Goal: Information Seeking & Learning: Learn about a topic

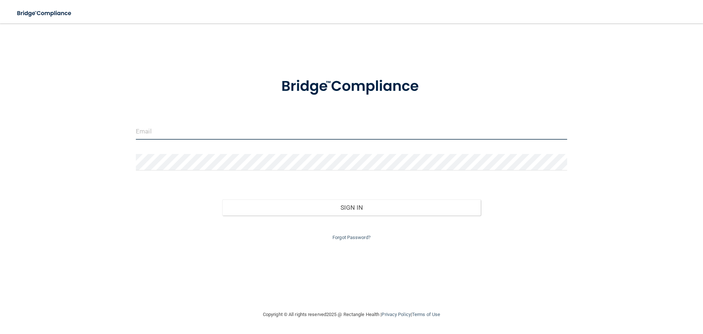
click at [245, 132] on input "email" at bounding box center [351, 131] width 431 height 16
type input "B"
type input "[EMAIL_ADDRESS][DOMAIN_NAME]"
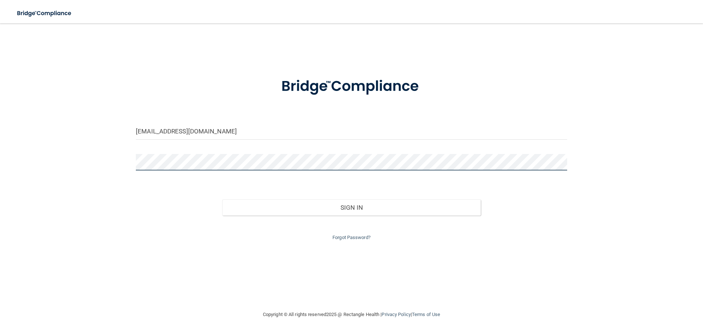
click at [222, 199] on button "Sign In" at bounding box center [351, 207] width 259 height 16
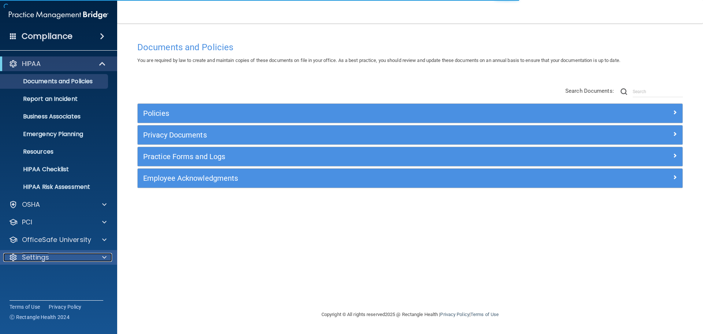
click at [52, 254] on div "Settings" at bounding box center [48, 257] width 91 height 9
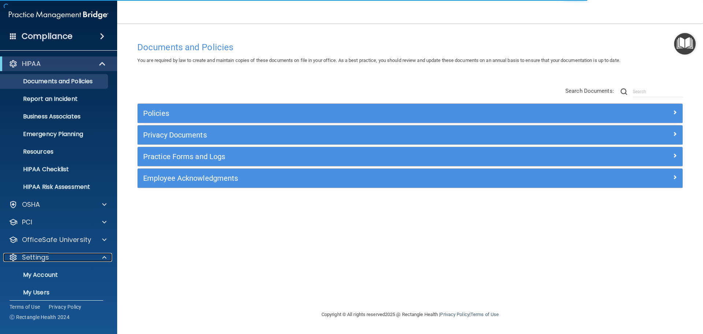
scroll to position [41, 0]
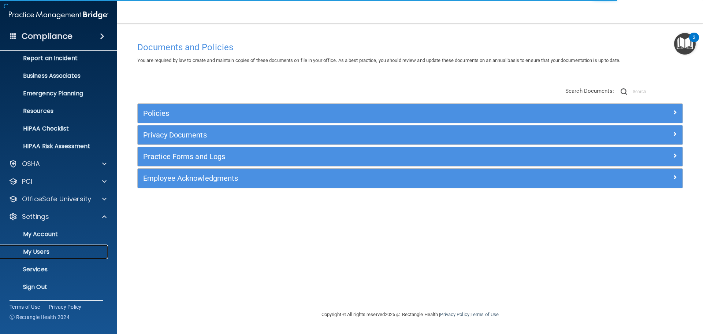
click at [53, 252] on p "My Users" at bounding box center [55, 251] width 100 height 7
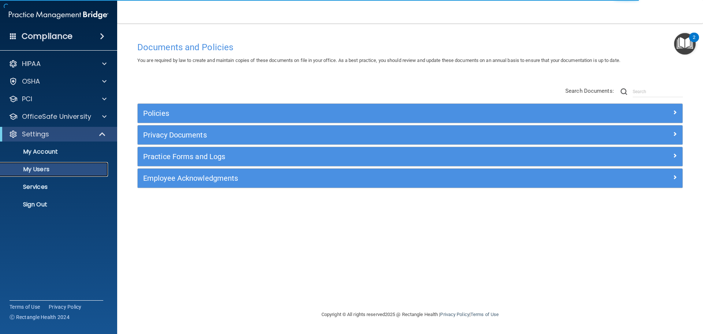
select select "20"
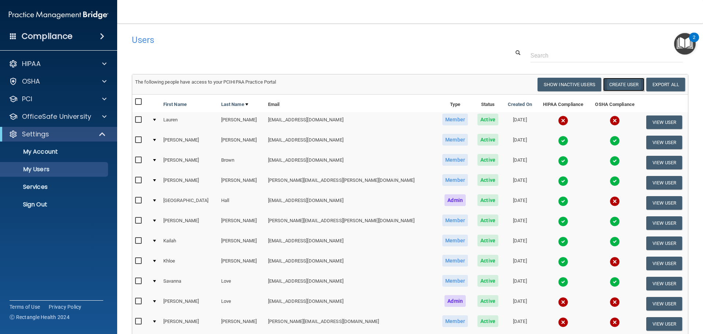
click at [633, 82] on button "Create User" at bounding box center [623, 85] width 41 height 14
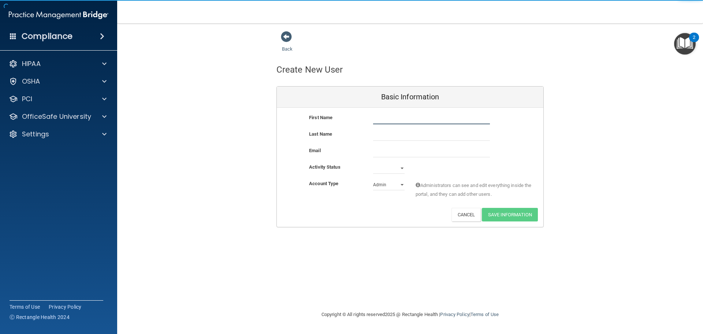
click at [418, 117] on input "text" at bounding box center [431, 118] width 117 height 11
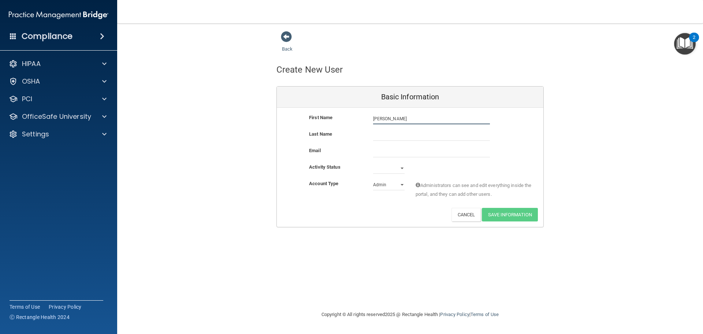
type input "Landon"
type input "Gilbert"
click at [408, 155] on input "email" at bounding box center [431, 151] width 117 height 11
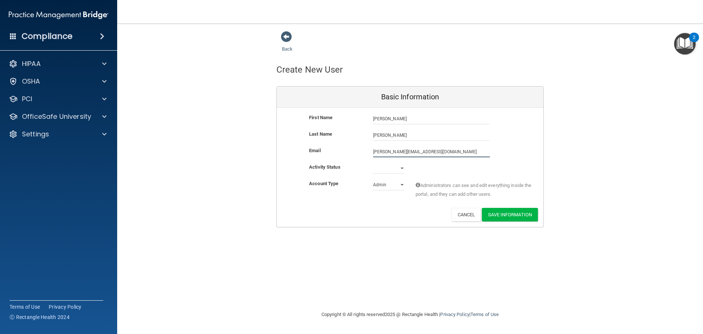
type input "[PERSON_NAME][EMAIL_ADDRESS][DOMAIN_NAME]"
click at [388, 166] on select "Active Inactive" at bounding box center [388, 168] width 31 height 11
select select "active"
click at [373, 163] on select "Active Inactive" at bounding box center [388, 168] width 31 height 11
click at [391, 187] on select "Admin Member" at bounding box center [388, 184] width 31 height 11
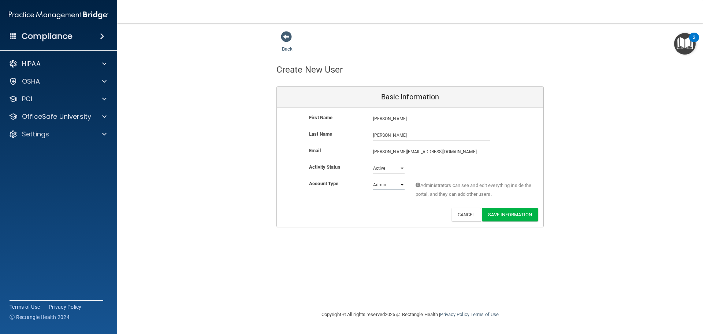
select select "practice_member"
click at [373, 179] on select "Admin Member" at bounding box center [388, 184] width 31 height 11
click at [398, 185] on select "Admin Member" at bounding box center [388, 184] width 31 height 11
click at [373, 179] on select "Admin Member" at bounding box center [388, 184] width 31 height 11
click at [496, 211] on button "Save Information" at bounding box center [510, 215] width 56 height 14
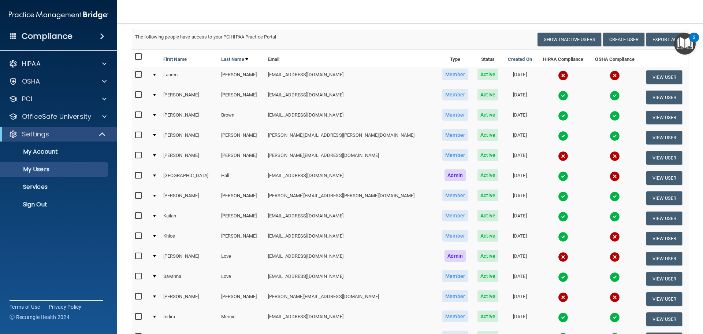
scroll to position [110, 0]
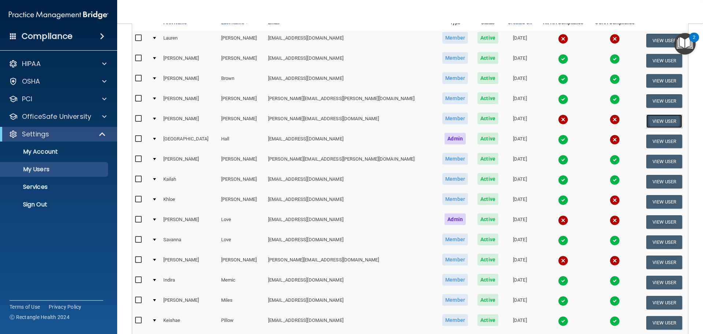
click at [646, 119] on button "View User" at bounding box center [664, 121] width 36 height 14
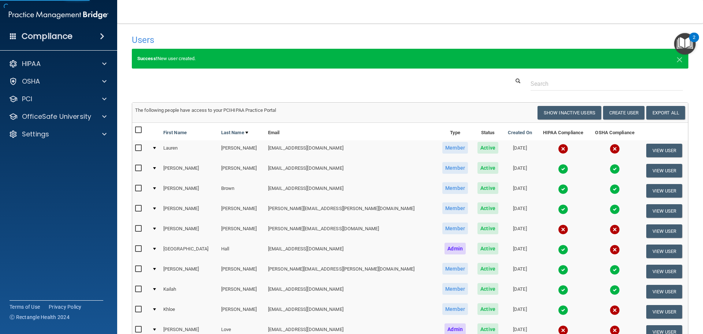
select select "practice_member"
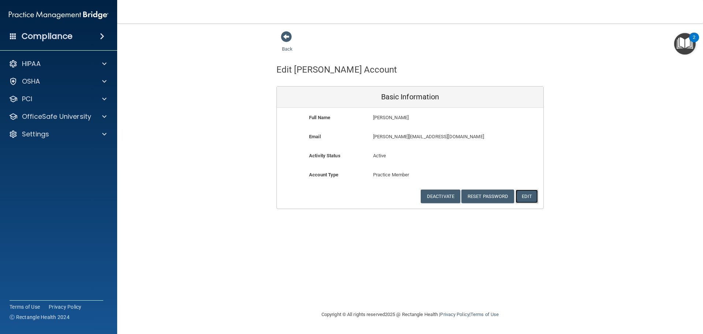
click at [528, 198] on button "Edit" at bounding box center [526, 196] width 22 height 14
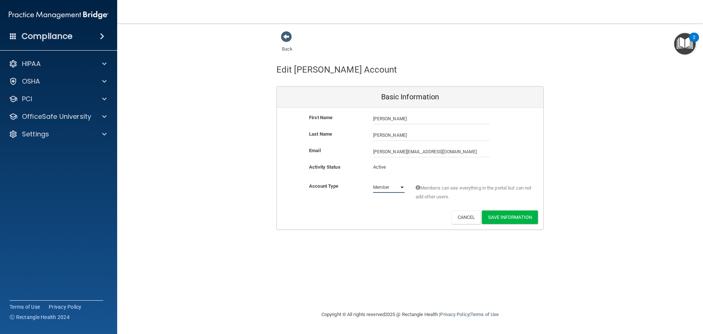
click at [397, 189] on select "Admin Member" at bounding box center [388, 187] width 31 height 11
click at [373, 182] on select "Admin Member" at bounding box center [388, 187] width 31 height 11
click at [499, 216] on button "Save Information" at bounding box center [510, 217] width 56 height 14
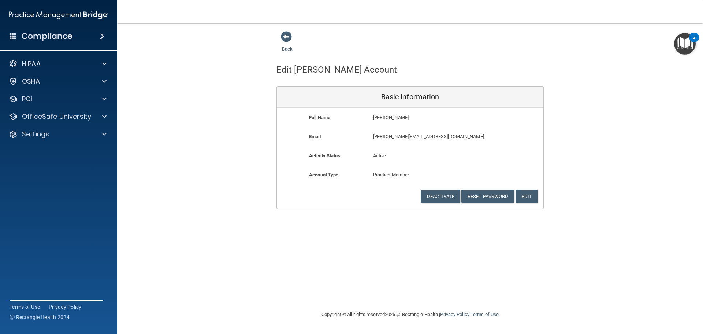
click at [280, 31] on div "Back" at bounding box center [298, 42] width 45 height 23
click at [283, 33] on span at bounding box center [286, 36] width 11 height 11
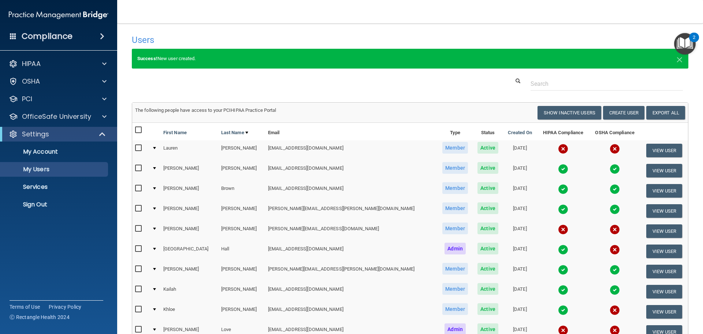
click at [219, 77] on div "Success! New user created. ×" at bounding box center [409, 63] width 567 height 28
click at [56, 206] on p "Sign Out" at bounding box center [55, 204] width 100 height 7
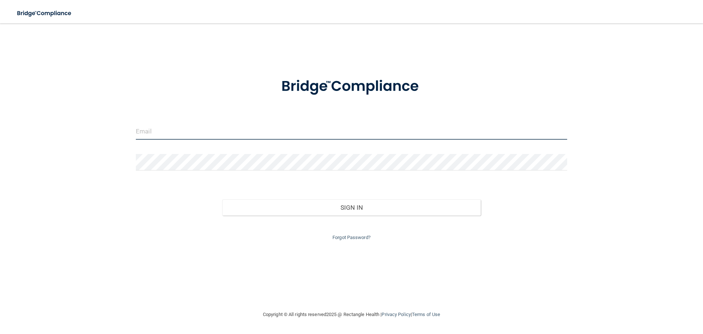
click at [215, 136] on input "email" at bounding box center [351, 131] width 431 height 16
type input "[PERSON_NAME][EMAIL_ADDRESS][DOMAIN_NAME]"
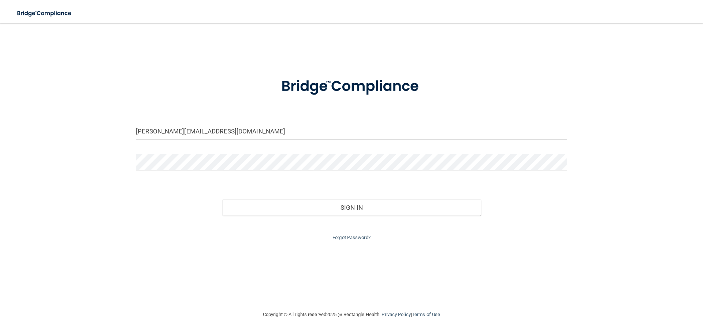
click at [165, 177] on form "landon.gilbert5@gmail.com Invalid email/password. You don't have permission to …" at bounding box center [351, 154] width 431 height 174
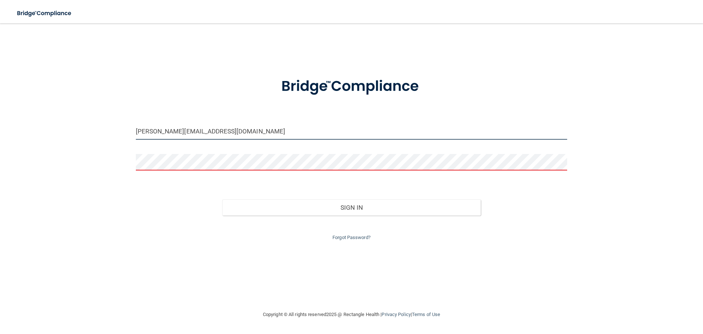
click at [172, 129] on input "[PERSON_NAME][EMAIL_ADDRESS][DOMAIN_NAME]" at bounding box center [351, 131] width 431 height 16
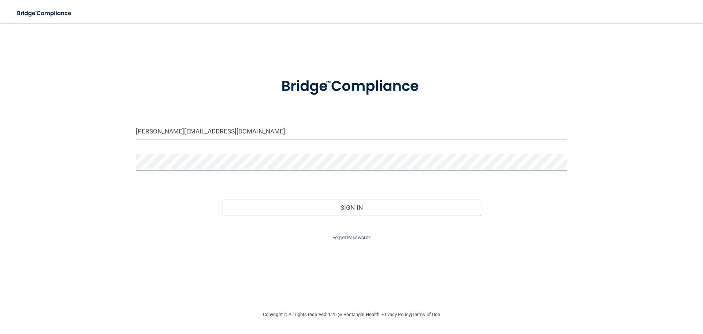
click at [222, 199] on button "Sign In" at bounding box center [351, 207] width 259 height 16
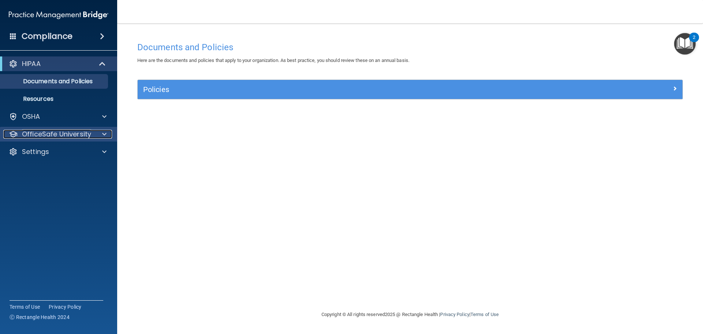
click at [44, 132] on p "OfficeSafe University" at bounding box center [56, 134] width 69 height 9
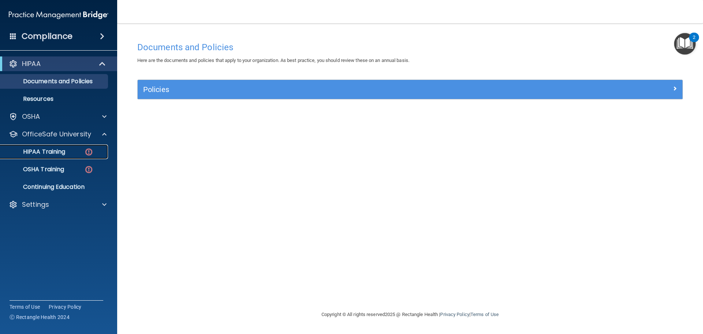
click at [46, 149] on p "HIPAA Training" at bounding box center [35, 151] width 60 height 7
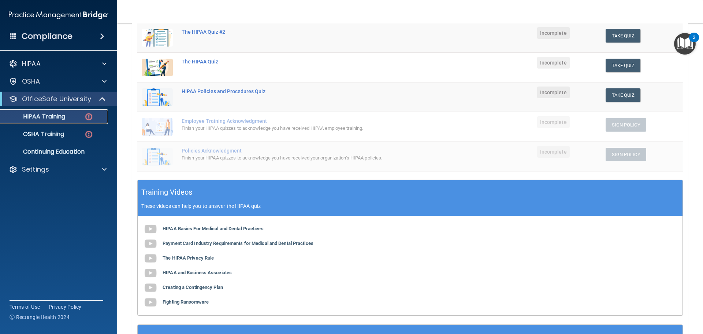
scroll to position [143, 0]
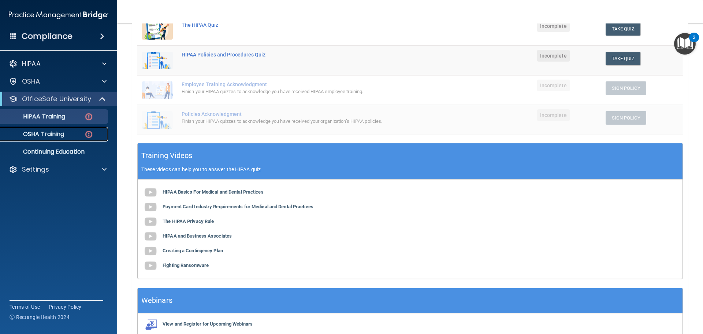
click at [50, 129] on link "OSHA Training" at bounding box center [50, 134] width 115 height 15
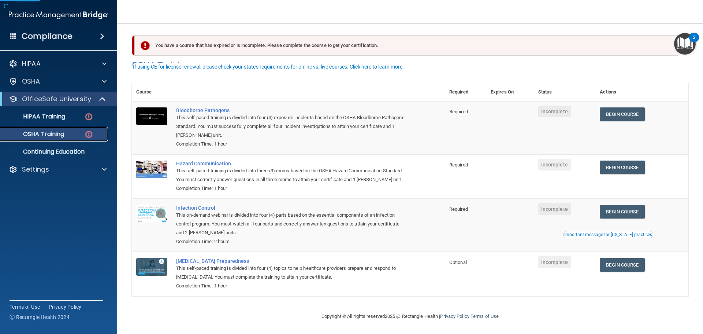
scroll to position [12, 0]
click at [45, 117] on p "HIPAA Training" at bounding box center [35, 116] width 60 height 7
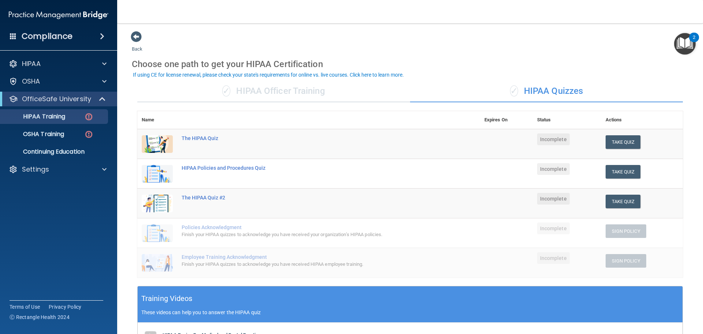
click at [306, 86] on div "✓ HIPAA Officer Training" at bounding box center [273, 91] width 273 height 22
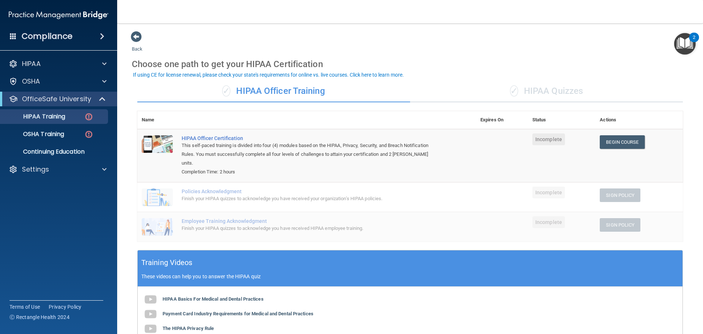
click at [530, 94] on div "✓ HIPAA Quizzes" at bounding box center [546, 91] width 273 height 22
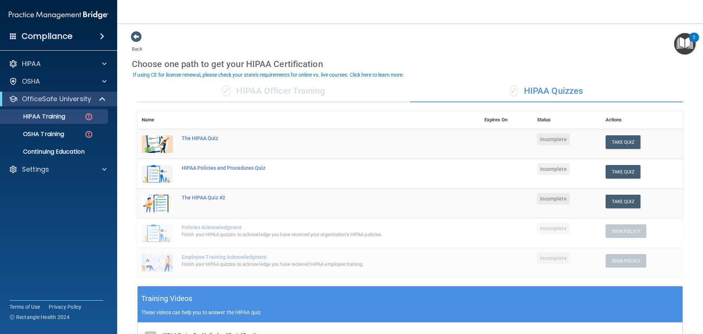
click at [300, 89] on div "✓ HIPAA Officer Training" at bounding box center [273, 91] width 273 height 22
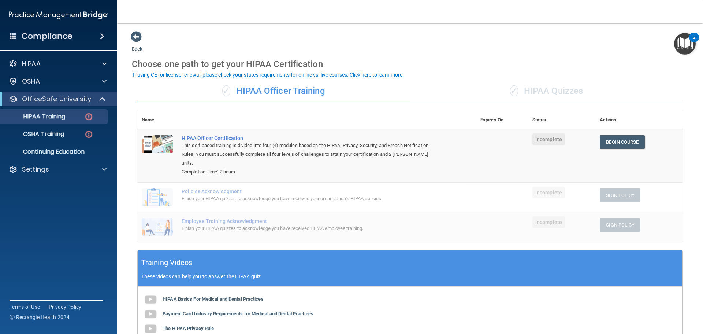
click at [535, 94] on div "✓ HIPAA Quizzes" at bounding box center [546, 91] width 273 height 22
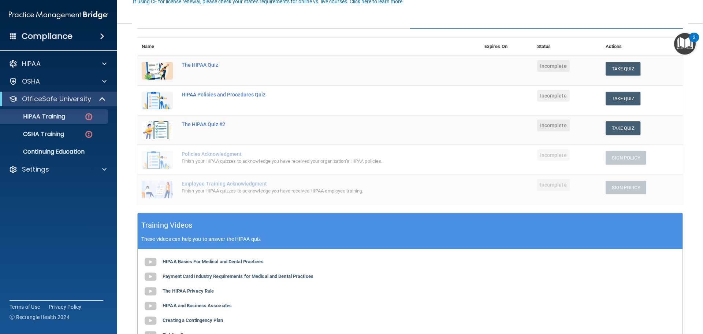
scroll to position [179, 0]
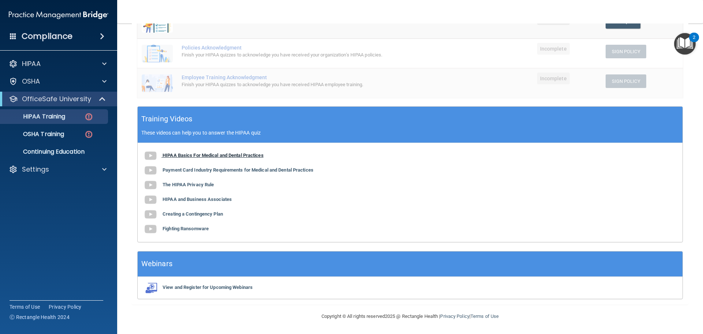
click at [201, 153] on b "HIPAA Basics For Medical and Dental Practices" at bounding box center [213, 154] width 101 height 5
click at [257, 170] on b "Payment Card Industry Requirements for Medical and Dental Practices" at bounding box center [238, 169] width 151 height 5
click at [205, 185] on b "The HIPAA Privacy Rule" at bounding box center [188, 184] width 51 height 5
click at [183, 200] on b "HIPAA and Business Associates" at bounding box center [197, 198] width 69 height 5
click at [206, 215] on b "Creating a Contingency Plan" at bounding box center [193, 213] width 60 height 5
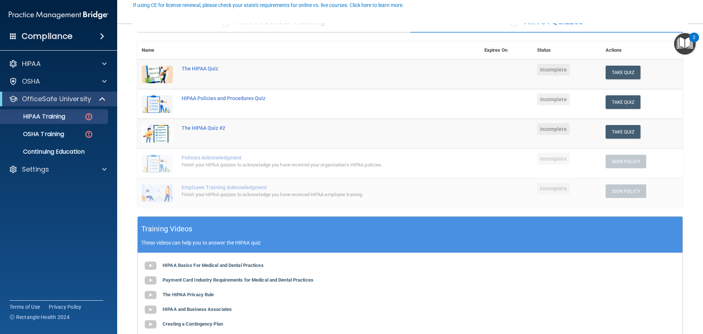
scroll to position [106, 0]
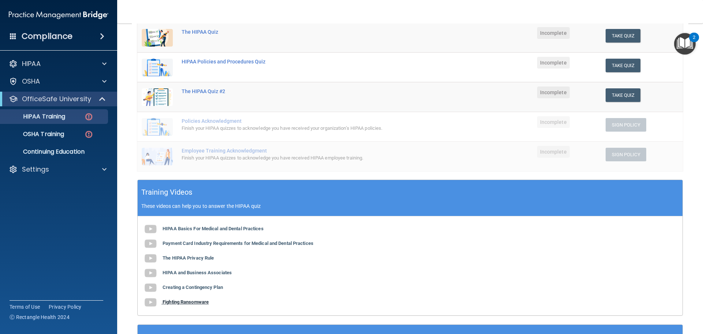
click at [195, 299] on b "Fighting Ransomware" at bounding box center [186, 301] width 46 height 5
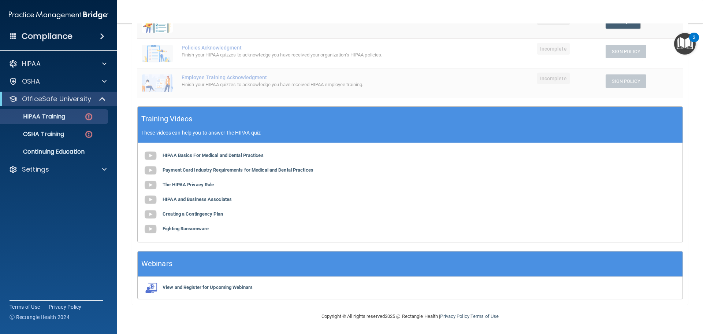
scroll to position [70, 0]
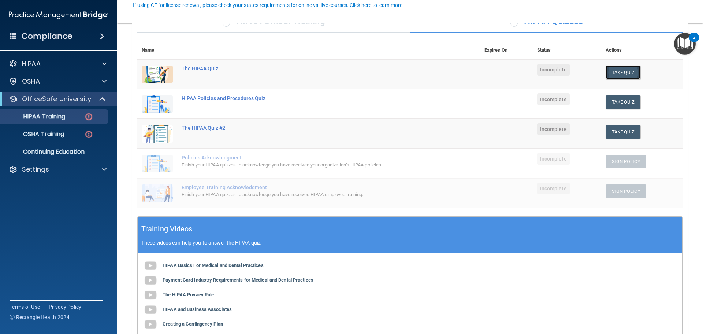
click at [611, 76] on button "Take Quiz" at bounding box center [623, 73] width 35 height 14
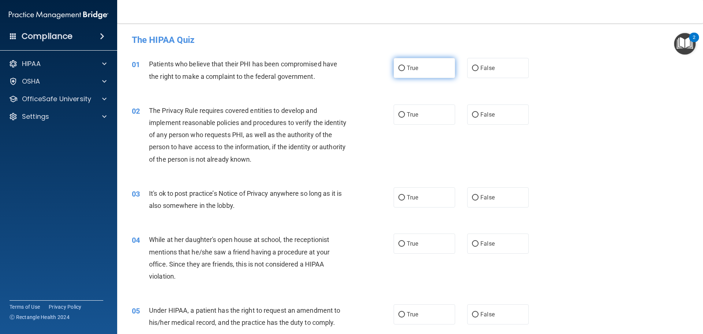
click at [422, 74] on label "True" at bounding box center [425, 68] width 62 height 20
click at [405, 71] on input "True" at bounding box center [401, 68] width 7 height 5
radio input "true"
click at [402, 113] on input "True" at bounding box center [401, 114] width 7 height 5
radio input "true"
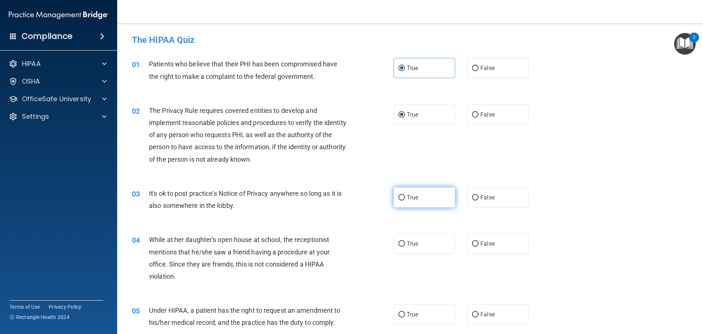
click at [416, 192] on label "True" at bounding box center [425, 197] width 62 height 20
click at [405, 195] on input "True" at bounding box center [401, 197] width 7 height 5
radio input "true"
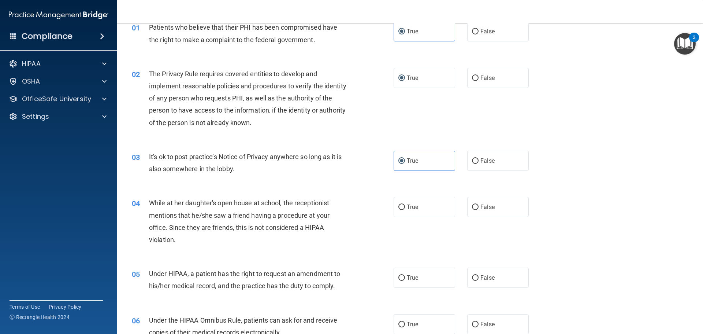
scroll to position [73, 0]
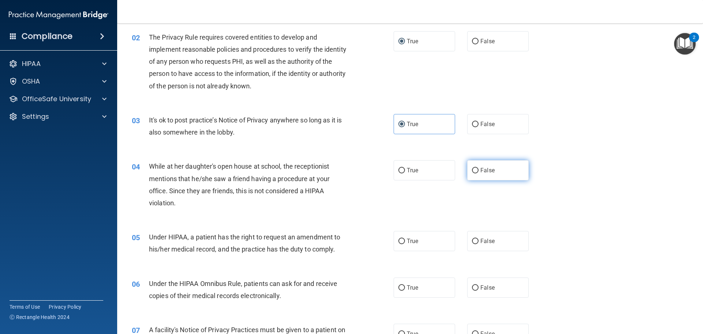
click at [475, 173] on input "False" at bounding box center [475, 170] width 7 height 5
radio input "true"
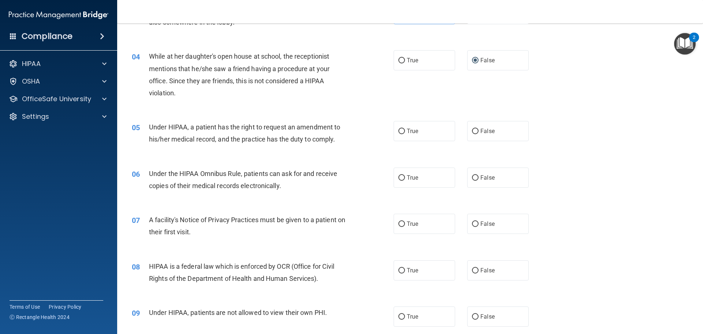
scroll to position [220, 0]
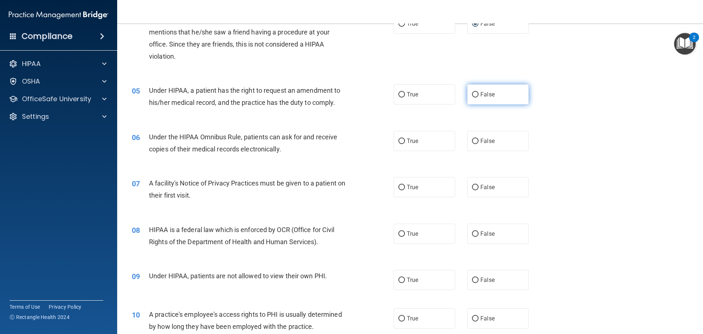
click at [494, 91] on label "False" at bounding box center [498, 94] width 62 height 20
click at [478, 92] on input "False" at bounding box center [475, 94] width 7 height 5
radio input "true"
click at [413, 91] on span "True" at bounding box center [412, 94] width 11 height 7
click at [405, 92] on input "True" at bounding box center [401, 94] width 7 height 5
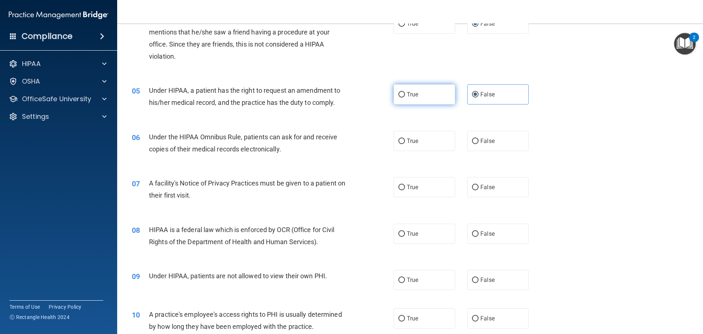
radio input "true"
radio input "false"
click at [414, 146] on label "True" at bounding box center [425, 141] width 62 height 20
click at [405, 144] on input "True" at bounding box center [401, 140] width 7 height 5
radio input "true"
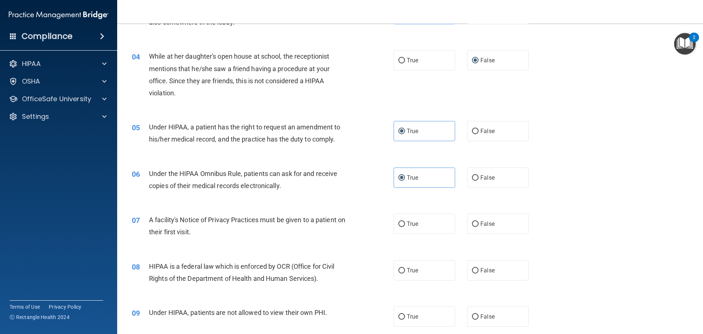
scroll to position [256, 0]
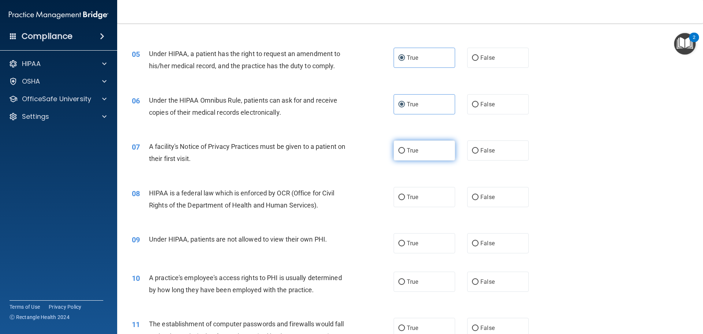
click at [414, 143] on label "True" at bounding box center [425, 150] width 62 height 20
click at [405, 148] on input "True" at bounding box center [401, 150] width 7 height 5
radio input "true"
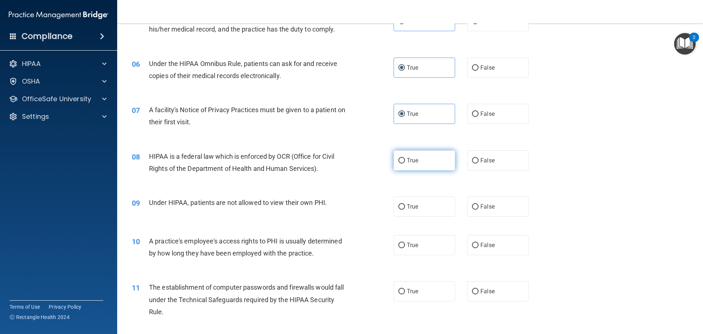
click at [417, 152] on label "True" at bounding box center [425, 160] width 62 height 20
click at [405, 158] on input "True" at bounding box center [401, 160] width 7 height 5
radio input "true"
click at [472, 205] on input "False" at bounding box center [475, 206] width 7 height 5
radio input "true"
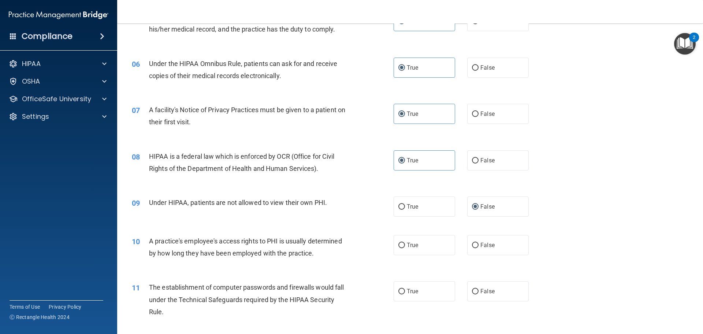
scroll to position [329, 0]
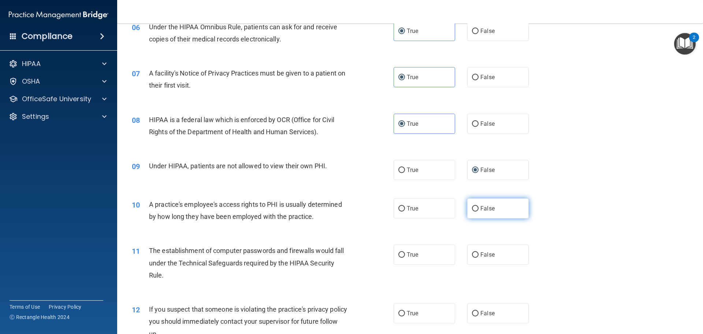
click at [476, 210] on label "False" at bounding box center [498, 208] width 62 height 20
click at [476, 210] on input "False" at bounding box center [475, 208] width 7 height 5
radio input "true"
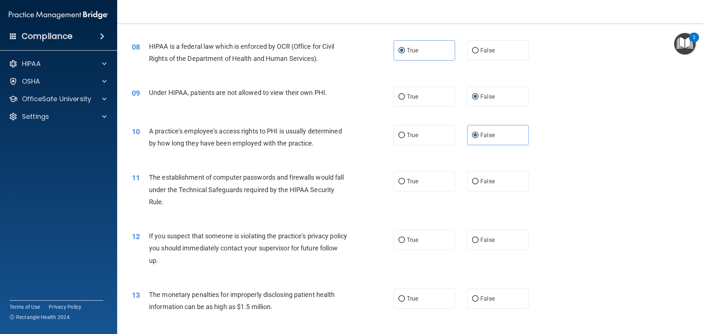
scroll to position [439, 0]
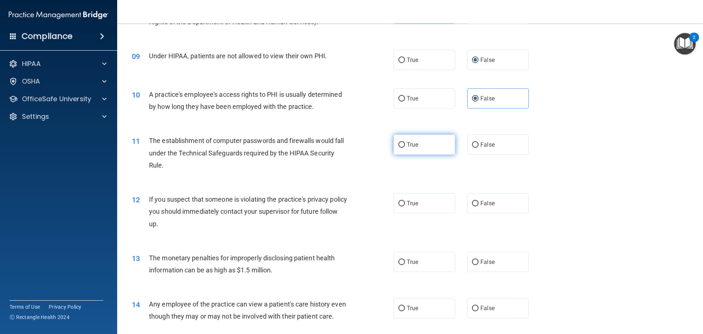
click at [407, 146] on span "True" at bounding box center [412, 144] width 11 height 7
click at [405, 146] on input "True" at bounding box center [401, 144] width 7 height 5
radio input "true"
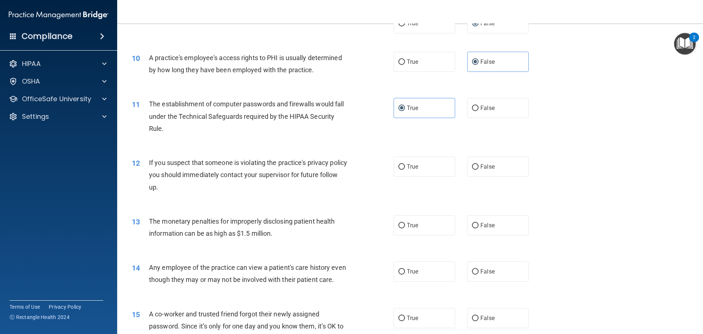
scroll to position [513, 0]
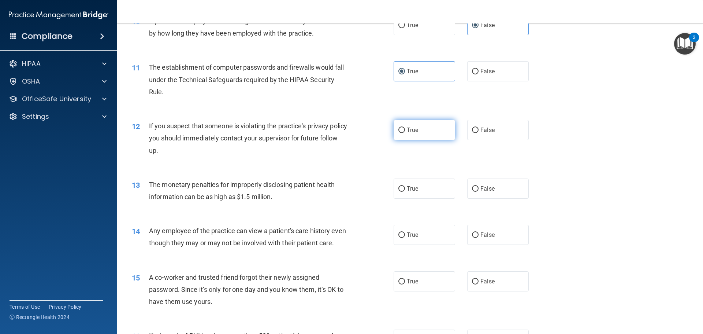
click at [417, 136] on label "True" at bounding box center [425, 130] width 62 height 20
click at [405, 133] on input "True" at bounding box center [401, 129] width 7 height 5
radio input "true"
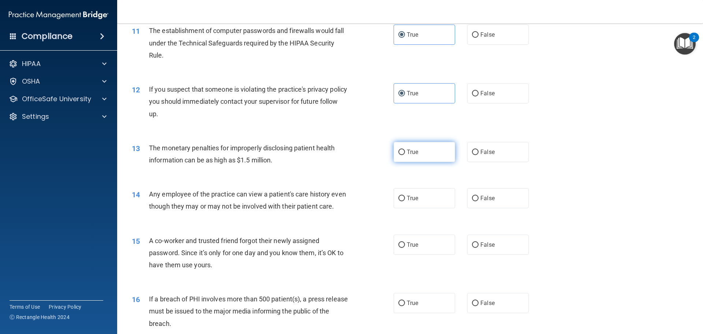
click at [418, 151] on label "True" at bounding box center [425, 152] width 62 height 20
click at [405, 151] on input "True" at bounding box center [401, 151] width 7 height 5
radio input "true"
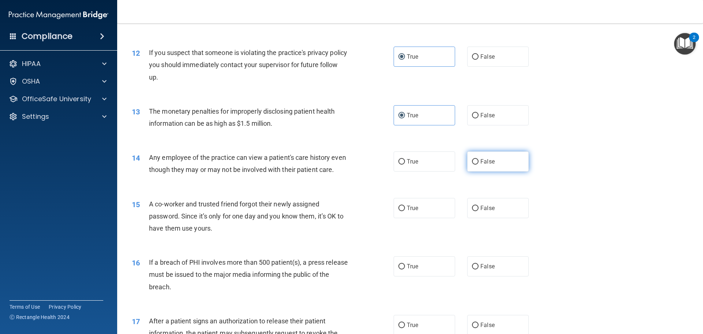
click at [472, 161] on input "False" at bounding box center [475, 161] width 7 height 5
radio input "true"
click at [418, 162] on label "True" at bounding box center [425, 161] width 62 height 20
click at [405, 162] on input "True" at bounding box center [401, 161] width 7 height 5
radio input "true"
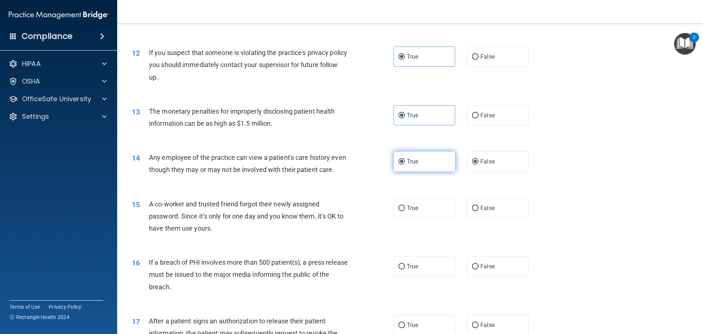
radio input "false"
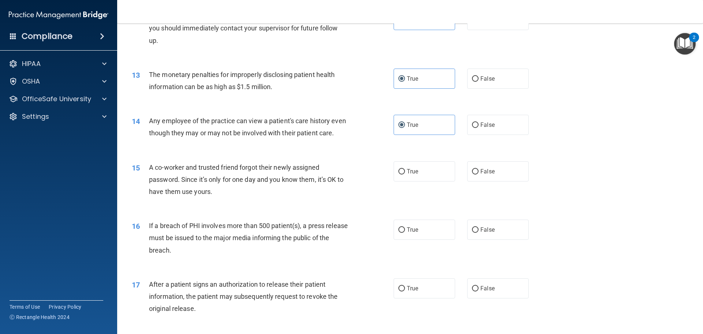
scroll to position [659, 0]
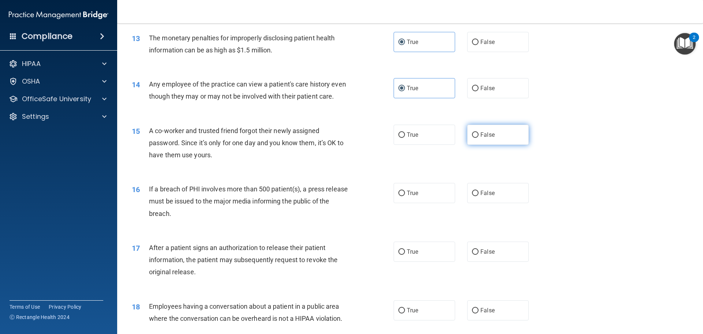
click at [496, 145] on label "False" at bounding box center [498, 134] width 62 height 20
click at [478, 138] on input "False" at bounding box center [475, 134] width 7 height 5
radio input "true"
click at [414, 196] on span "True" at bounding box center [412, 192] width 11 height 7
click at [405, 196] on input "True" at bounding box center [401, 192] width 7 height 5
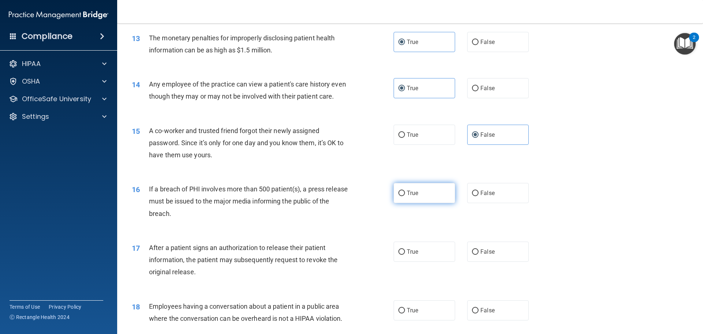
radio input "true"
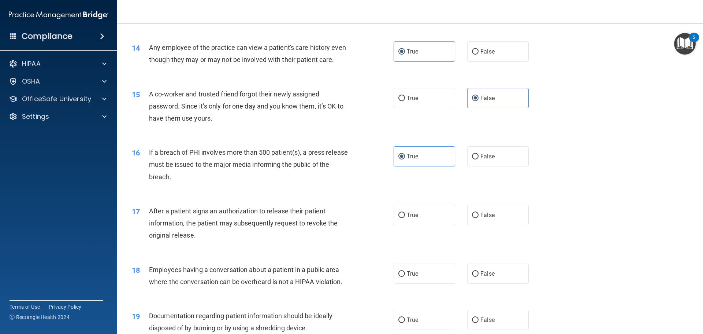
scroll to position [732, 0]
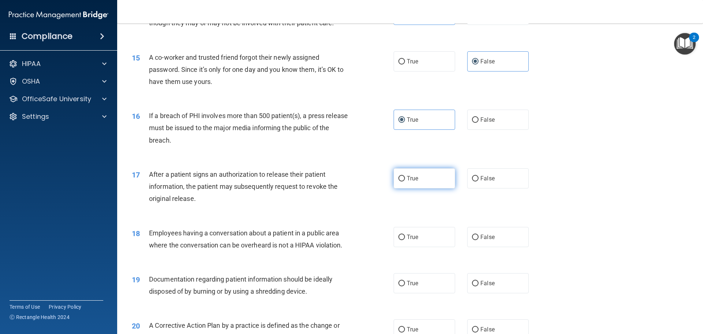
click at [420, 188] on label "True" at bounding box center [425, 178] width 62 height 20
click at [405, 181] on input "True" at bounding box center [401, 178] width 7 height 5
radio input "true"
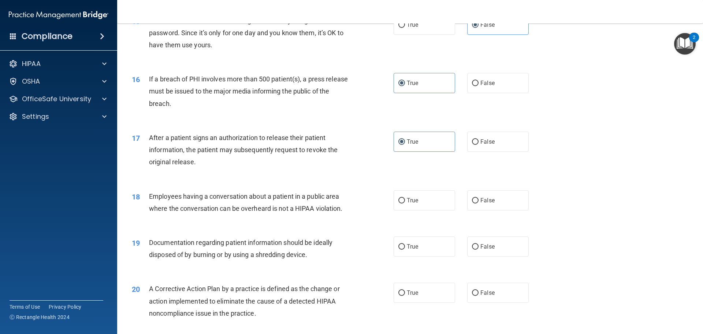
click at [460, 210] on div "True False" at bounding box center [468, 200] width 148 height 20
click at [467, 210] on label "False" at bounding box center [498, 200] width 62 height 20
click at [472, 203] on input "False" at bounding box center [475, 200] width 7 height 5
radio input "true"
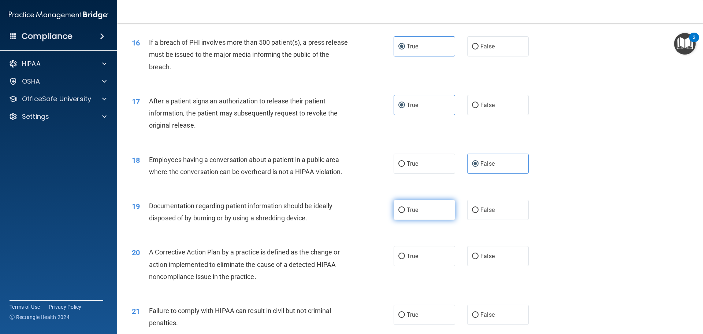
click at [404, 216] on label "True" at bounding box center [425, 210] width 62 height 20
click at [404, 213] on input "True" at bounding box center [401, 209] width 7 height 5
radio input "true"
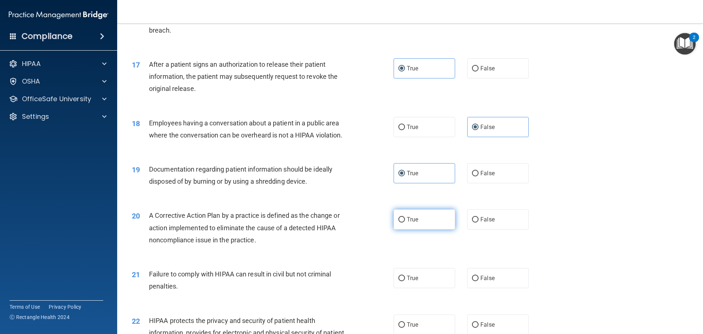
click at [399, 227] on label "True" at bounding box center [425, 219] width 62 height 20
click at [399, 222] on input "True" at bounding box center [401, 219] width 7 height 5
radio input "true"
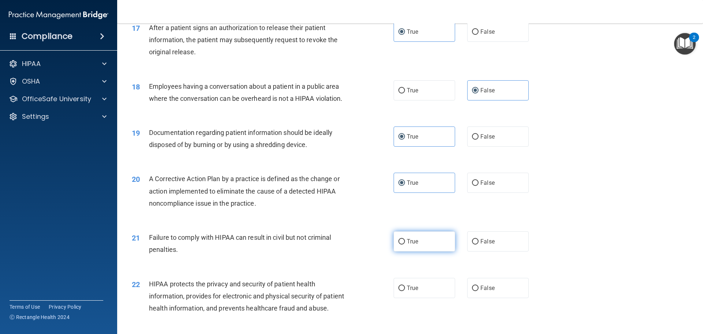
click at [407, 245] on span "True" at bounding box center [412, 241] width 11 height 7
click at [405, 244] on input "True" at bounding box center [401, 241] width 7 height 5
radio input "true"
click at [474, 244] on input "False" at bounding box center [475, 241] width 7 height 5
radio input "true"
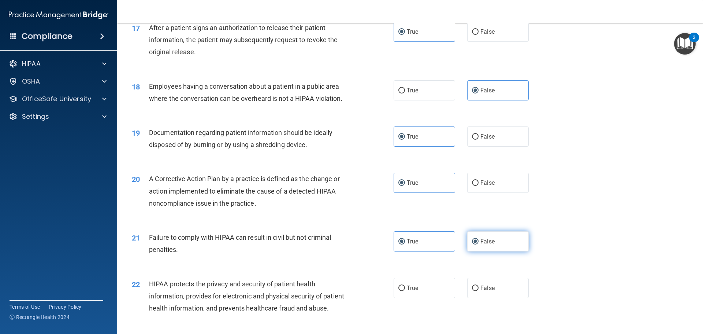
radio input "false"
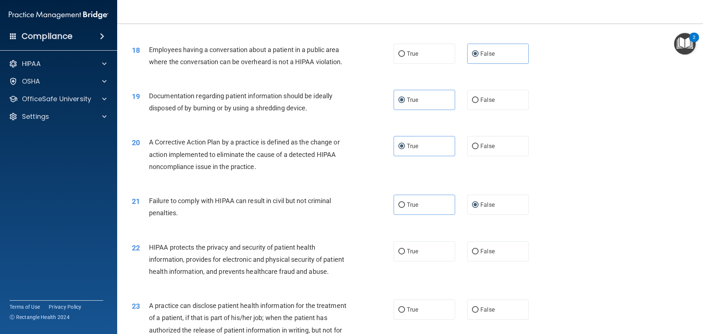
scroll to position [952, 0]
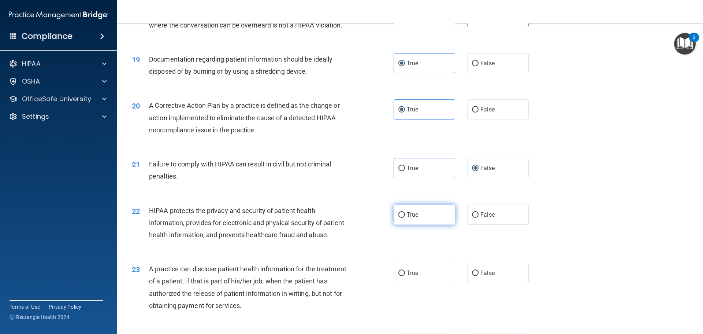
click at [406, 222] on label "True" at bounding box center [425, 214] width 62 height 20
click at [405, 217] on input "True" at bounding box center [401, 214] width 7 height 5
radio input "true"
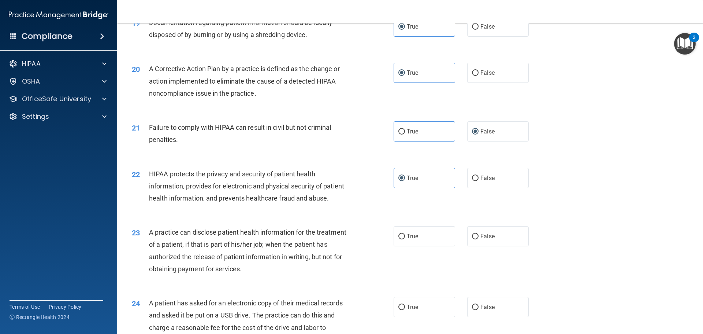
scroll to position [1025, 0]
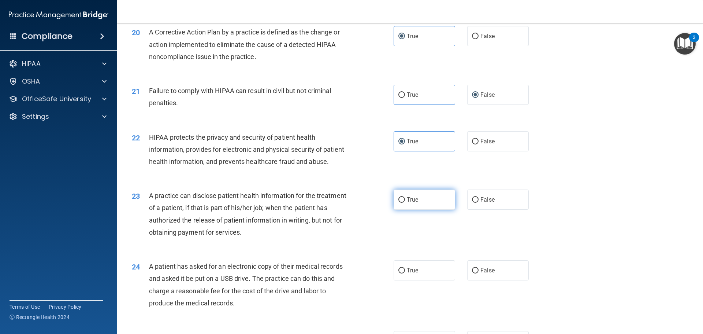
click at [398, 202] on input "True" at bounding box center [401, 199] width 7 height 5
radio input "true"
click at [366, 227] on div "23 A practice can disclose patient health information for the treatment of a pa…" at bounding box center [263, 215] width 284 height 52
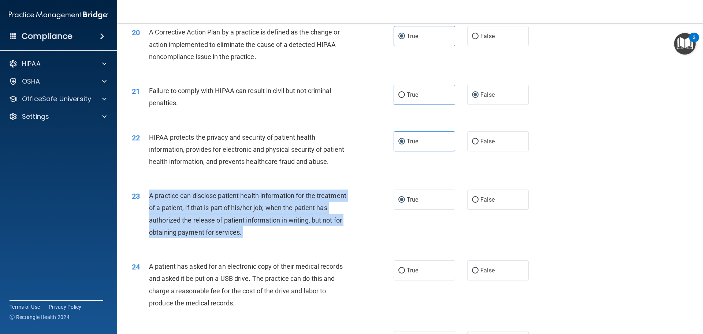
click at [366, 227] on div "23 A practice can disclose patient health information for the treatment of a pa…" at bounding box center [263, 215] width 284 height 52
click at [181, 231] on span "A practice can disclose patient health information for the treatment of a patie…" at bounding box center [247, 213] width 197 height 44
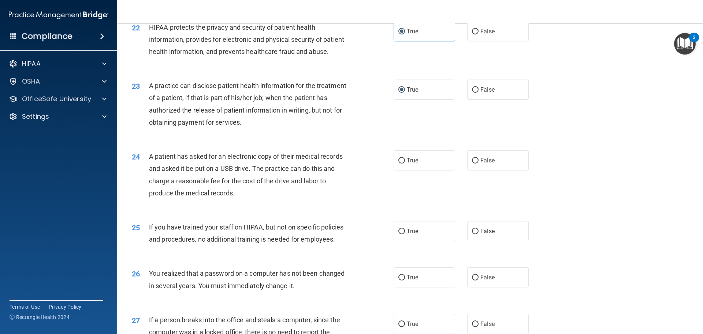
scroll to position [1172, 0]
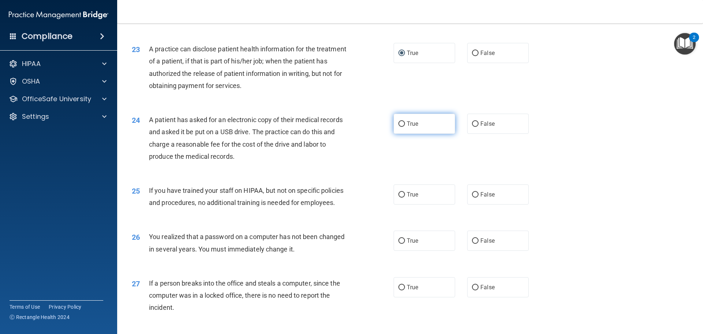
click at [410, 134] on label "True" at bounding box center [425, 123] width 62 height 20
click at [405, 127] on input "True" at bounding box center [401, 123] width 7 height 5
radio input "true"
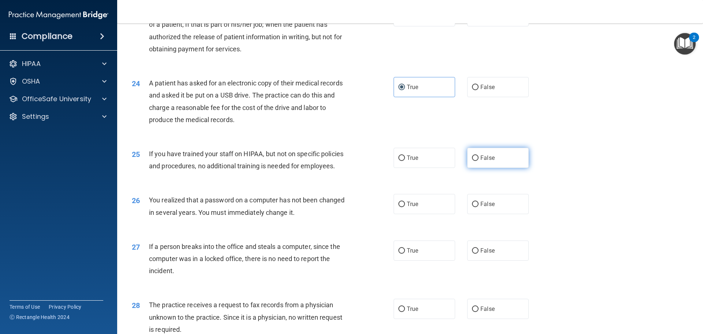
click at [511, 168] on label "False" at bounding box center [498, 158] width 62 height 20
click at [478, 161] on input "False" at bounding box center [475, 157] width 7 height 5
radio input "true"
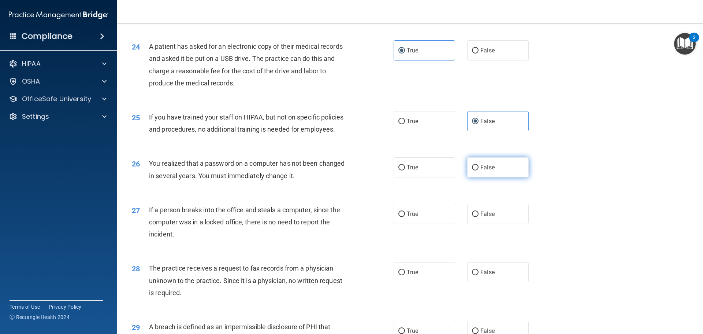
click at [479, 177] on label "False" at bounding box center [498, 167] width 62 height 20
click at [478, 170] on input "False" at bounding box center [475, 167] width 7 height 5
radio input "true"
click at [486, 217] on span "False" at bounding box center [487, 213] width 14 height 7
click at [478, 217] on input "False" at bounding box center [475, 213] width 7 height 5
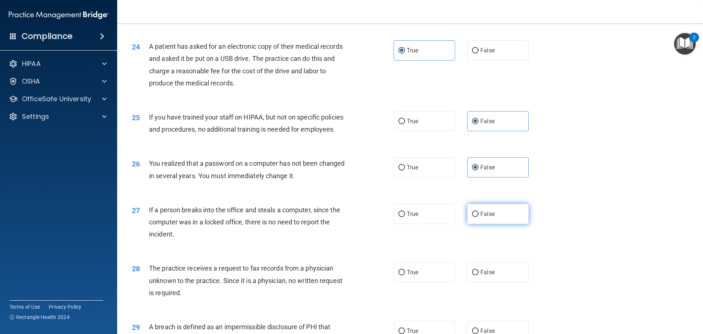
radio input "true"
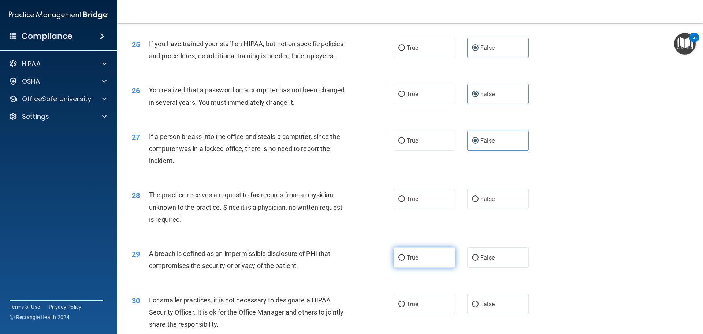
scroll to position [1355, 0]
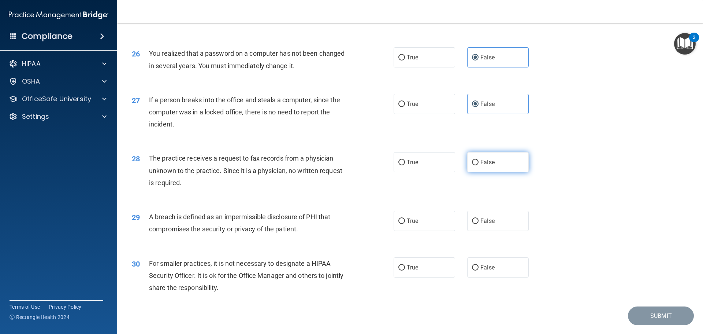
click at [493, 172] on label "False" at bounding box center [498, 162] width 62 height 20
click at [478, 165] on input "False" at bounding box center [475, 162] width 7 height 5
radio input "true"
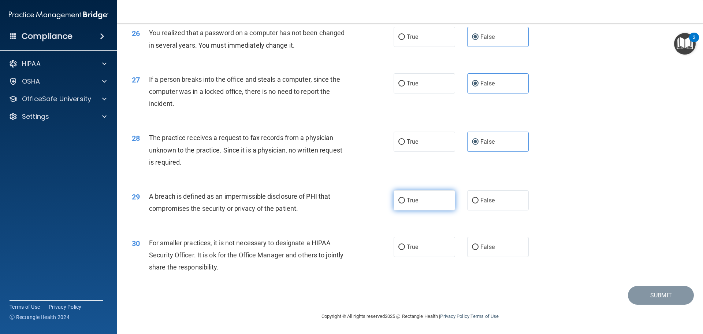
click at [395, 201] on label "True" at bounding box center [425, 200] width 62 height 20
click at [398, 201] on input "True" at bounding box center [401, 200] width 7 height 5
radio input "true"
click at [439, 254] on label "True" at bounding box center [425, 247] width 62 height 20
click at [405, 250] on input "True" at bounding box center [401, 246] width 7 height 5
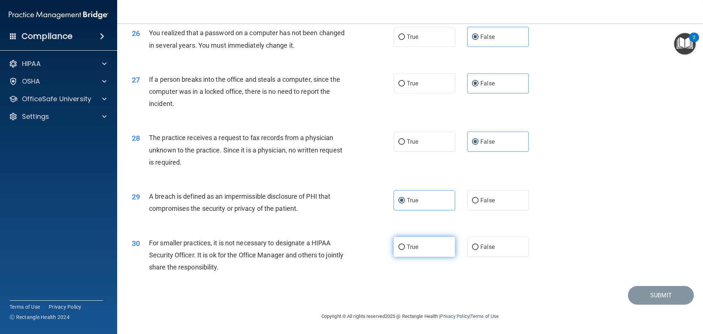
radio input "true"
click at [356, 266] on div "30 For smaller practices, it is not necessary to designate a HIPAA Security Off…" at bounding box center [263, 257] width 284 height 40
click at [645, 293] on button "Submit" at bounding box center [661, 295] width 66 height 19
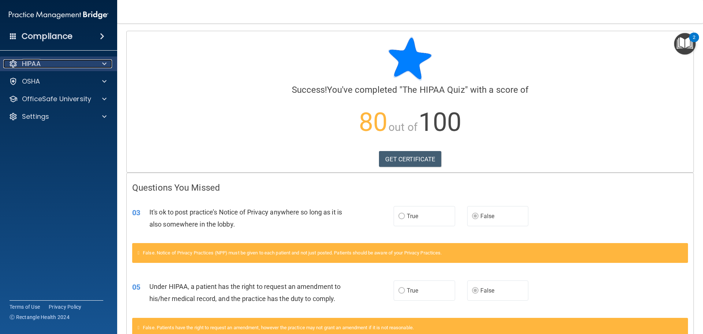
click at [85, 64] on div "HIPAA" at bounding box center [48, 63] width 91 height 9
click at [87, 65] on div "HIPAA" at bounding box center [48, 63] width 91 height 9
click at [403, 157] on link "GET CERTIFICATE" at bounding box center [410, 159] width 63 height 16
click at [94, 56] on div "HIPAA Documents and Policies Report an Incident Business Associates Emergency P…" at bounding box center [59, 91] width 118 height 76
click at [95, 70] on div "HIPAA" at bounding box center [59, 63] width 118 height 15
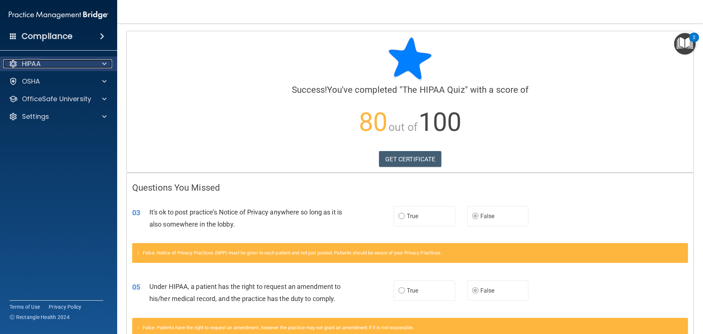
click at [104, 64] on span at bounding box center [104, 63] width 4 height 9
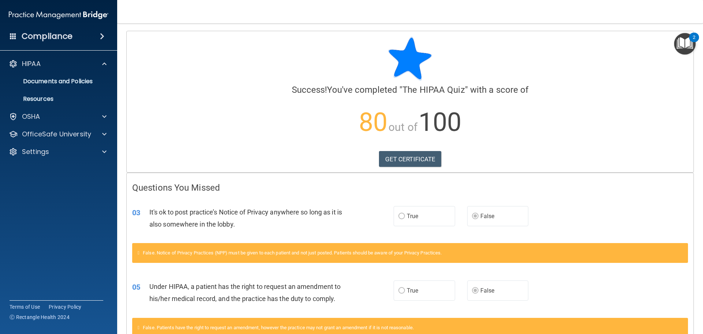
click at [158, 74] on div at bounding box center [410, 59] width 556 height 44
click at [48, 65] on div "HIPAA" at bounding box center [48, 63] width 91 height 9
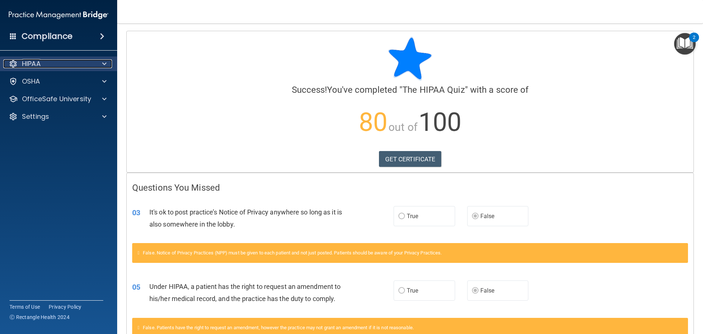
click at [48, 65] on div "HIPAA" at bounding box center [48, 63] width 91 height 9
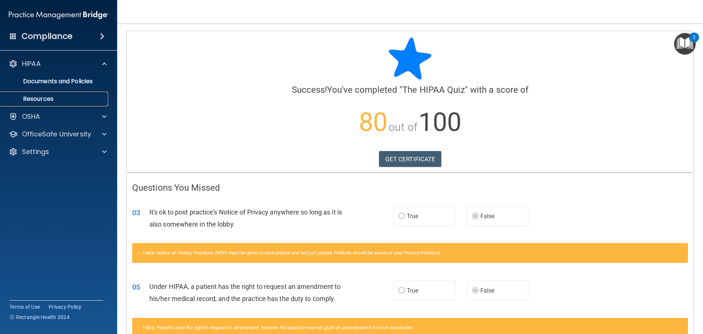
click at [47, 96] on p "Resources" at bounding box center [55, 98] width 100 height 7
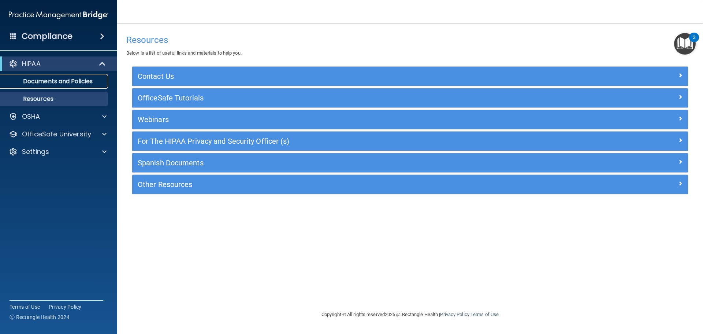
click at [50, 82] on p "Documents and Policies" at bounding box center [55, 81] width 100 height 7
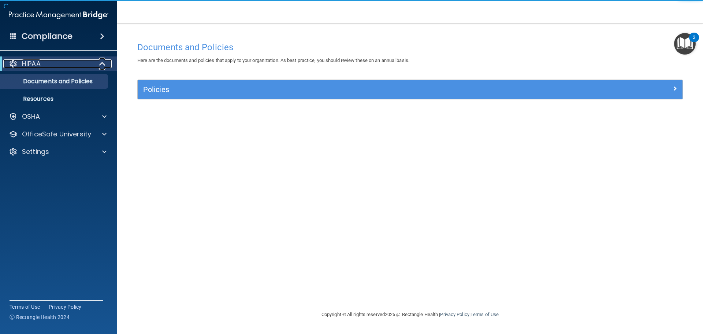
click at [84, 63] on div "HIPAA" at bounding box center [48, 63] width 90 height 9
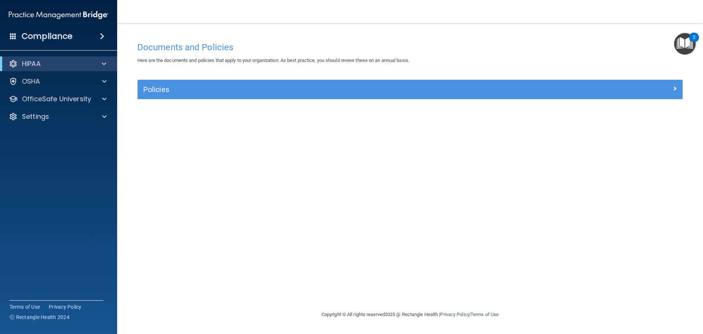
click at [79, 36] on div "Compliance" at bounding box center [58, 36] width 117 height 16
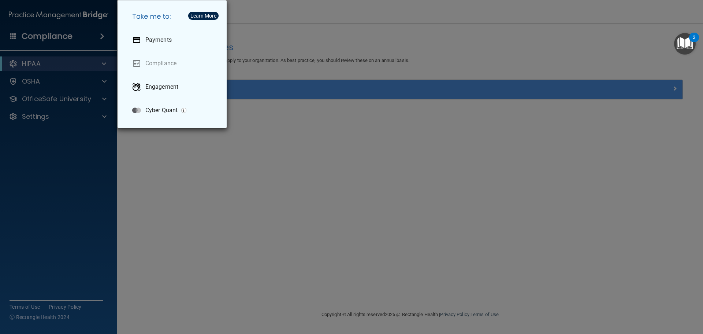
click at [166, 151] on div "Take me to: Payments Compliance Engagement Cyber Quant" at bounding box center [351, 167] width 703 height 334
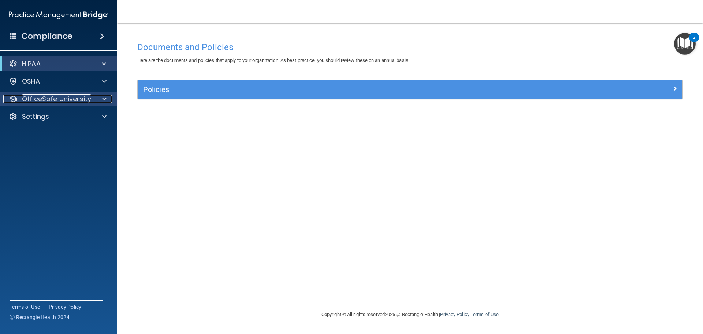
click at [81, 100] on p "OfficeSafe University" at bounding box center [56, 98] width 69 height 9
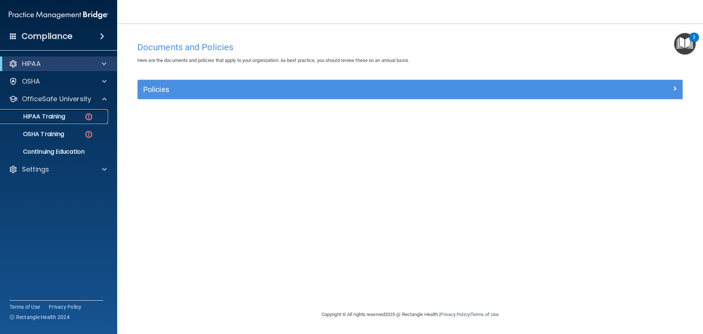
click at [65, 119] on p "HIPAA Training" at bounding box center [35, 116] width 60 height 7
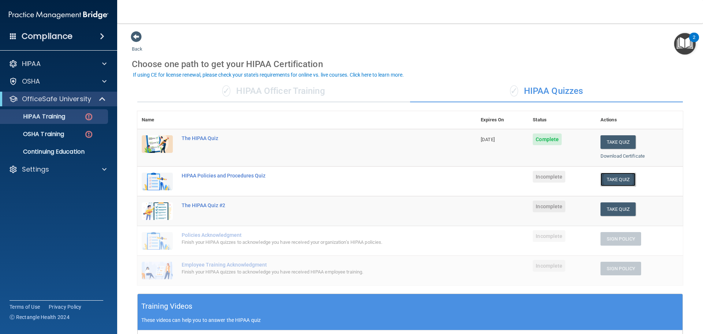
click at [603, 181] on button "Take Quiz" at bounding box center [617, 179] width 35 height 14
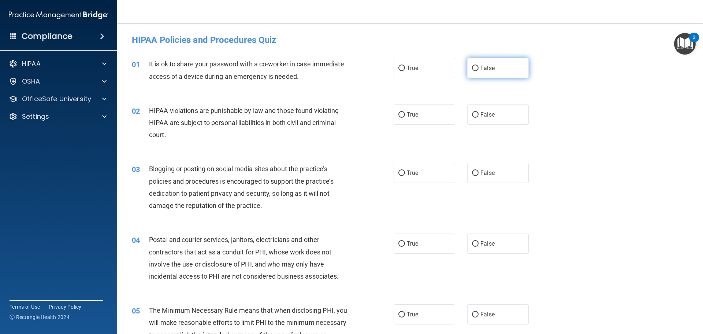
click at [472, 67] on input "False" at bounding box center [475, 68] width 7 height 5
radio input "true"
click at [398, 117] on input "True" at bounding box center [401, 114] width 7 height 5
radio input "true"
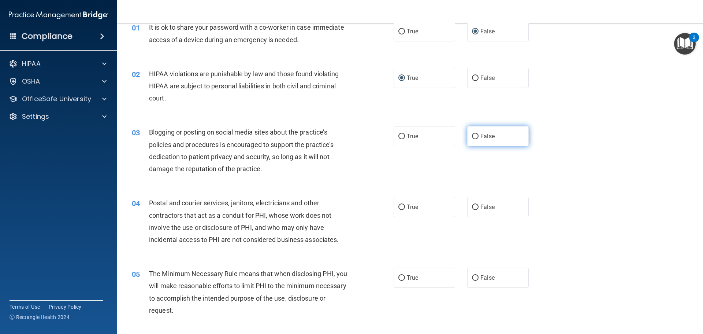
click at [481, 134] on span "False" at bounding box center [487, 136] width 14 height 7
click at [478, 134] on input "False" at bounding box center [475, 136] width 7 height 5
radio input "true"
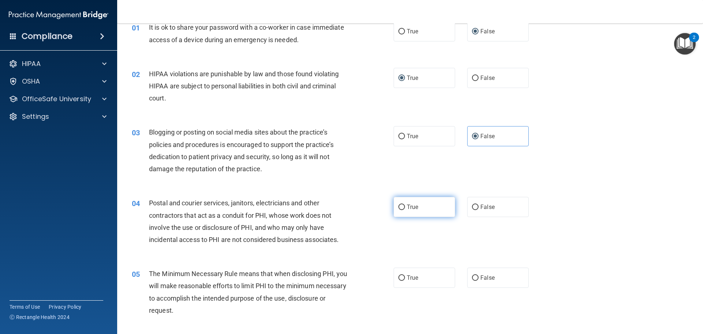
click at [426, 210] on label "True" at bounding box center [425, 207] width 62 height 20
click at [405, 210] on input "True" at bounding box center [401, 206] width 7 height 5
radio input "true"
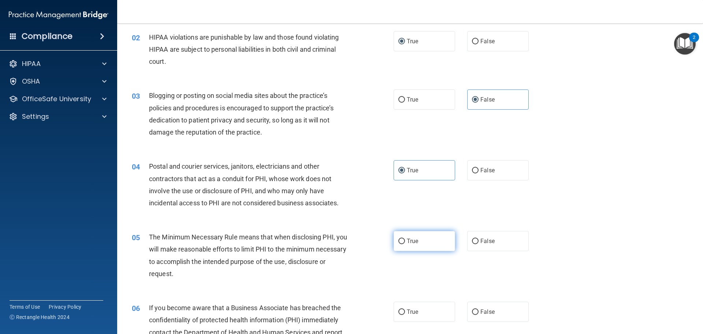
scroll to position [110, 0]
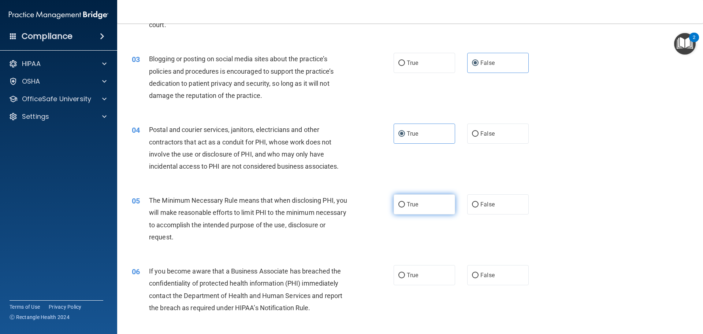
click at [398, 206] on input "True" at bounding box center [401, 204] width 7 height 5
radio input "true"
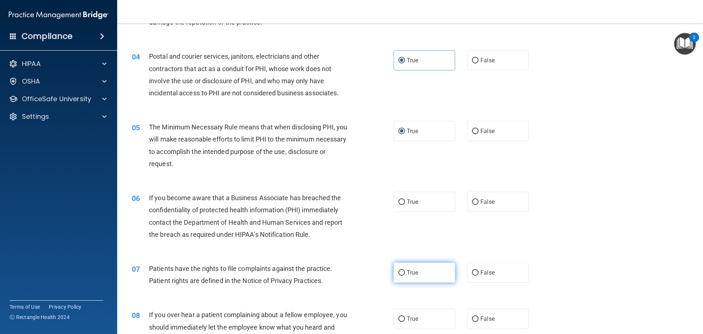
scroll to position [220, 0]
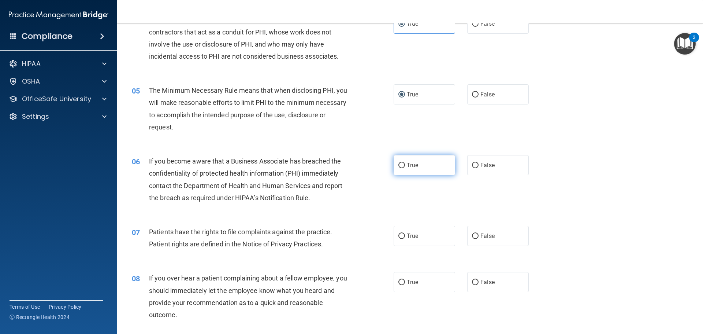
click at [413, 160] on label "True" at bounding box center [425, 165] width 62 height 20
click at [405, 163] on input "True" at bounding box center [401, 165] width 7 height 5
radio input "true"
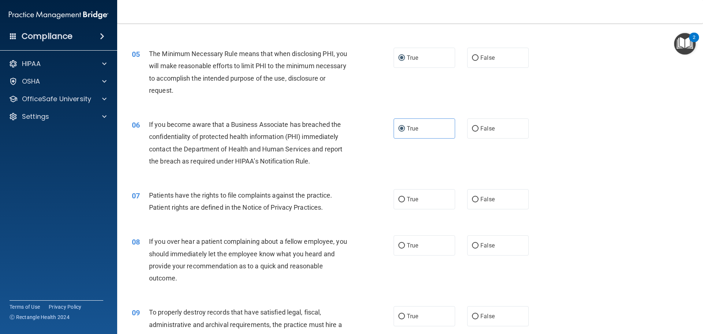
scroll to position [293, 0]
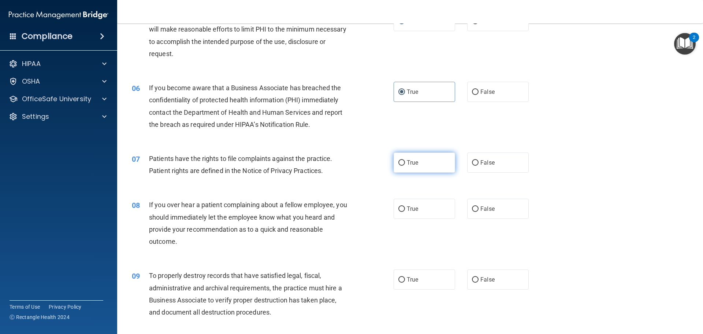
click at [420, 170] on label "True" at bounding box center [425, 162] width 62 height 20
click at [405, 165] on input "True" at bounding box center [401, 162] width 7 height 5
radio input "true"
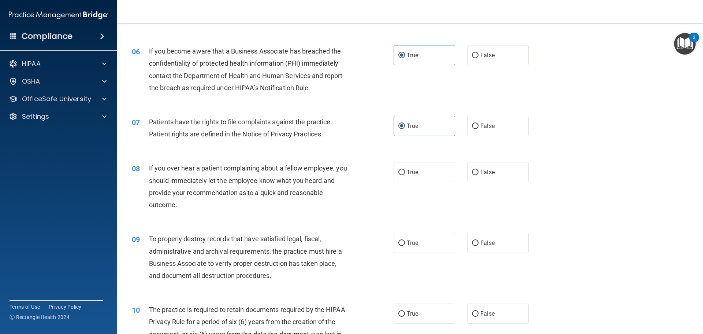
click at [461, 172] on div "True False" at bounding box center [468, 172] width 148 height 20
click at [467, 172] on label "False" at bounding box center [498, 172] width 62 height 20
click at [472, 172] on input "False" at bounding box center [475, 172] width 7 height 5
radio input "true"
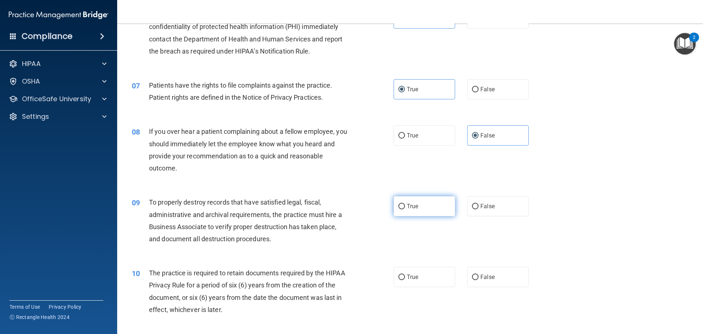
click at [415, 200] on label "True" at bounding box center [425, 206] width 62 height 20
click at [405, 204] on input "True" at bounding box center [401, 206] width 7 height 5
radio input "true"
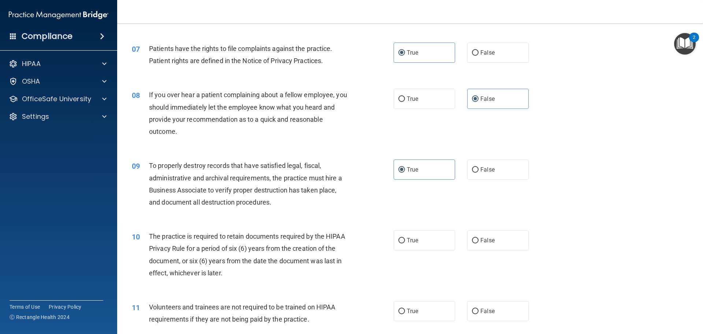
scroll to position [439, 0]
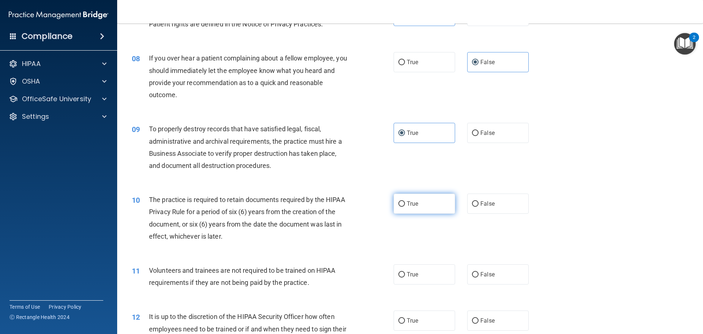
click at [401, 201] on input "True" at bounding box center [401, 203] width 7 height 5
radio input "true"
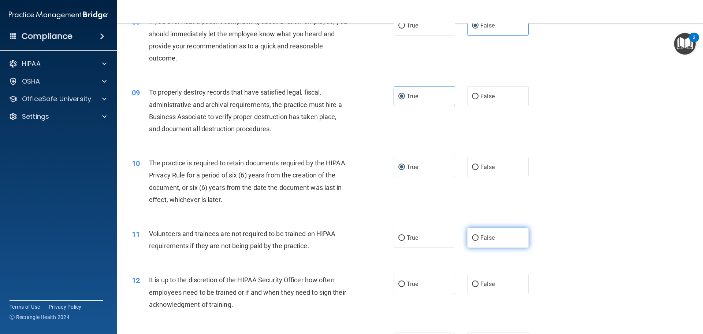
click at [489, 237] on span "False" at bounding box center [487, 237] width 14 height 7
click at [478, 237] on input "False" at bounding box center [475, 237] width 7 height 5
radio input "true"
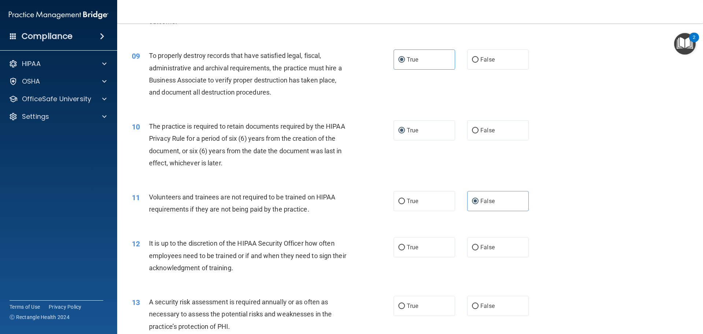
scroll to position [549, 0]
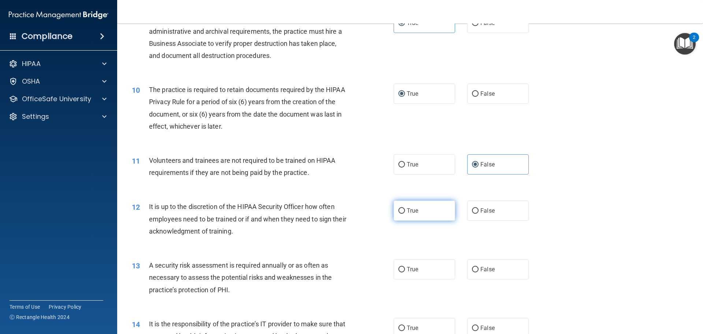
click at [424, 208] on label "True" at bounding box center [425, 210] width 62 height 20
click at [405, 208] on input "True" at bounding box center [401, 210] width 7 height 5
radio input "true"
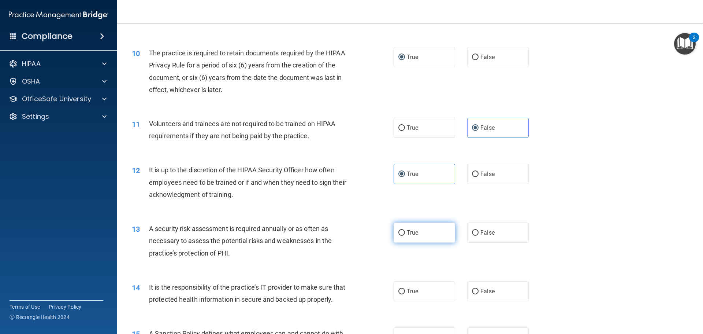
click at [415, 233] on span "True" at bounding box center [412, 232] width 11 height 7
click at [405, 233] on input "True" at bounding box center [401, 232] width 7 height 5
radio input "true"
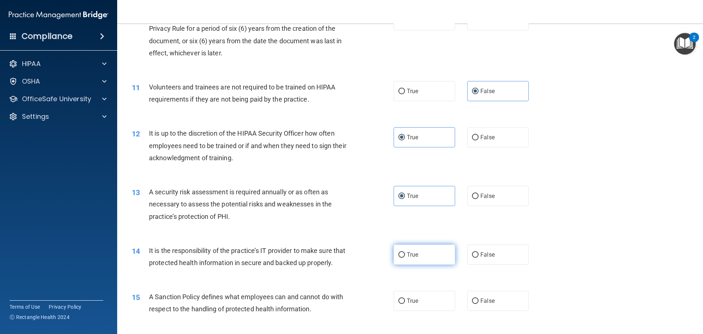
click at [431, 253] on label "True" at bounding box center [425, 254] width 62 height 20
click at [405, 253] on input "True" at bounding box center [401, 254] width 7 height 5
radio input "true"
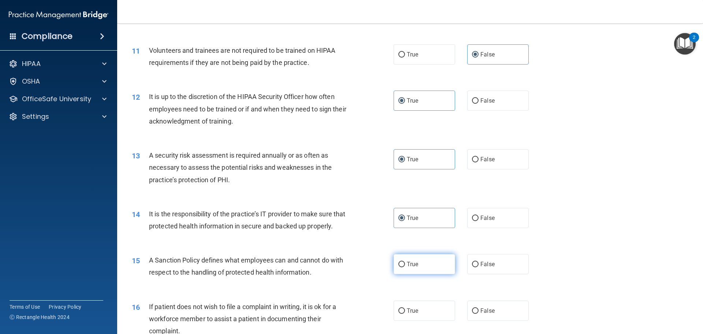
click at [435, 274] on label "True" at bounding box center [425, 264] width 62 height 20
click at [405, 267] on input "True" at bounding box center [401, 263] width 7 height 5
radio input "true"
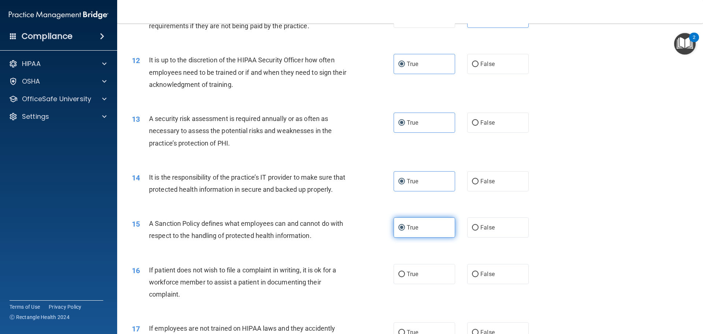
scroll to position [732, 0]
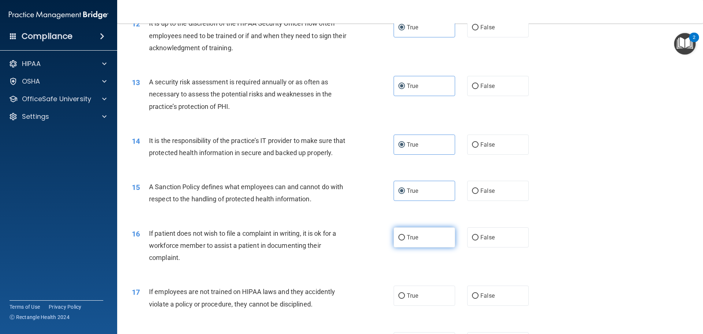
click at [412, 247] on label "True" at bounding box center [425, 237] width 62 height 20
click at [405, 240] on input "True" at bounding box center [401, 237] width 7 height 5
radio input "true"
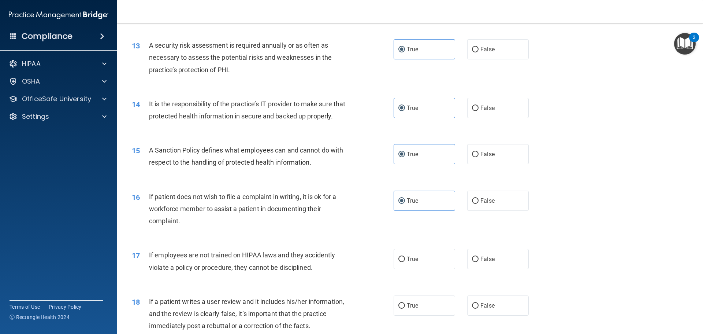
scroll to position [805, 0]
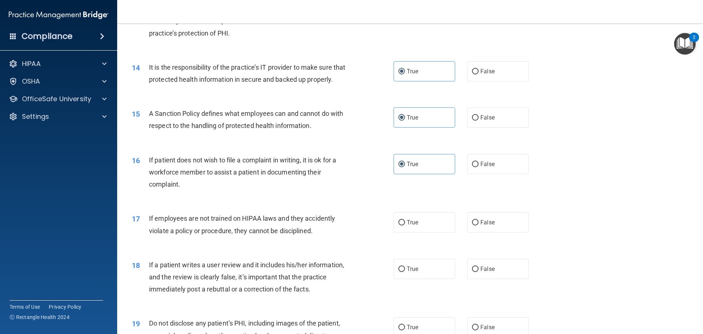
click at [369, 249] on div "17 If employees are not trained on HIPAA laws and they accidently violate a pol…" at bounding box center [409, 226] width 567 height 46
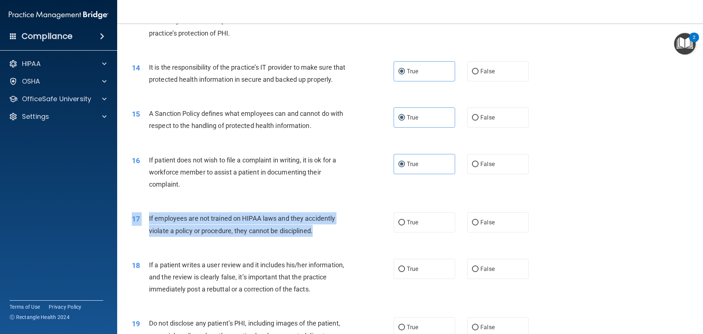
drag, startPoint x: 369, startPoint y: 254, endPoint x: 359, endPoint y: 250, distance: 11.6
click at [359, 249] on div "17 If employees are not trained on HIPAA laws and they accidently violate a pol…" at bounding box center [409, 226] width 567 height 46
click at [359, 240] on div "17 If employees are not trained on HIPAA laws and they accidently violate a pol…" at bounding box center [263, 226] width 284 height 28
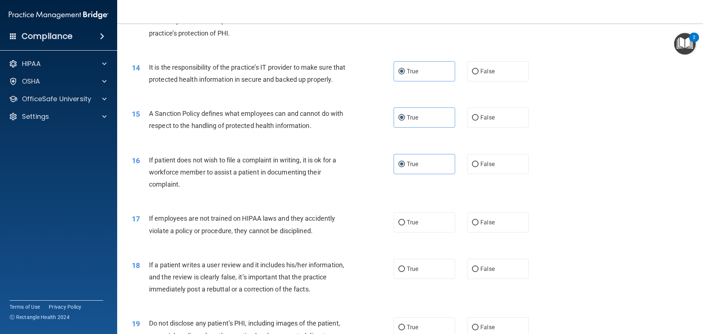
click at [359, 240] on div "17 If employees are not trained on HIPAA laws and they accidently violate a pol…" at bounding box center [263, 226] width 284 height 28
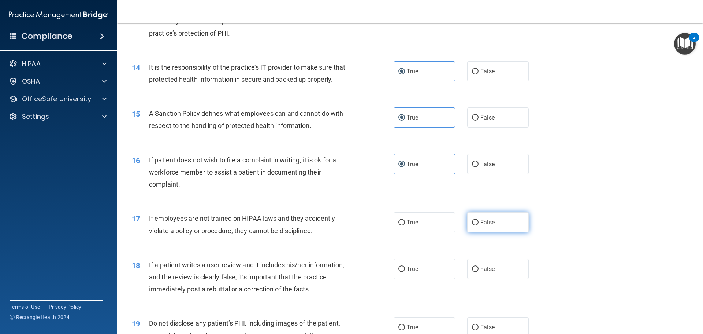
click at [481, 232] on label "False" at bounding box center [498, 222] width 62 height 20
click at [478, 225] on input "False" at bounding box center [475, 222] width 7 height 5
radio input "true"
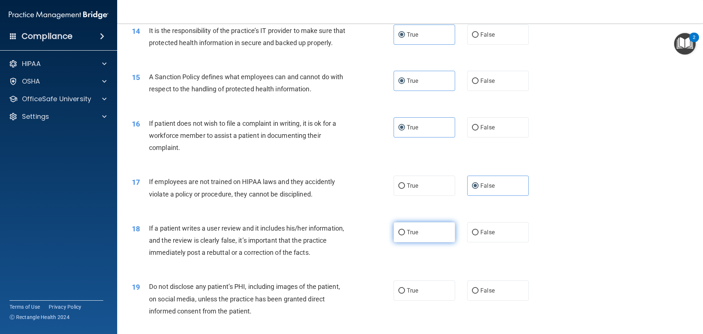
click at [451, 237] on label "True" at bounding box center [425, 232] width 62 height 20
click at [405, 235] on input "True" at bounding box center [401, 232] width 7 height 5
radio input "true"
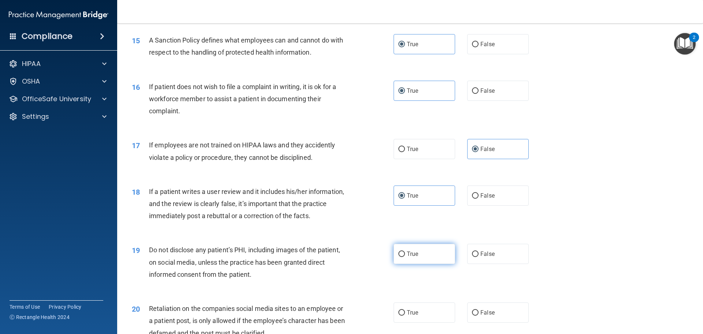
scroll to position [915, 0]
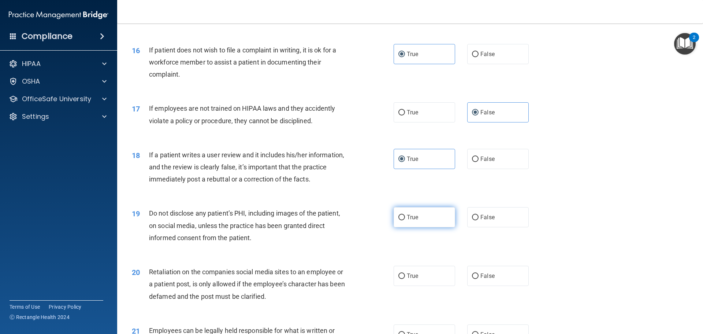
click at [422, 224] on label "True" at bounding box center [425, 217] width 62 height 20
click at [405, 220] on input "True" at bounding box center [401, 217] width 7 height 5
radio input "true"
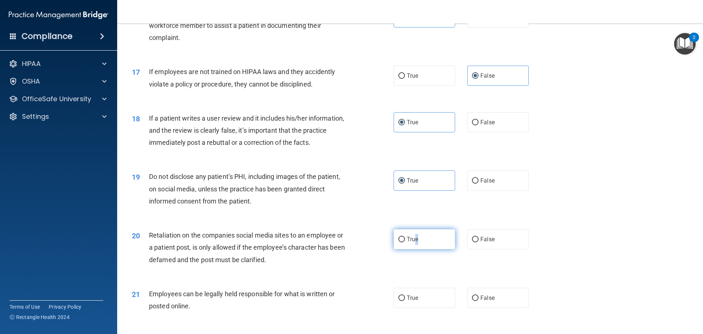
drag, startPoint x: 416, startPoint y: 250, endPoint x: 413, endPoint y: 246, distance: 4.6
click at [413, 242] on span "True" at bounding box center [412, 238] width 11 height 7
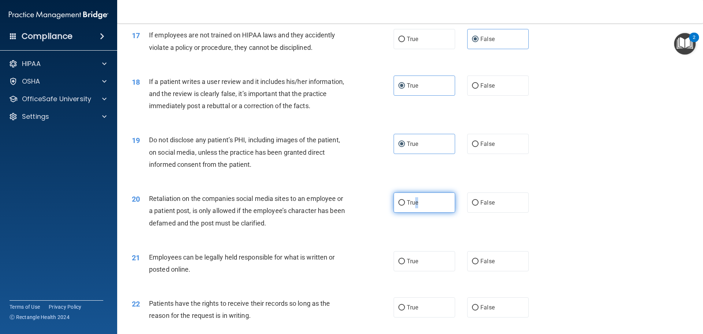
click at [429, 212] on label "True" at bounding box center [425, 202] width 62 height 20
click at [405, 205] on input "True" at bounding box center [401, 202] width 7 height 5
radio input "true"
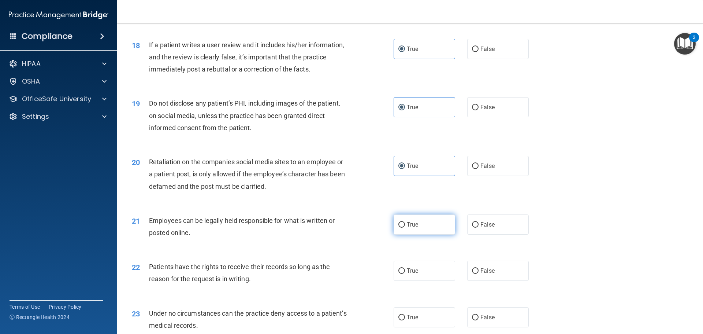
click at [425, 234] on label "True" at bounding box center [425, 224] width 62 height 20
click at [405, 227] on input "True" at bounding box center [401, 224] width 7 height 5
radio input "true"
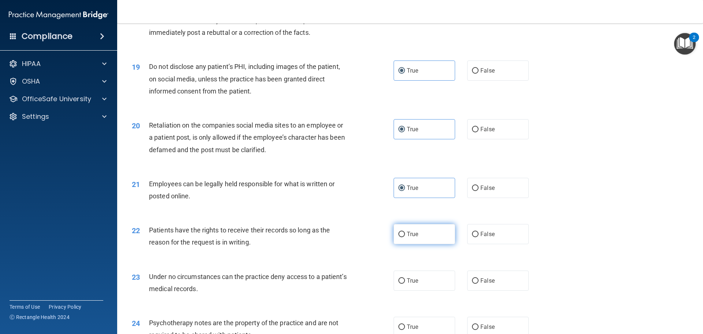
click at [419, 236] on label "True" at bounding box center [425, 234] width 62 height 20
click at [405, 236] on input "True" at bounding box center [401, 233] width 7 height 5
radio input "true"
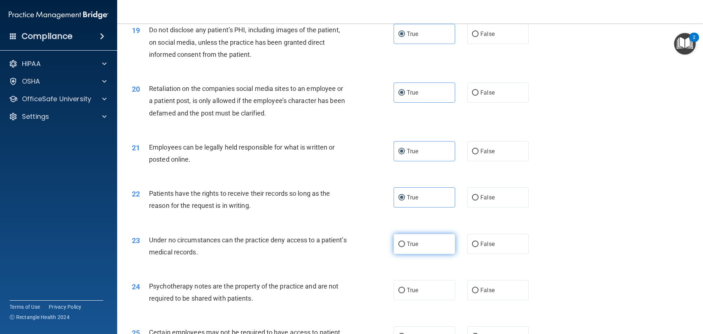
click at [422, 248] on label "True" at bounding box center [425, 244] width 62 height 20
click at [405, 247] on input "True" at bounding box center [401, 243] width 7 height 5
radio input "true"
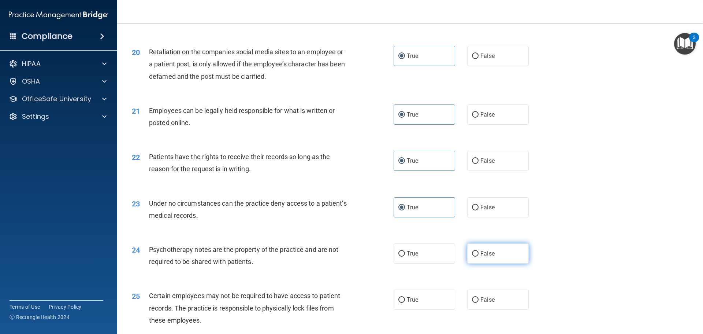
click at [475, 263] on label "False" at bounding box center [498, 253] width 62 height 20
click at [475, 256] on input "False" at bounding box center [475, 253] width 7 height 5
radio input "true"
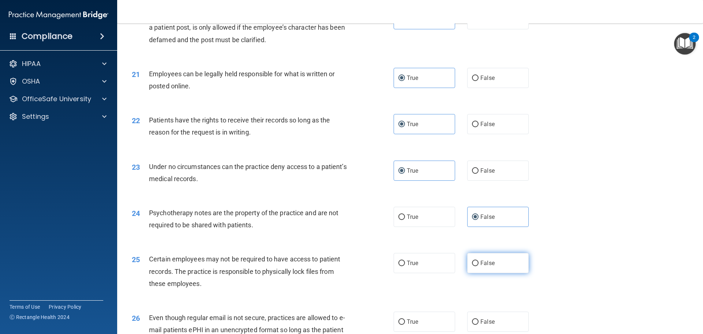
scroll to position [1208, 0]
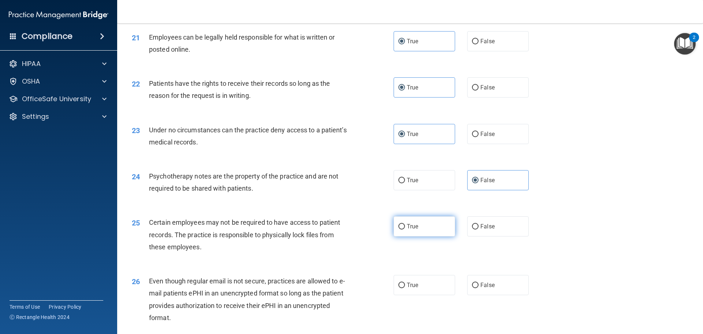
click at [399, 234] on label "True" at bounding box center [425, 226] width 62 height 20
click at [399, 229] on input "True" at bounding box center [401, 226] width 7 height 5
radio input "true"
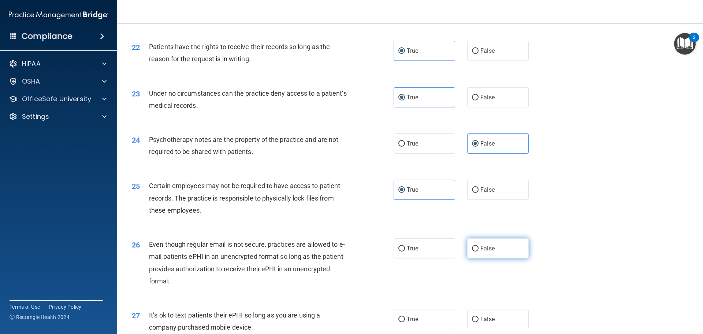
click at [476, 258] on label "False" at bounding box center [498, 248] width 62 height 20
click at [476, 251] on input "False" at bounding box center [475, 248] width 7 height 5
radio input "true"
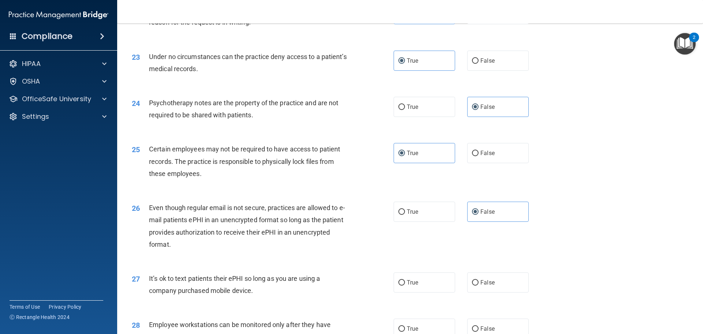
scroll to position [1318, 0]
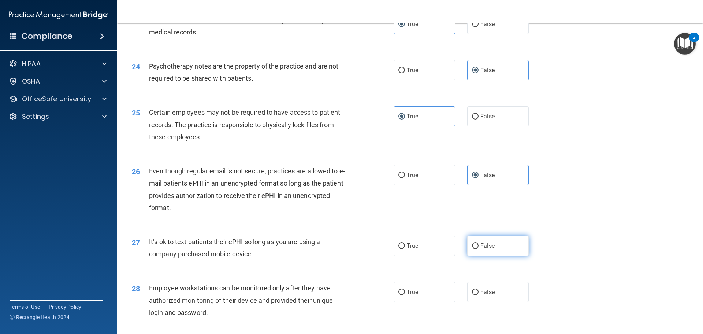
click at [476, 256] on label "False" at bounding box center [498, 245] width 62 height 20
click at [476, 249] on input "False" at bounding box center [475, 245] width 7 height 5
radio input "true"
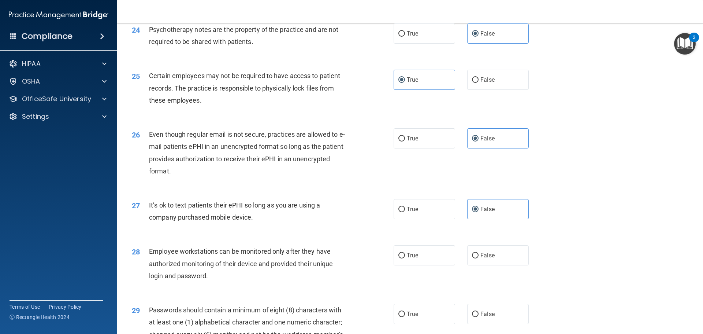
click at [436, 232] on div "27 It’s ok to text patients their ePHI so long as you are using a company purch…" at bounding box center [409, 213] width 567 height 46
click at [428, 219] on label "True" at bounding box center [425, 209] width 62 height 20
click at [405, 212] on input "True" at bounding box center [401, 208] width 7 height 5
radio input "true"
radio input "false"
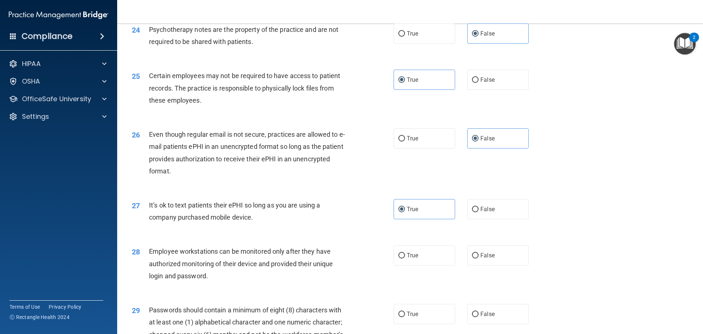
scroll to position [1391, 0]
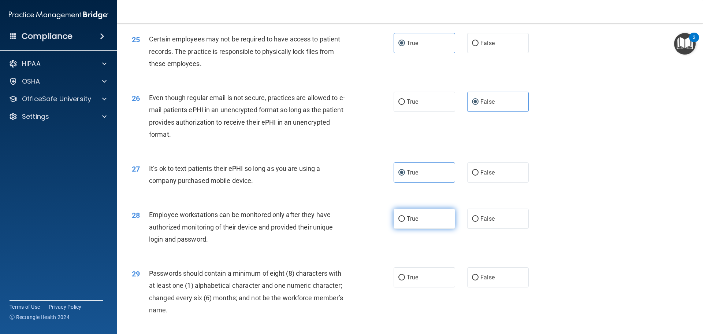
click at [402, 223] on label "True" at bounding box center [425, 218] width 62 height 20
click at [402, 221] on input "True" at bounding box center [401, 218] width 7 height 5
radio input "true"
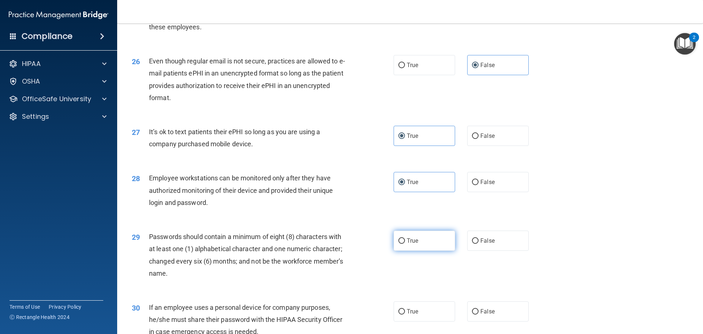
click at [405, 250] on label "True" at bounding box center [425, 240] width 62 height 20
click at [405, 243] on input "True" at bounding box center [401, 240] width 7 height 5
radio input "true"
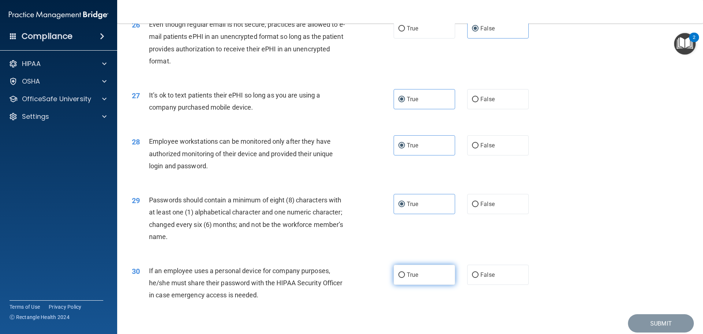
click at [396, 282] on label "True" at bounding box center [425, 274] width 62 height 20
click at [398, 278] on input "True" at bounding box center [401, 274] width 7 height 5
radio input "true"
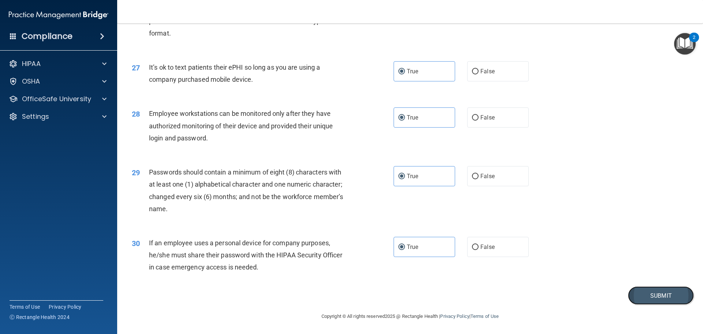
click at [629, 295] on button "Submit" at bounding box center [661, 295] width 66 height 19
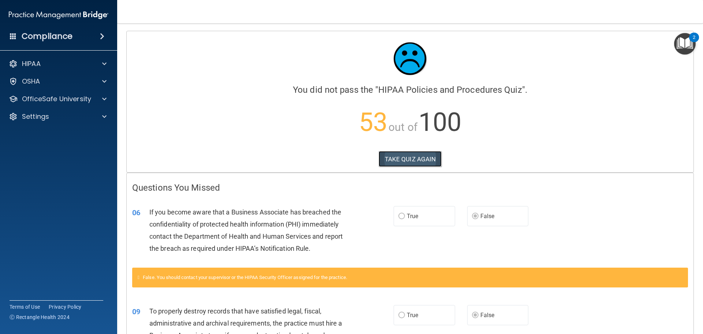
click at [421, 163] on button "TAKE QUIZ AGAIN" at bounding box center [410, 159] width 63 height 16
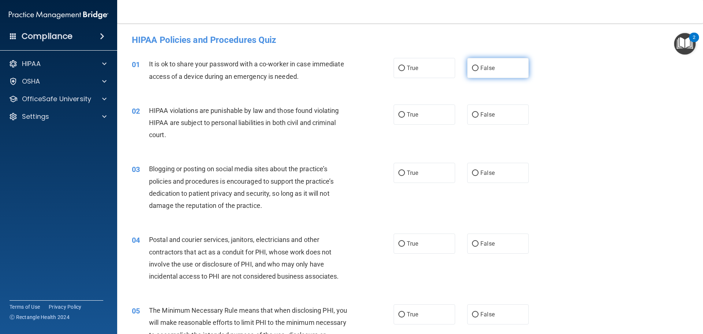
click at [485, 67] on span "False" at bounding box center [487, 67] width 14 height 7
click at [478, 67] on input "False" at bounding box center [475, 68] width 7 height 5
radio input "true"
click at [404, 118] on label "True" at bounding box center [425, 114] width 62 height 20
click at [404, 118] on input "True" at bounding box center [401, 114] width 7 height 5
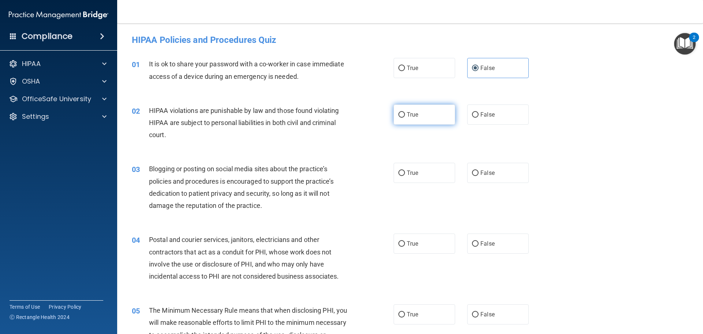
radio input "true"
click at [483, 172] on span "False" at bounding box center [487, 172] width 14 height 7
click at [478, 172] on input "False" at bounding box center [475, 172] width 7 height 5
radio input "true"
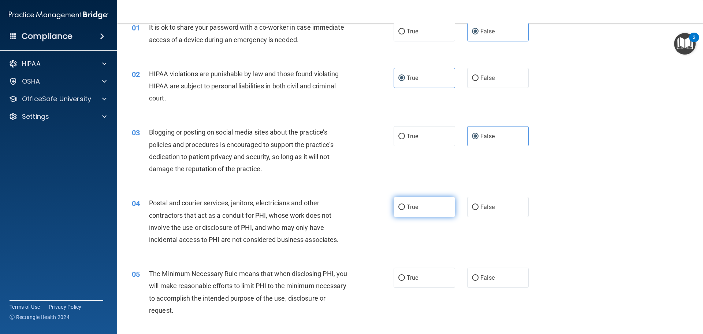
click at [439, 204] on label "True" at bounding box center [425, 207] width 62 height 20
click at [405, 204] on input "True" at bounding box center [401, 206] width 7 height 5
radio input "true"
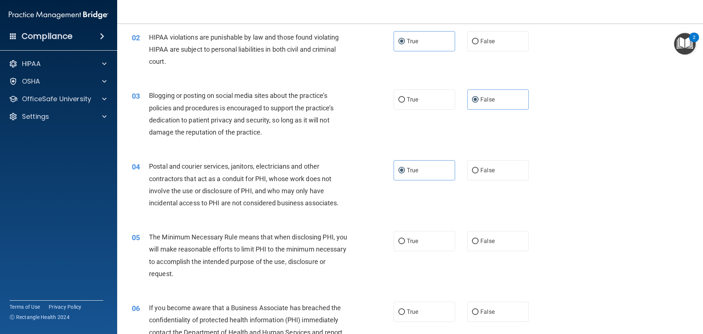
click at [432, 251] on div "05 The Minimum Necessary Rule means that when disclosing PHI, you will make rea…" at bounding box center [409, 256] width 567 height 71
click at [427, 241] on label "True" at bounding box center [425, 241] width 62 height 20
click at [405, 241] on input "True" at bounding box center [401, 240] width 7 height 5
radio input "true"
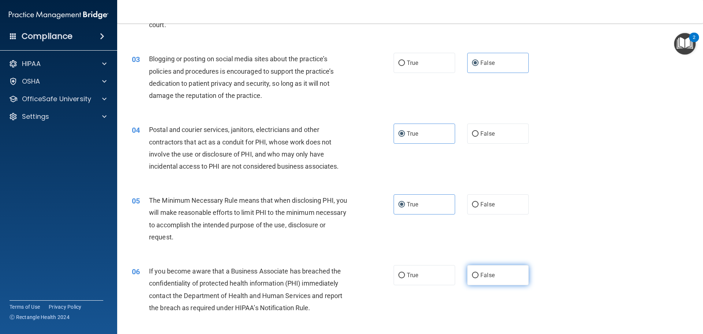
click at [476, 269] on label "False" at bounding box center [498, 275] width 62 height 20
click at [476, 272] on input "False" at bounding box center [475, 274] width 7 height 5
radio input "true"
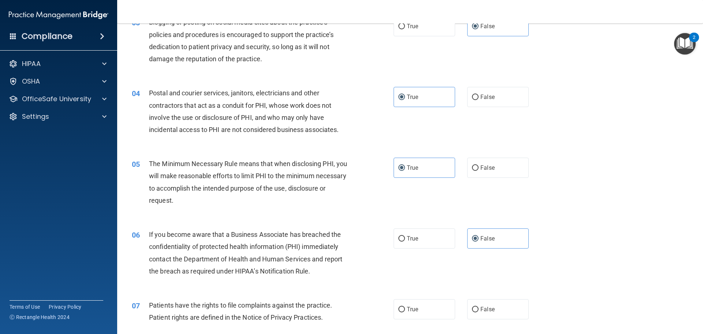
scroll to position [183, 0]
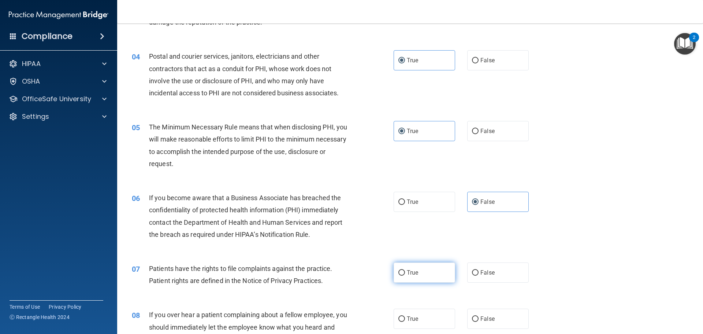
click at [413, 275] on label "True" at bounding box center [425, 272] width 62 height 20
click at [405, 275] on input "True" at bounding box center [401, 272] width 7 height 5
radio input "true"
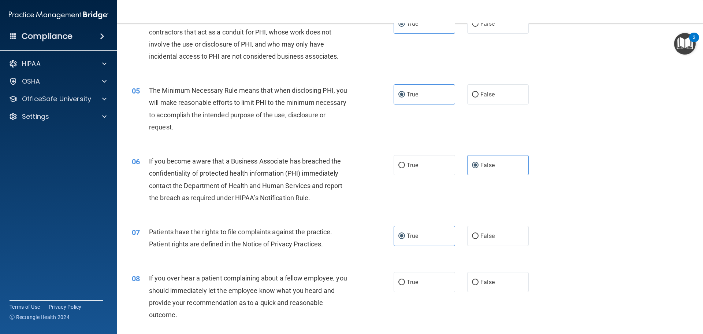
click at [473, 292] on div "08 If you over hear a patient complaining about a fellow employee, you should i…" at bounding box center [409, 297] width 567 height 71
click at [474, 284] on input "False" at bounding box center [475, 281] width 7 height 5
radio input "true"
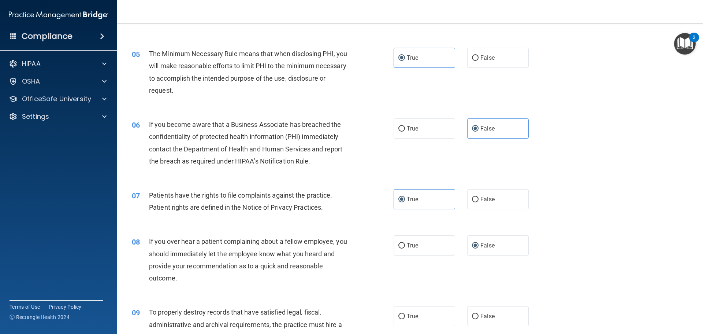
scroll to position [293, 0]
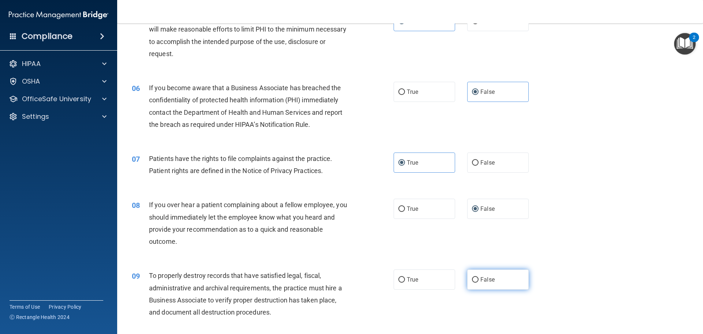
click at [473, 284] on label "False" at bounding box center [498, 279] width 62 height 20
click at [473, 282] on input "False" at bounding box center [475, 279] width 7 height 5
radio input "true"
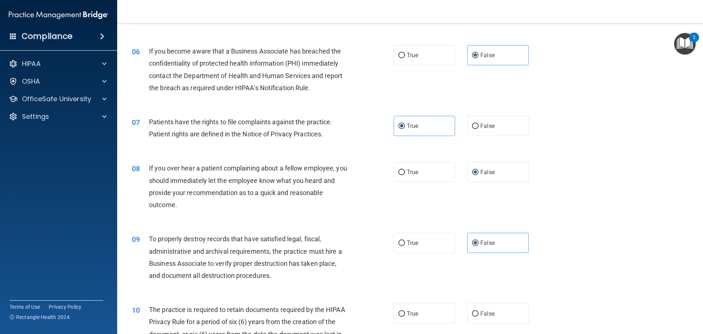
scroll to position [366, 0]
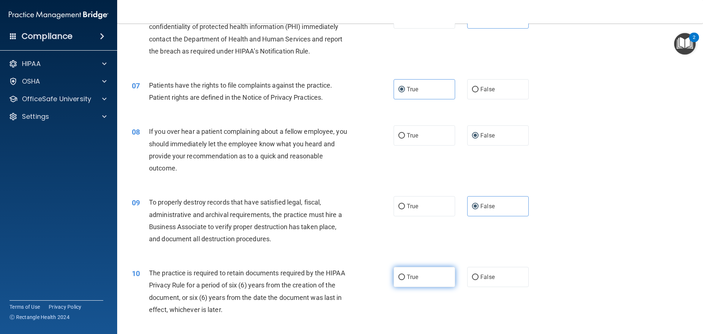
click at [416, 279] on label "True" at bounding box center [425, 277] width 62 height 20
click at [405, 279] on input "True" at bounding box center [401, 276] width 7 height 5
radio input "true"
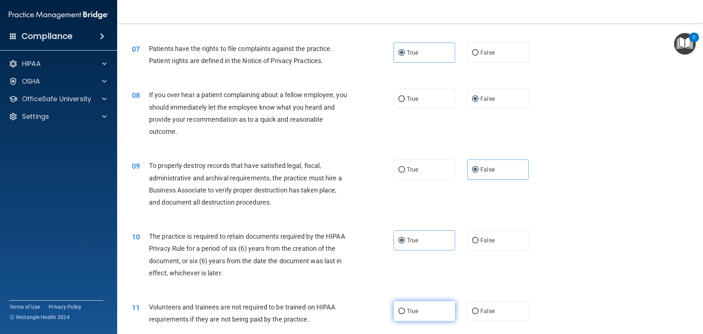
scroll to position [439, 0]
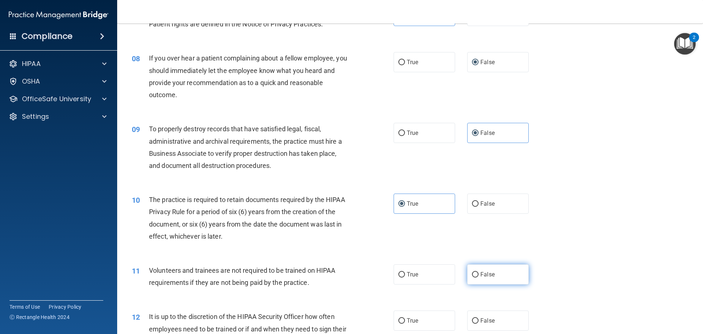
click at [467, 269] on label "False" at bounding box center [498, 274] width 62 height 20
click at [472, 272] on input "False" at bounding box center [475, 274] width 7 height 5
radio input "true"
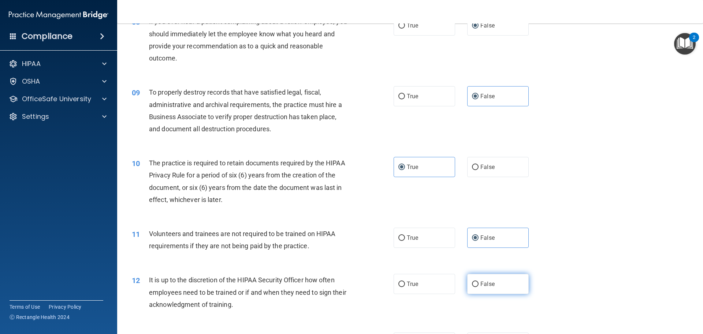
click at [472, 289] on label "False" at bounding box center [498, 283] width 62 height 20
click at [472, 287] on input "False" at bounding box center [475, 283] width 7 height 5
radio input "true"
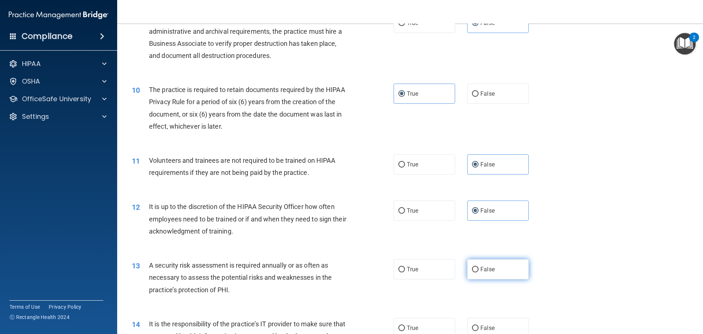
scroll to position [586, 0]
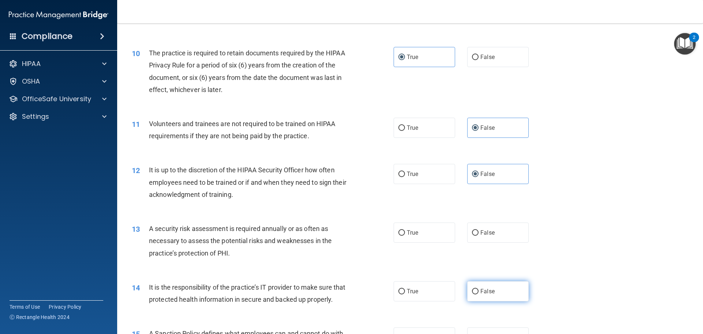
click at [500, 285] on label "False" at bounding box center [498, 291] width 62 height 20
click at [478, 288] on input "False" at bounding box center [475, 290] width 7 height 5
radio input "true"
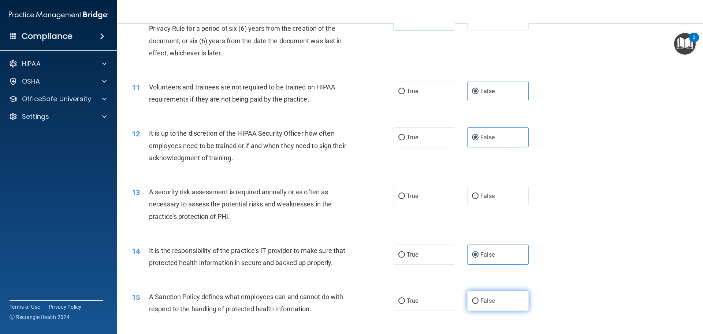
click at [491, 310] on label "False" at bounding box center [498, 300] width 62 height 20
click at [478, 303] on input "False" at bounding box center [475, 300] width 7 height 5
radio input "true"
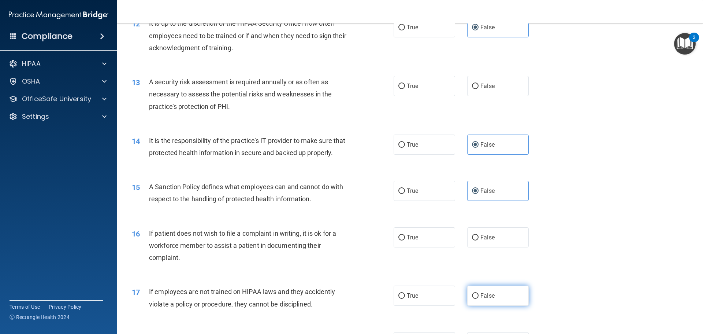
scroll to position [769, 0]
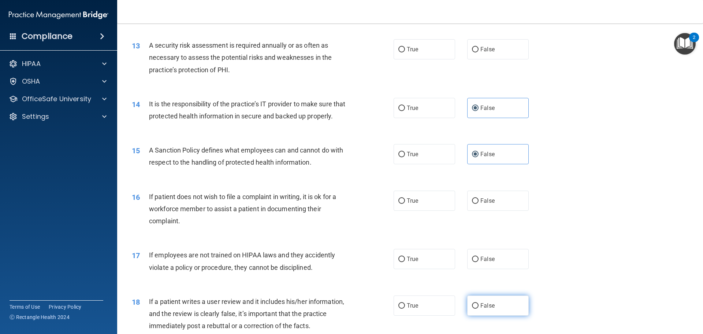
click at [492, 313] on label "False" at bounding box center [498, 305] width 62 height 20
click at [478, 308] on input "False" at bounding box center [475, 305] width 7 height 5
radio input "true"
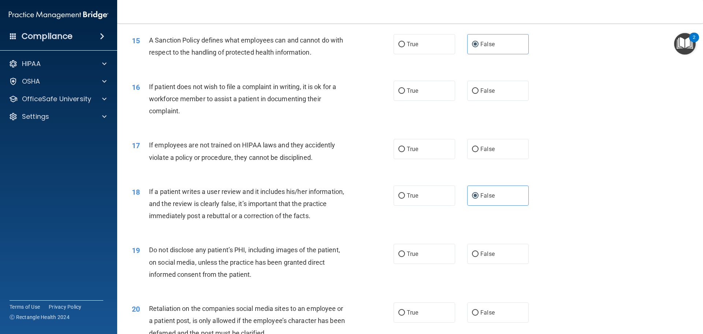
scroll to position [915, 0]
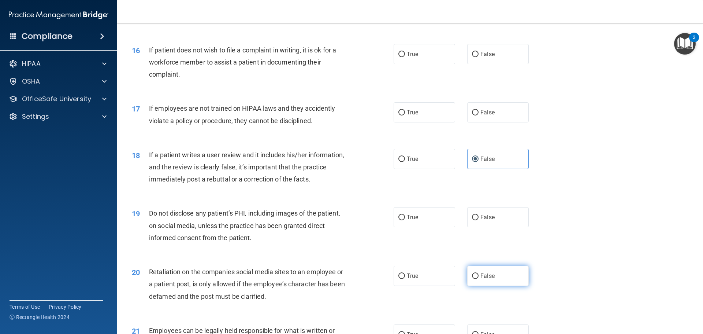
click at [492, 284] on label "False" at bounding box center [498, 275] width 62 height 20
click at [478, 279] on input "False" at bounding box center [475, 275] width 7 height 5
radio input "true"
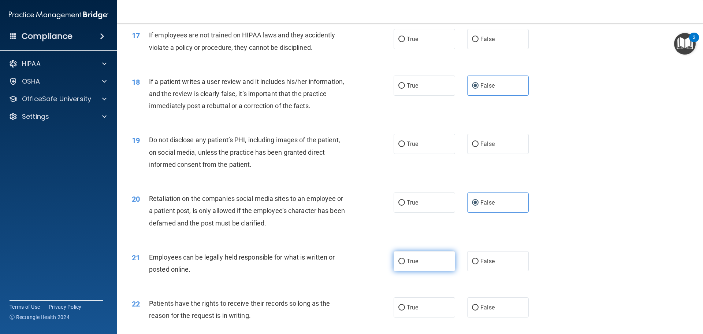
scroll to position [1025, 0]
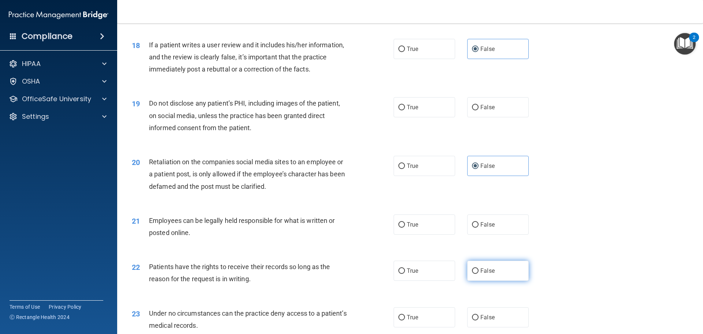
click at [501, 280] on label "False" at bounding box center [498, 270] width 62 height 20
click at [478, 273] on input "False" at bounding box center [475, 270] width 7 height 5
radio input "true"
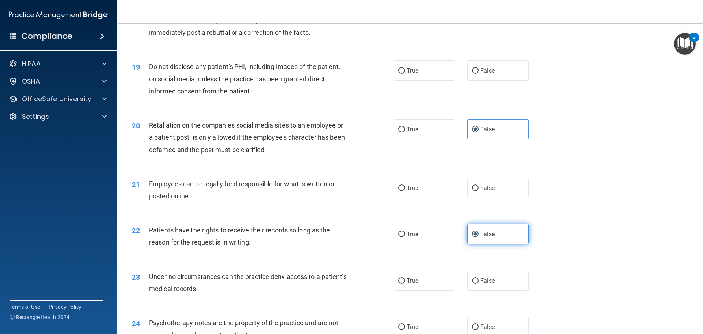
click at [501, 284] on label "False" at bounding box center [498, 280] width 62 height 20
click at [478, 283] on input "False" at bounding box center [475, 280] width 7 height 5
radio input "true"
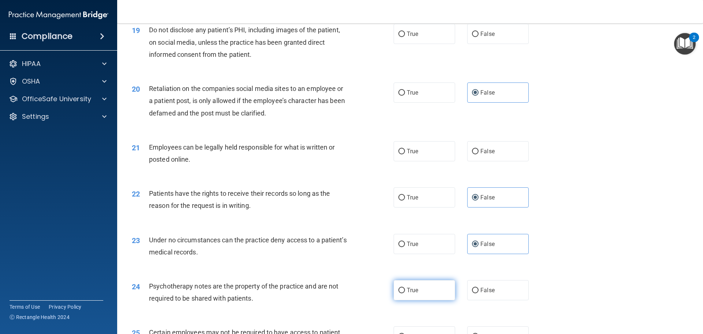
click at [407, 293] on span "True" at bounding box center [412, 289] width 11 height 7
click at [405, 293] on input "True" at bounding box center [401, 289] width 7 height 5
radio input "true"
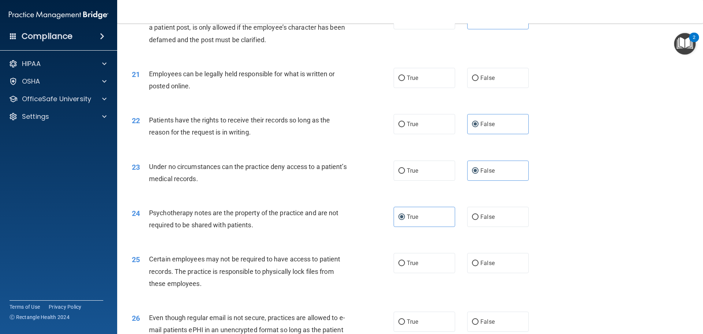
scroll to position [1208, 0]
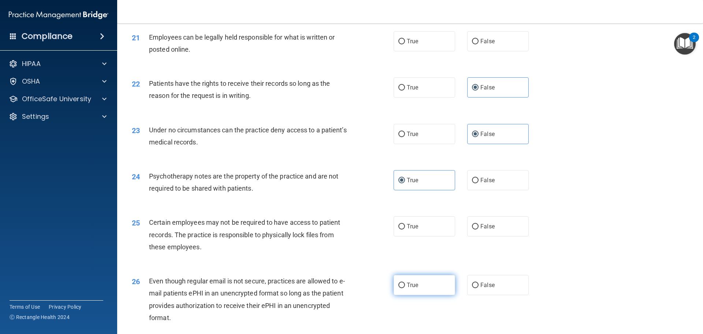
click at [417, 295] on label "True" at bounding box center [425, 285] width 62 height 20
click at [405, 288] on input "True" at bounding box center [401, 284] width 7 height 5
radio input "true"
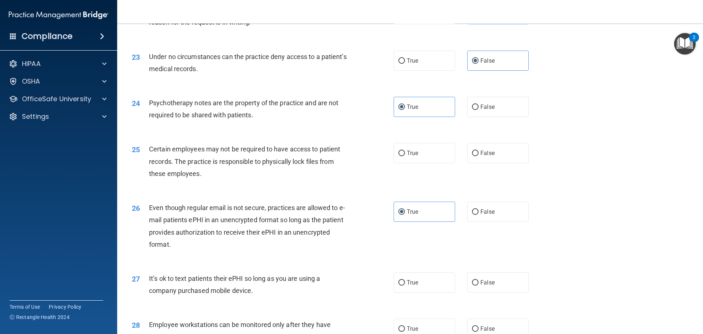
scroll to position [1318, 0]
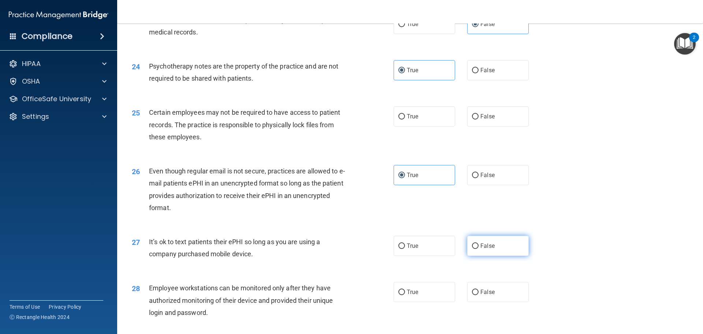
click at [476, 254] on label "False" at bounding box center [498, 245] width 62 height 20
click at [476, 249] on input "False" at bounding box center [475, 245] width 7 height 5
radio input "true"
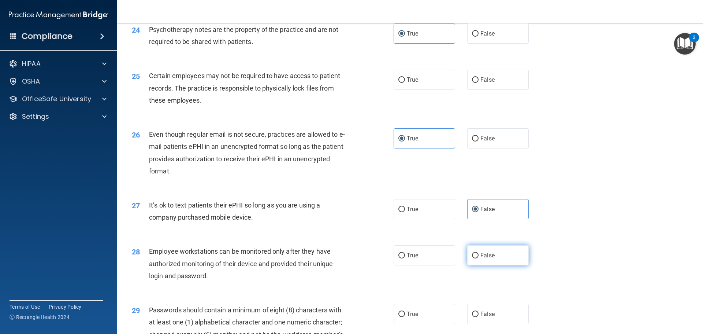
click at [496, 258] on label "False" at bounding box center [498, 255] width 62 height 20
click at [478, 258] on input "False" at bounding box center [475, 255] width 7 height 5
radio input "true"
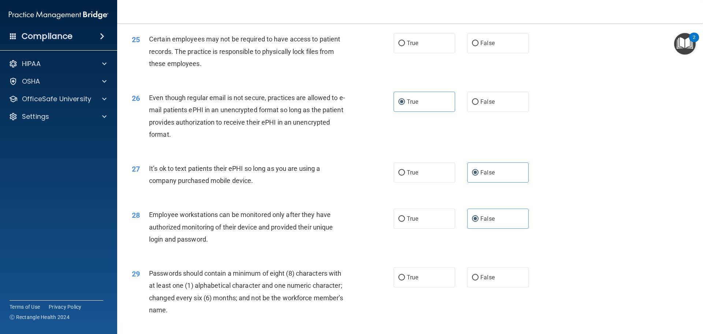
scroll to position [1464, 0]
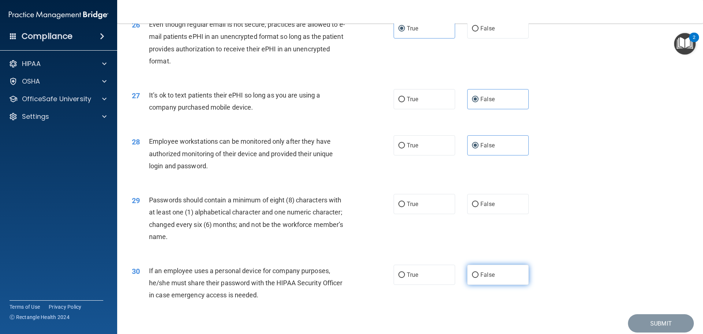
click at [491, 282] on label "False" at bounding box center [498, 274] width 62 height 20
click at [478, 278] on input "False" at bounding box center [475, 274] width 7 height 5
radio input "true"
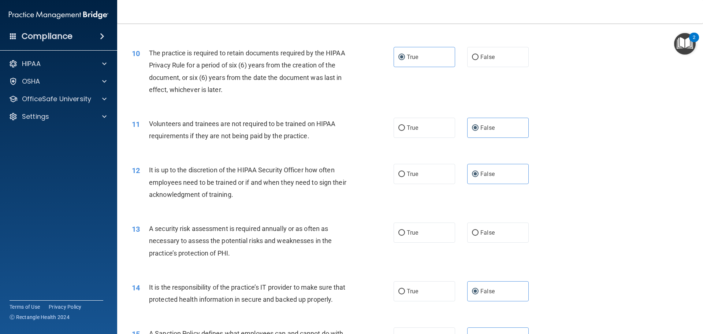
scroll to position [622, 0]
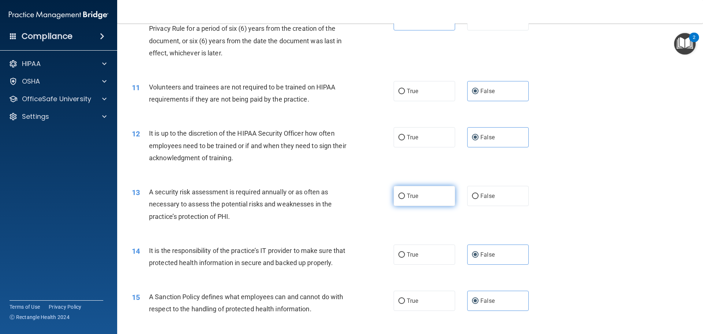
click at [410, 200] on label "True" at bounding box center [425, 196] width 62 height 20
click at [405, 199] on input "True" at bounding box center [401, 195] width 7 height 5
radio input "true"
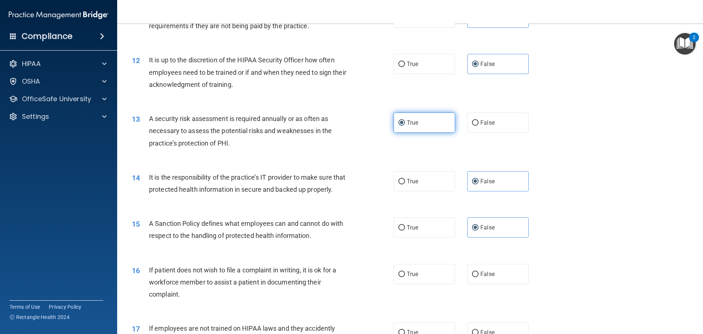
scroll to position [732, 0]
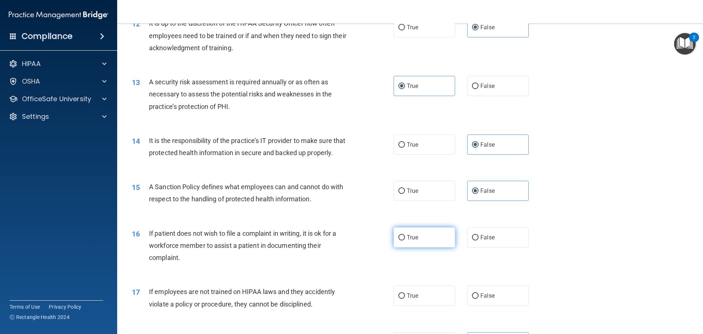
click at [440, 247] on label "True" at bounding box center [425, 237] width 62 height 20
click at [405, 240] on input "True" at bounding box center [401, 237] width 7 height 5
radio input "true"
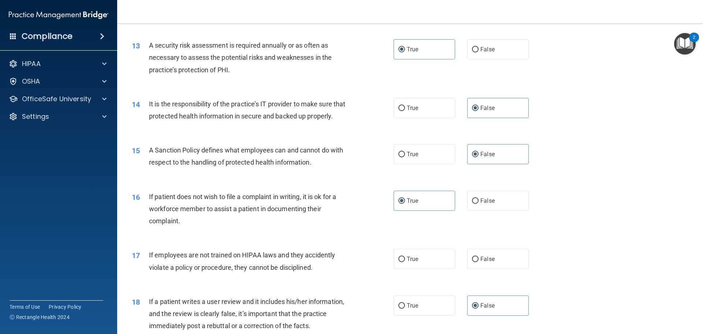
click at [487, 286] on div "17 If employees are not trained on HIPAA laws and they accidently violate a pol…" at bounding box center [409, 262] width 567 height 46
click at [481, 269] on label "False" at bounding box center [498, 259] width 62 height 20
click at [478, 262] on input "False" at bounding box center [475, 258] width 7 height 5
radio input "true"
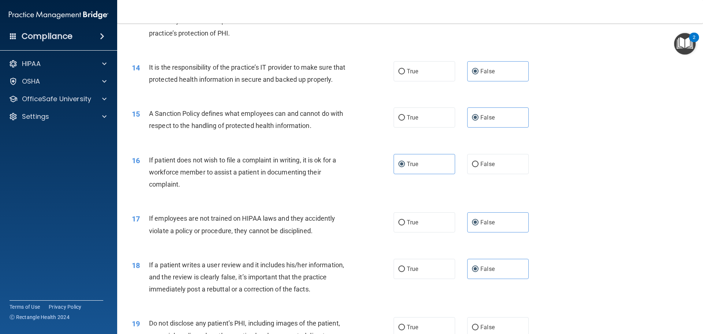
scroll to position [842, 0]
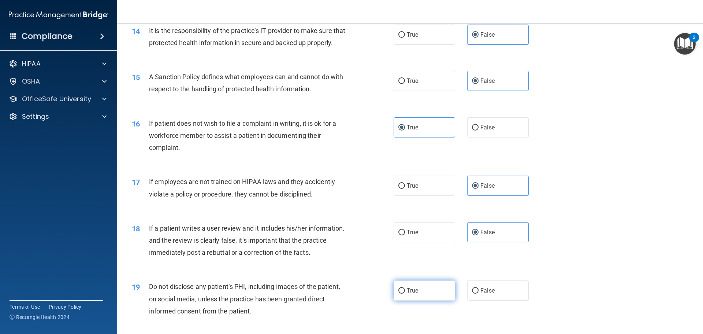
click at [400, 293] on input "True" at bounding box center [401, 290] width 7 height 5
radio input "true"
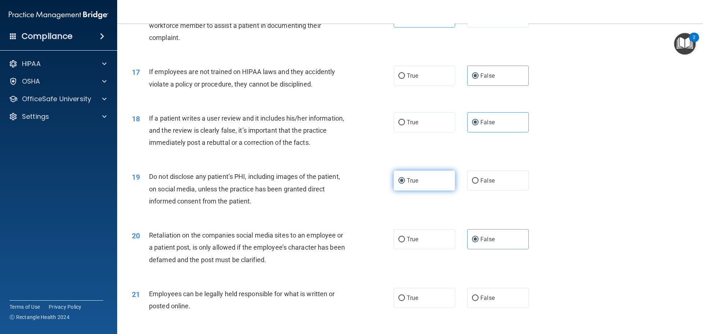
scroll to position [988, 0]
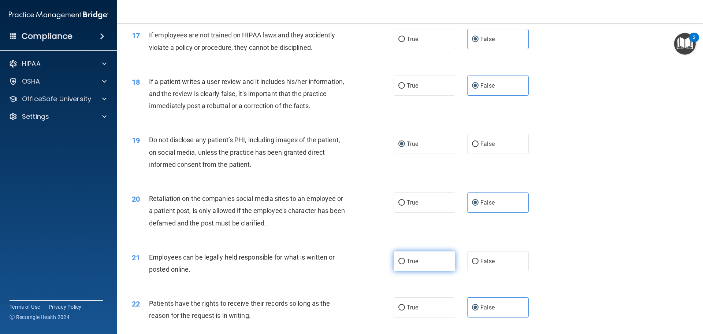
click at [405, 271] on label "True" at bounding box center [425, 261] width 62 height 20
click at [405, 264] on input "True" at bounding box center [401, 260] width 7 height 5
radio input "true"
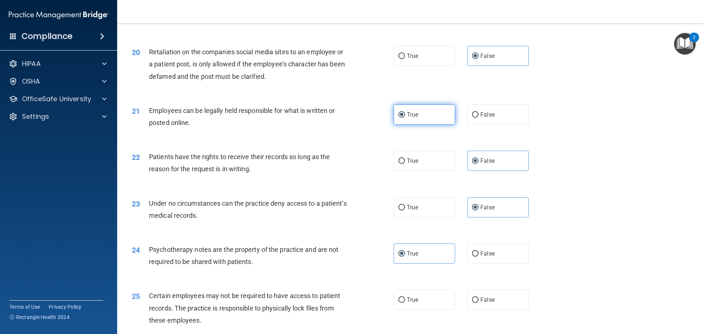
scroll to position [1172, 0]
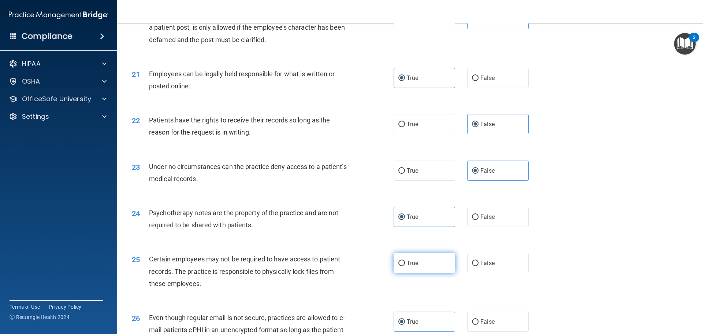
click at [413, 273] on label "True" at bounding box center [425, 263] width 62 height 20
click at [405, 266] on input "True" at bounding box center [401, 262] width 7 height 5
radio input "true"
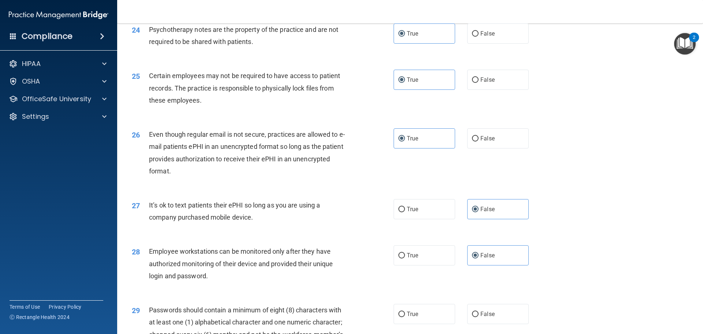
scroll to position [1391, 0]
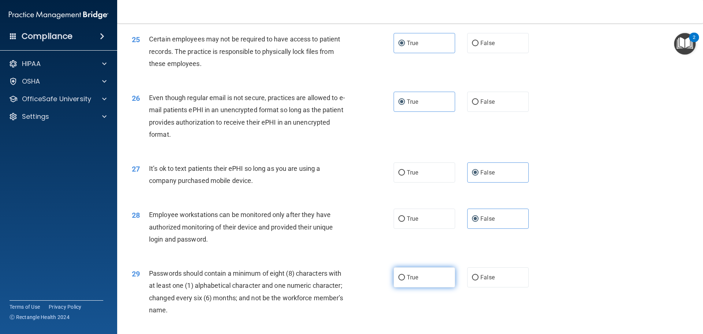
click at [409, 283] on label "True" at bounding box center [425, 277] width 62 height 20
click at [405, 280] on input "True" at bounding box center [401, 277] width 7 height 5
radio input "true"
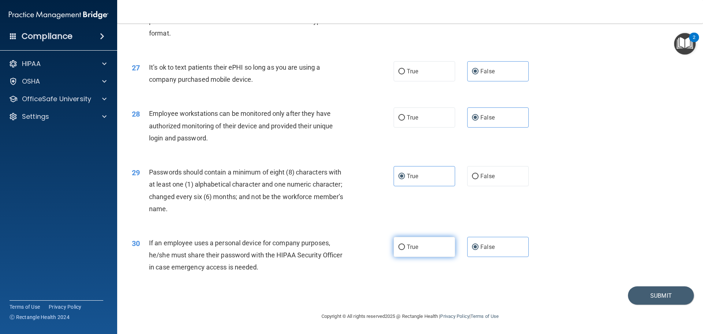
scroll to position [1504, 0]
click at [634, 288] on button "Submit" at bounding box center [661, 295] width 66 height 19
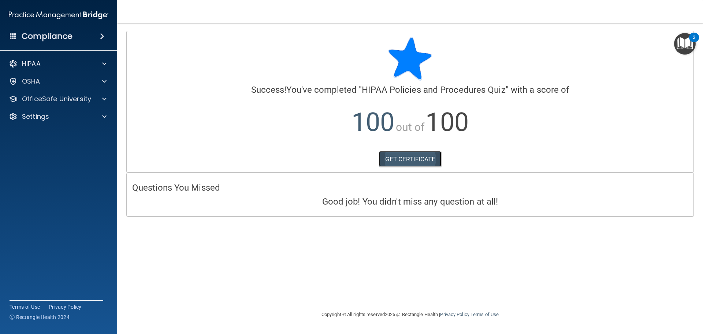
click at [403, 151] on link "GET CERTIFICATE" at bounding box center [410, 159] width 63 height 16
click at [46, 100] on p "OfficeSafe University" at bounding box center [56, 98] width 69 height 9
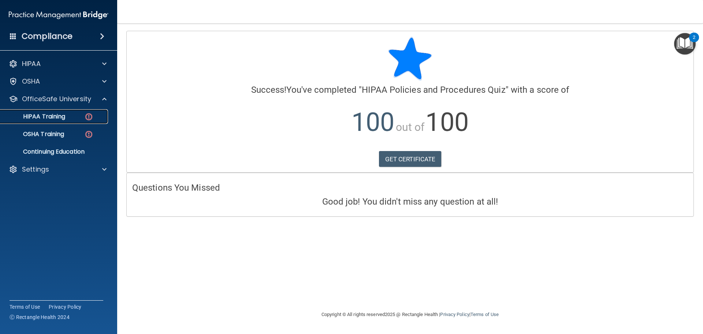
click at [78, 115] on div "HIPAA Training" at bounding box center [55, 116] width 100 height 7
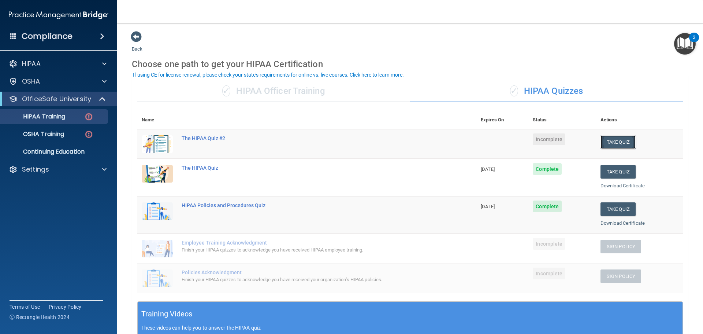
click at [608, 142] on button "Take Quiz" at bounding box center [617, 142] width 35 height 14
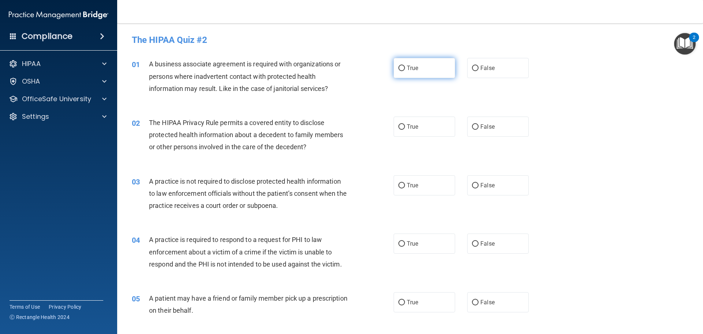
click at [410, 68] on span "True" at bounding box center [412, 67] width 11 height 7
click at [405, 68] on input "True" at bounding box center [401, 68] width 7 height 5
radio input "true"
click at [401, 121] on label "True" at bounding box center [425, 126] width 62 height 20
click at [401, 124] on input "True" at bounding box center [401, 126] width 7 height 5
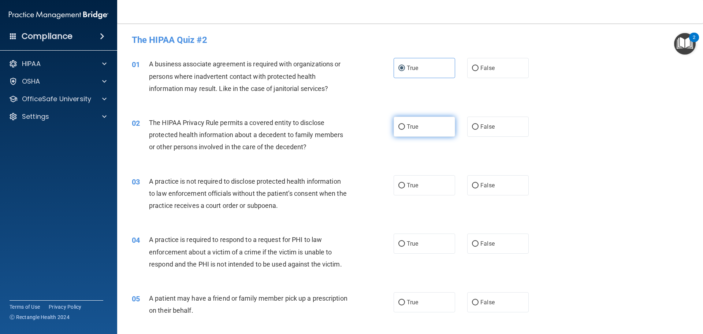
radio input "true"
click at [424, 188] on label "True" at bounding box center [425, 185] width 62 height 20
click at [405, 188] on input "True" at bounding box center [401, 185] width 7 height 5
radio input "true"
click at [420, 248] on label "True" at bounding box center [425, 243] width 62 height 20
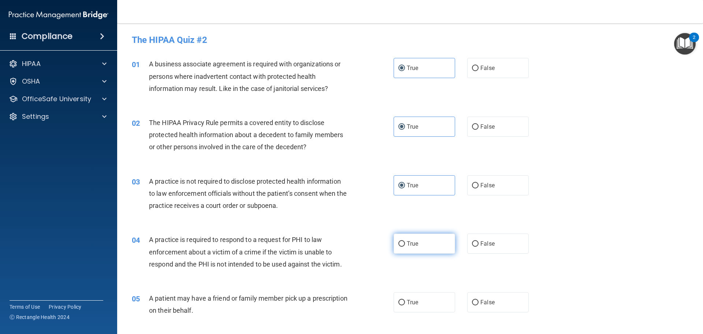
click at [405, 246] on input "True" at bounding box center [401, 243] width 7 height 5
radio input "true"
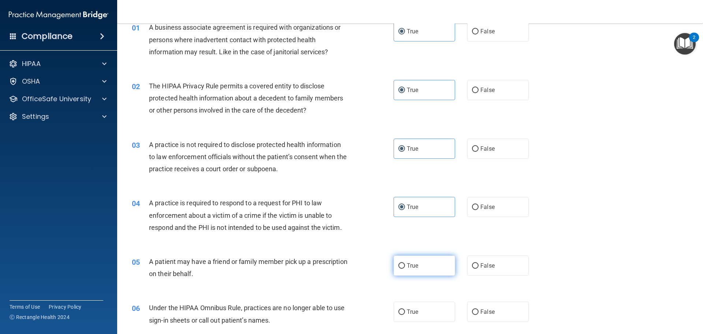
click at [421, 262] on label "True" at bounding box center [425, 265] width 62 height 20
click at [405, 263] on input "True" at bounding box center [401, 265] width 7 height 5
radio input "true"
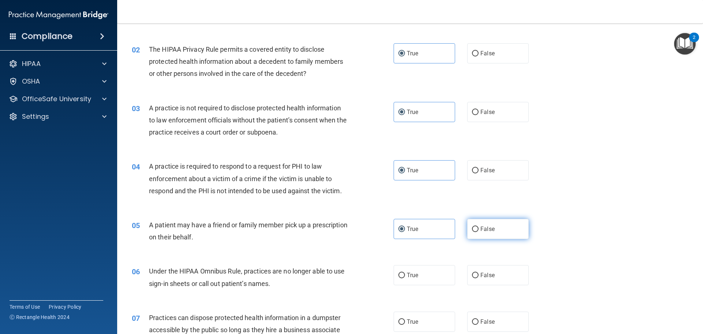
click at [480, 237] on label "False" at bounding box center [498, 229] width 62 height 20
click at [478, 232] on input "False" at bounding box center [475, 228] width 7 height 5
radio input "true"
radio input "false"
click at [480, 278] on span "False" at bounding box center [487, 274] width 14 height 7
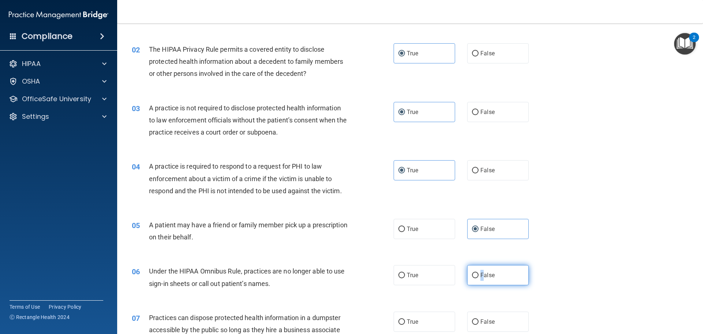
click at [481, 278] on label "False" at bounding box center [498, 275] width 62 height 20
click at [478, 278] on input "False" at bounding box center [475, 274] width 7 height 5
radio input "true"
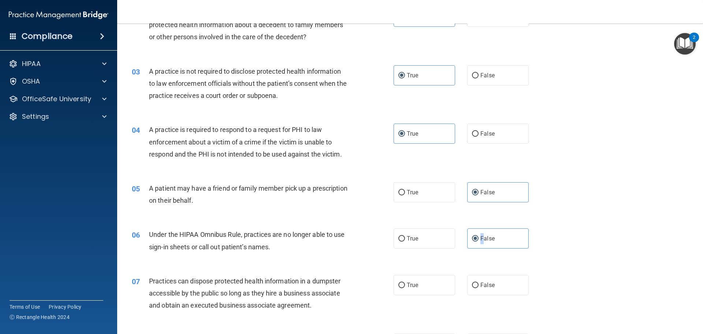
scroll to position [146, 0]
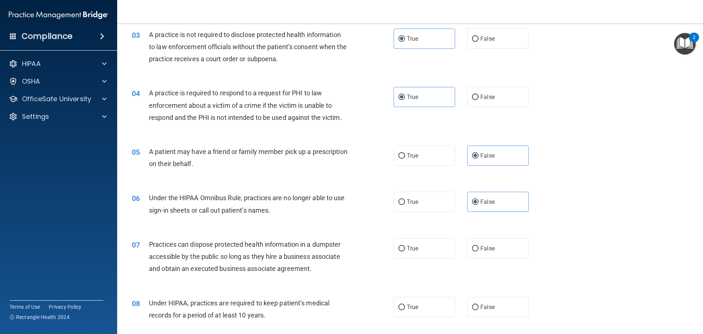
click at [600, 247] on div "07 Practices can dispose protected health information in a dumpster accessible …" at bounding box center [409, 258] width 567 height 59
click at [489, 250] on span "False" at bounding box center [487, 248] width 14 height 7
click at [478, 250] on input "False" at bounding box center [475, 248] width 7 height 5
radio input "true"
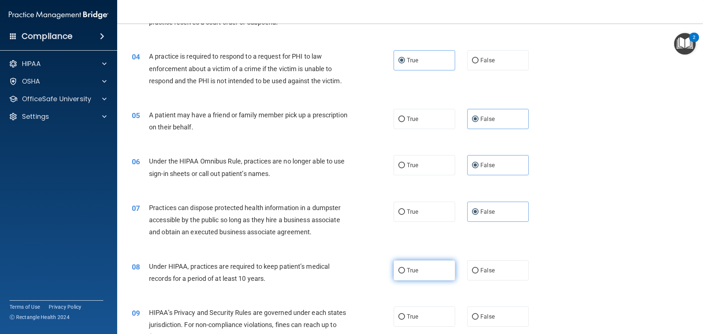
click at [437, 272] on label "True" at bounding box center [425, 270] width 62 height 20
click at [405, 272] on input "True" at bounding box center [401, 270] width 7 height 5
radio input "true"
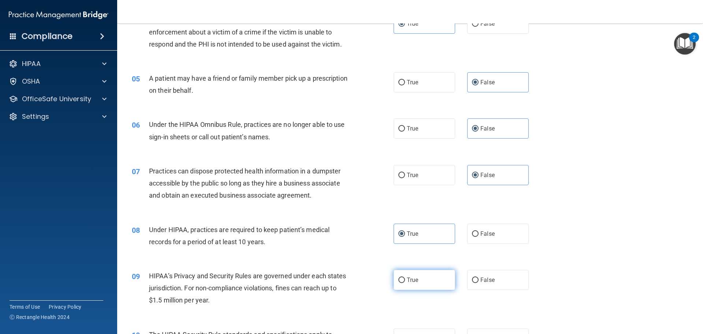
click at [427, 274] on label "True" at bounding box center [425, 279] width 62 height 20
click at [405, 277] on input "True" at bounding box center [401, 279] width 7 height 5
radio input "true"
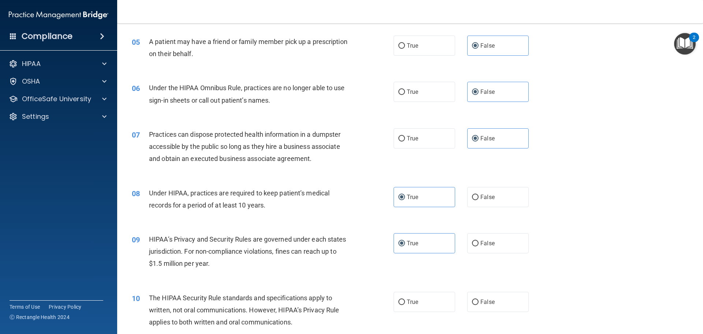
scroll to position [293, 0]
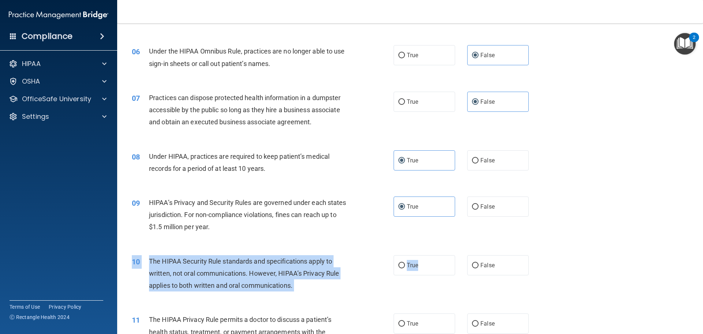
click at [431, 275] on div "10 The HIPAA Security Rule standards and specifications apply to written, not o…" at bounding box center [409, 275] width 567 height 59
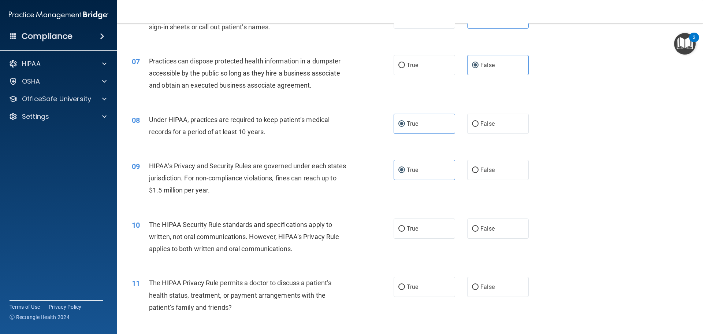
click at [416, 213] on div "10 The HIPAA Security Rule standards and specifications apply to written, not o…" at bounding box center [409, 238] width 567 height 59
click at [414, 222] on label "True" at bounding box center [425, 228] width 62 height 20
click at [405, 226] on input "True" at bounding box center [401, 228] width 7 height 5
radio input "true"
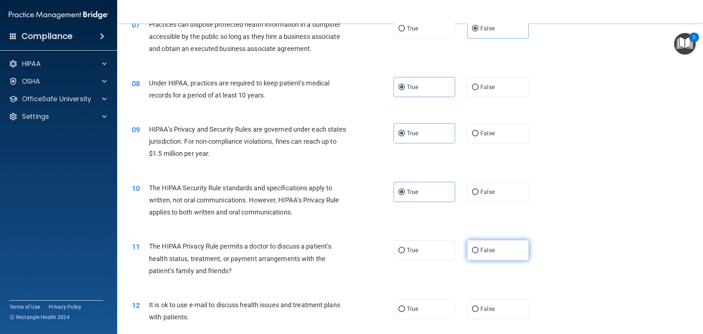
click at [498, 249] on label "False" at bounding box center [498, 250] width 62 height 20
click at [478, 249] on input "False" at bounding box center [475, 249] width 7 height 5
radio input "true"
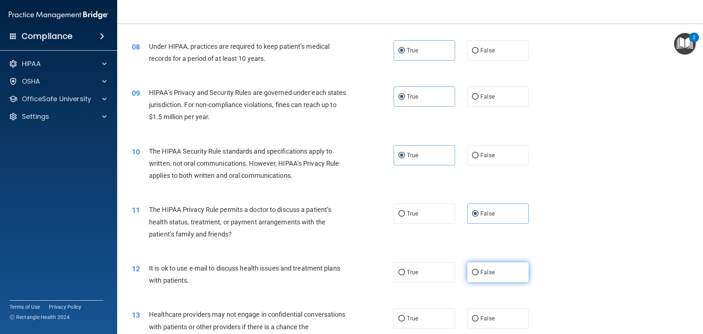
click at [511, 267] on label "False" at bounding box center [498, 272] width 62 height 20
click at [478, 269] on input "False" at bounding box center [475, 271] width 7 height 5
radio input "true"
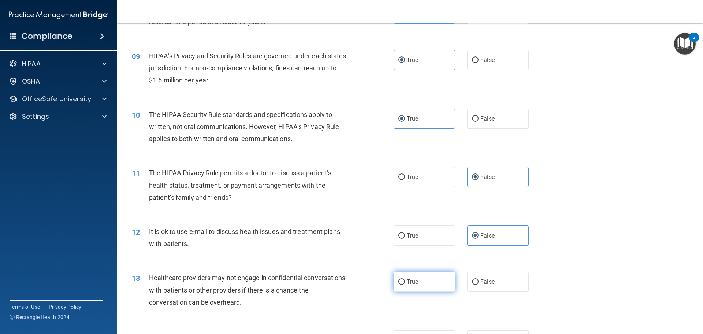
click at [405, 272] on label "True" at bounding box center [425, 281] width 62 height 20
click at [405, 279] on input "True" at bounding box center [401, 281] width 7 height 5
radio input "true"
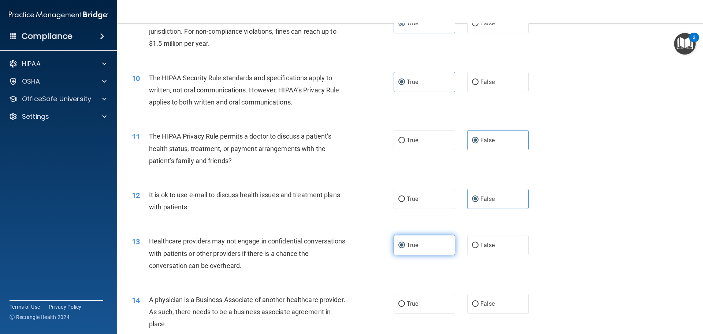
scroll to position [513, 0]
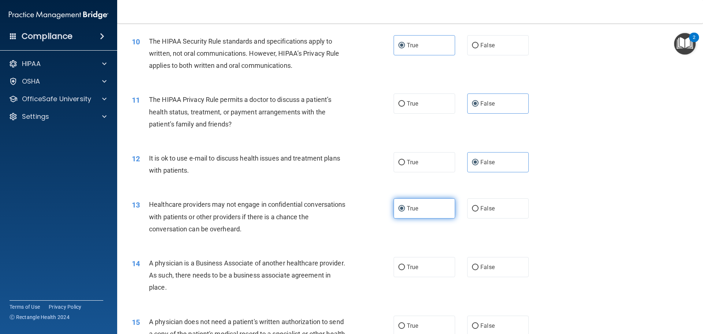
click at [405, 272] on label "True" at bounding box center [425, 267] width 62 height 20
click at [405, 270] on input "True" at bounding box center [401, 266] width 7 height 5
radio input "true"
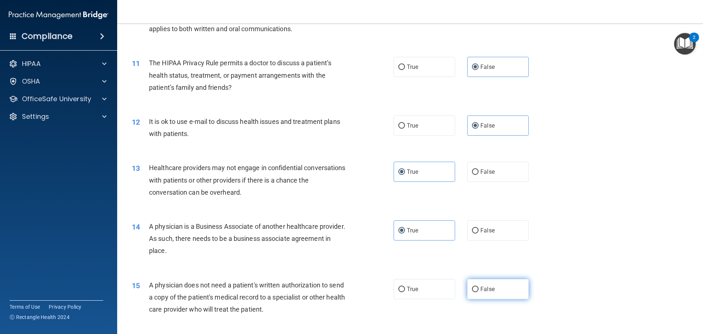
click at [494, 287] on label "False" at bounding box center [498, 289] width 62 height 20
click at [478, 287] on input "False" at bounding box center [475, 288] width 7 height 5
radio input "true"
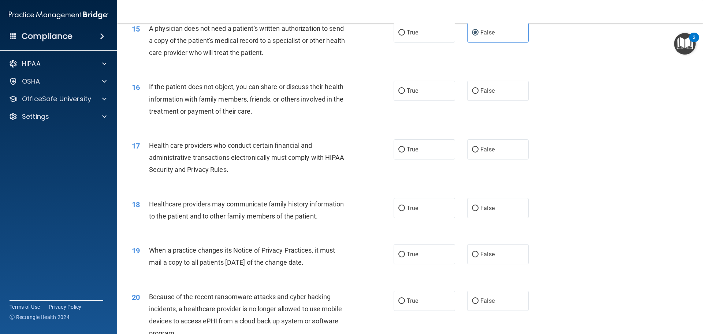
scroll to position [842, 0]
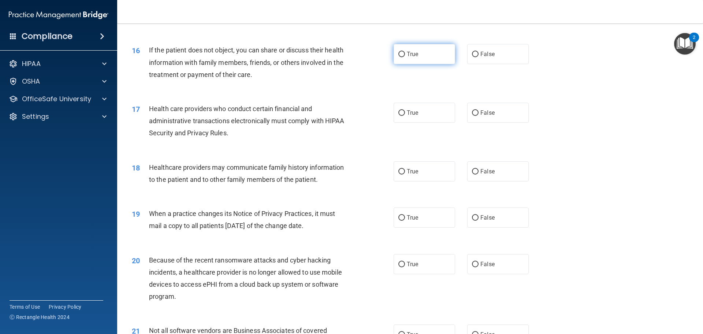
click at [418, 45] on label "True" at bounding box center [425, 54] width 62 height 20
click at [405, 52] on input "True" at bounding box center [401, 54] width 7 height 5
radio input "true"
click at [417, 120] on label "True" at bounding box center [425, 113] width 62 height 20
click at [405, 116] on input "True" at bounding box center [401, 112] width 7 height 5
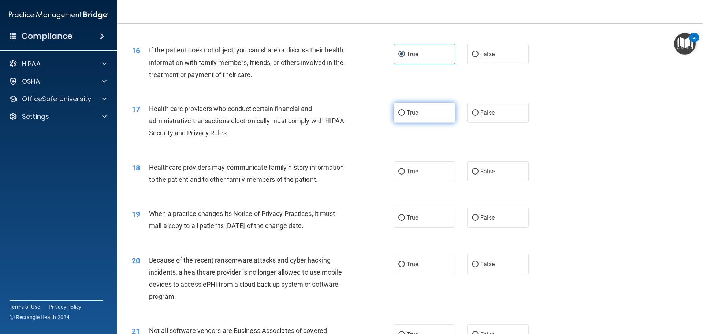
radio input "true"
click at [469, 168] on label "False" at bounding box center [498, 171] width 62 height 20
click at [472, 169] on input "False" at bounding box center [475, 171] width 7 height 5
radio input "true"
click at [409, 217] on span "True" at bounding box center [412, 217] width 11 height 7
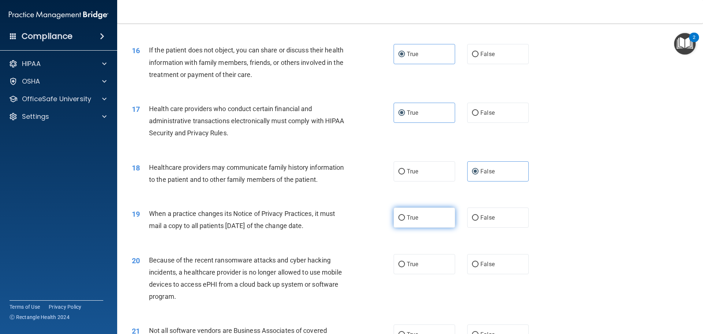
click at [405, 217] on input "True" at bounding box center [401, 217] width 7 height 5
radio input "true"
click at [494, 268] on label "False" at bounding box center [498, 264] width 62 height 20
click at [478, 267] on input "False" at bounding box center [475, 263] width 7 height 5
radio input "true"
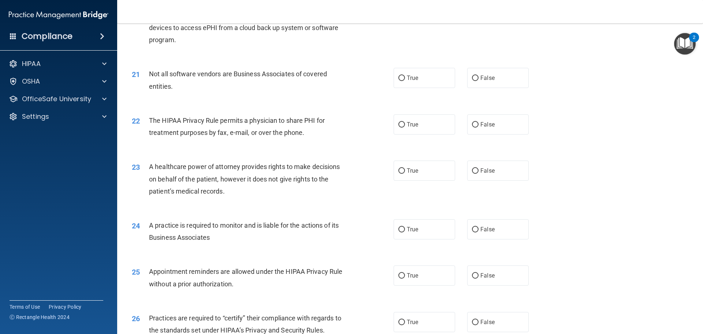
scroll to position [1135, 0]
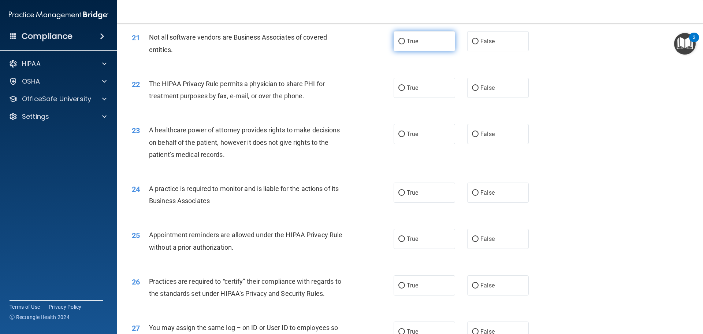
click at [416, 38] on label "True" at bounding box center [425, 41] width 62 height 20
click at [405, 39] on input "True" at bounding box center [401, 41] width 7 height 5
radio input "true"
click at [410, 95] on label "True" at bounding box center [425, 88] width 62 height 20
click at [405, 91] on input "True" at bounding box center [401, 87] width 7 height 5
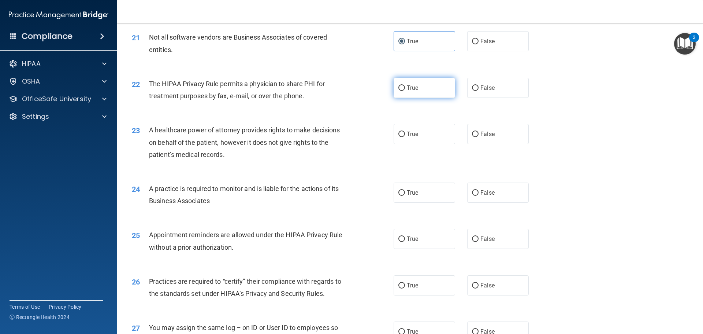
radio input "true"
click at [423, 129] on label "True" at bounding box center [425, 134] width 62 height 20
click at [405, 131] on input "True" at bounding box center [401, 133] width 7 height 5
radio input "true"
drag, startPoint x: 410, startPoint y: 186, endPoint x: 398, endPoint y: 194, distance: 14.1
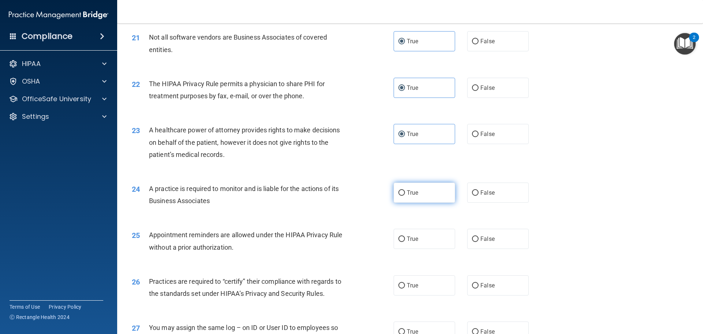
click at [401, 192] on label "True" at bounding box center [425, 192] width 62 height 20
click at [422, 196] on label "True" at bounding box center [425, 192] width 62 height 20
click at [405, 195] on input "True" at bounding box center [401, 192] width 7 height 5
radio input "true"
click at [416, 242] on label "True" at bounding box center [425, 238] width 62 height 20
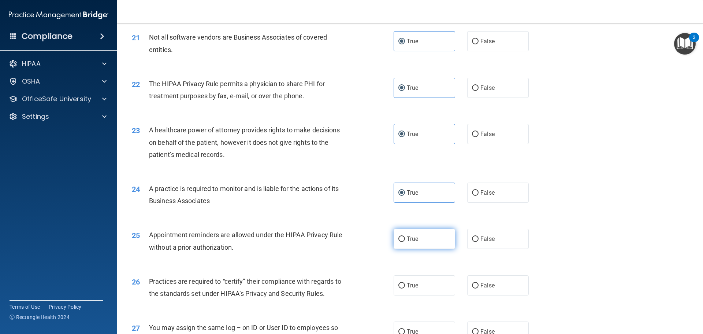
click at [405, 242] on input "True" at bounding box center [401, 238] width 7 height 5
radio input "true"
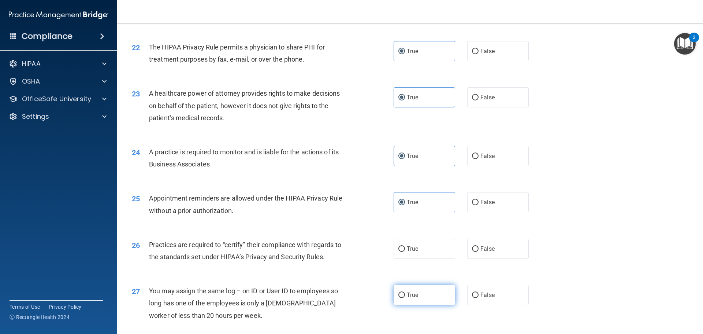
scroll to position [1208, 0]
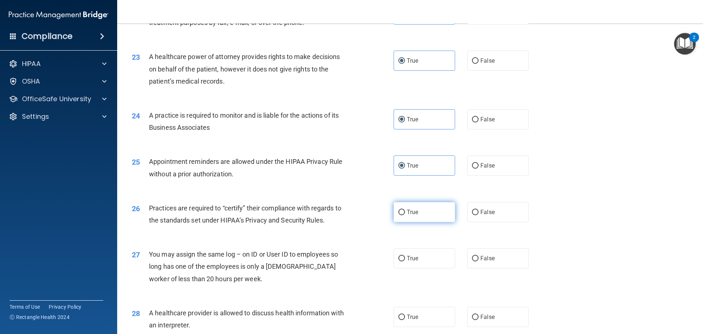
click at [409, 210] on span "True" at bounding box center [412, 211] width 11 height 7
click at [405, 210] on input "True" at bounding box center [401, 211] width 7 height 5
radio input "true"
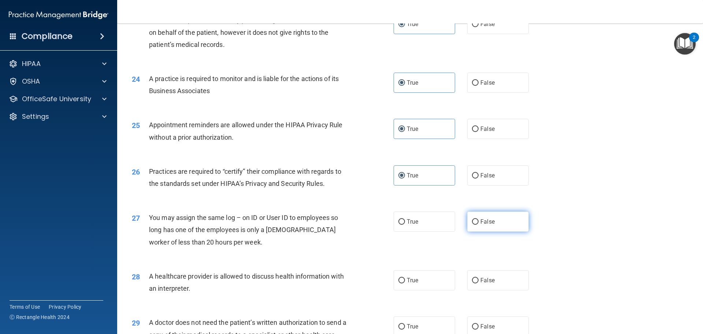
click at [473, 216] on label "False" at bounding box center [498, 221] width 62 height 20
click at [473, 219] on input "False" at bounding box center [475, 221] width 7 height 5
radio input "true"
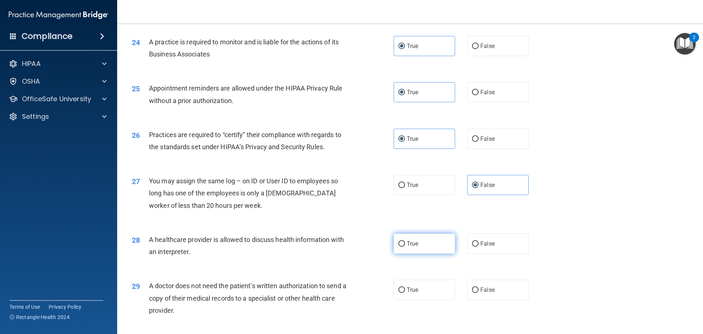
click at [423, 242] on label "True" at bounding box center [425, 243] width 62 height 20
click at [405, 242] on input "True" at bounding box center [401, 243] width 7 height 5
radio input "true"
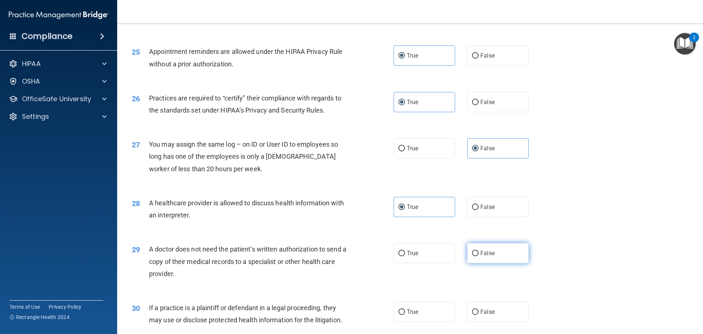
click at [488, 260] on label "False" at bounding box center [498, 253] width 62 height 20
click at [478, 256] on input "False" at bounding box center [475, 252] width 7 height 5
radio input "true"
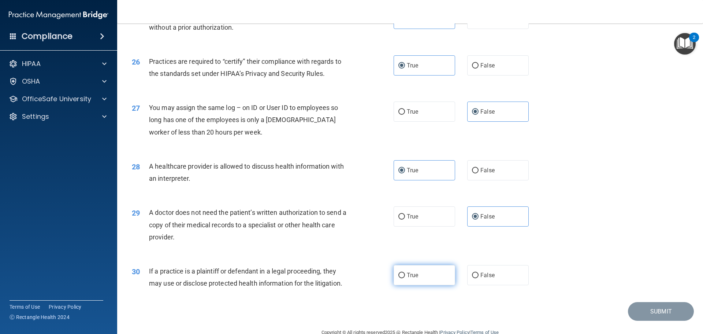
click at [418, 282] on label "True" at bounding box center [425, 275] width 62 height 20
click at [405, 278] on input "True" at bounding box center [401, 274] width 7 height 5
radio input "true"
click at [660, 316] on button "Submit" at bounding box center [661, 311] width 66 height 19
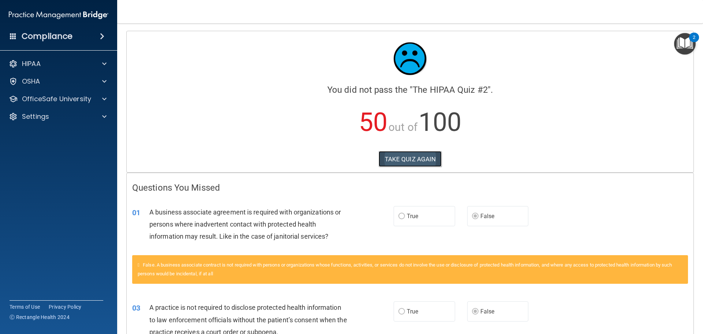
click at [401, 159] on button "TAKE QUIZ AGAIN" at bounding box center [410, 159] width 63 height 16
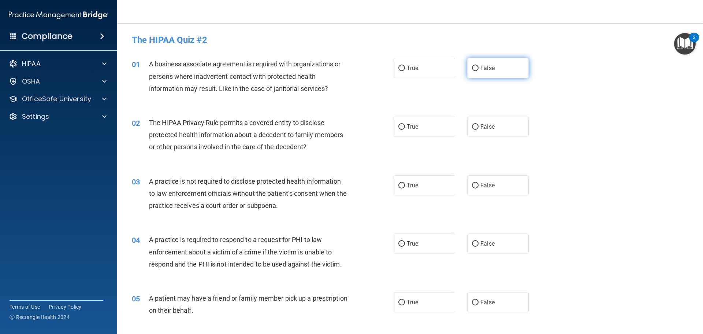
click at [494, 66] on label "False" at bounding box center [498, 68] width 62 height 20
click at [478, 66] on input "False" at bounding box center [475, 68] width 7 height 5
radio input "true"
click at [495, 189] on label "False" at bounding box center [498, 185] width 62 height 20
click at [478, 188] on input "False" at bounding box center [475, 185] width 7 height 5
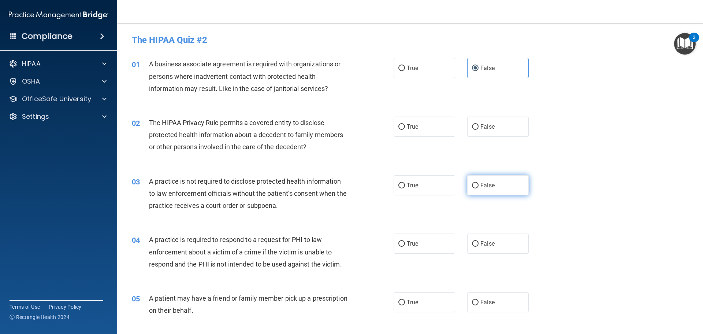
radio input "true"
click at [422, 301] on label "True" at bounding box center [425, 302] width 62 height 20
click at [405, 301] on input "True" at bounding box center [401, 301] width 7 height 5
radio input "true"
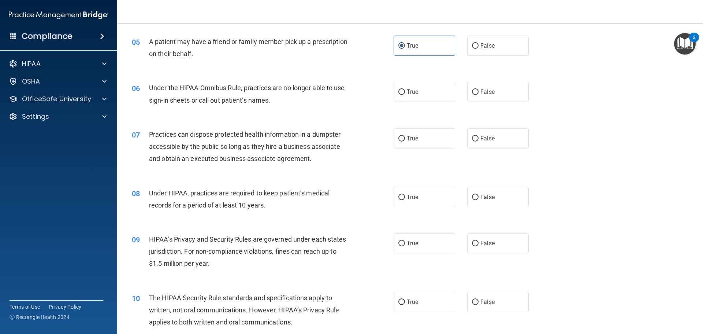
scroll to position [293, 0]
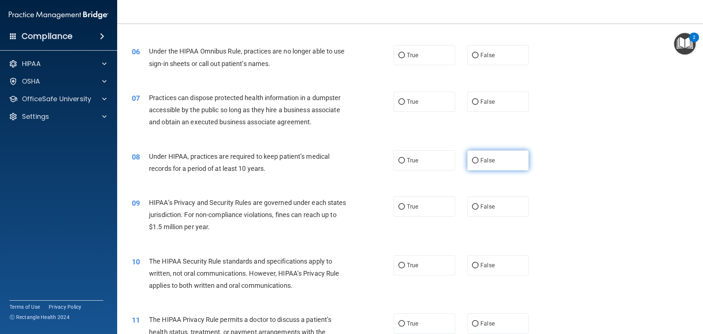
click at [498, 156] on label "False" at bounding box center [498, 160] width 62 height 20
click at [478, 158] on input "False" at bounding box center [475, 160] width 7 height 5
radio input "true"
click at [497, 201] on label "False" at bounding box center [498, 206] width 62 height 20
click at [478, 204] on input "False" at bounding box center [475, 206] width 7 height 5
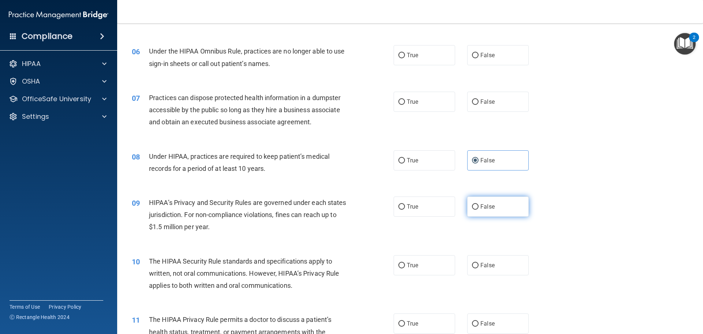
radio input "true"
click at [426, 323] on label "True" at bounding box center [425, 323] width 62 height 20
click at [405, 323] on input "True" at bounding box center [401, 323] width 7 height 5
radio input "true"
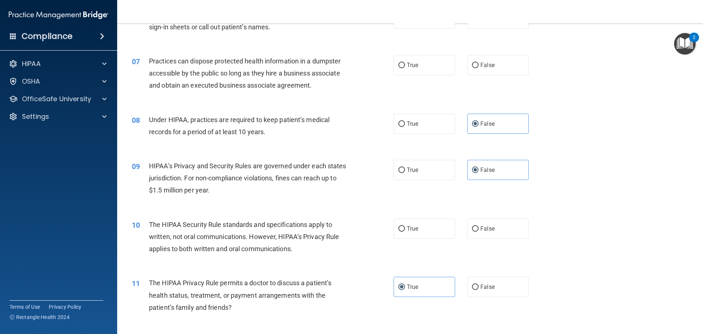
scroll to position [403, 0]
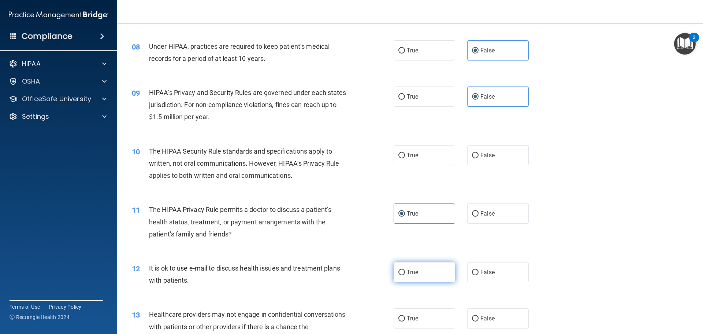
click at [428, 270] on label "True" at bounding box center [425, 272] width 62 height 20
click at [405, 270] on input "True" at bounding box center [401, 271] width 7 height 5
radio input "true"
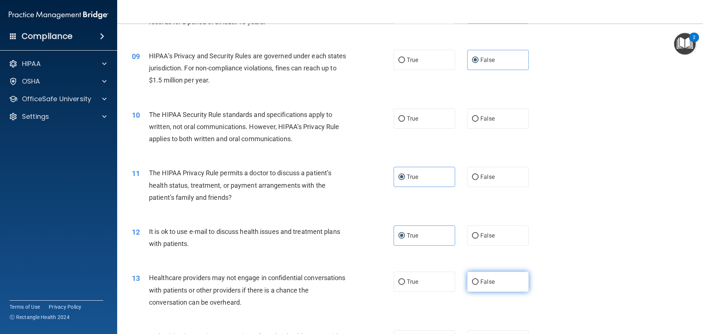
drag, startPoint x: 490, startPoint y: 276, endPoint x: 479, endPoint y: 272, distance: 11.4
click at [489, 276] on label "False" at bounding box center [498, 281] width 62 height 20
click at [478, 279] on input "False" at bounding box center [475, 281] width 7 height 5
radio input "true"
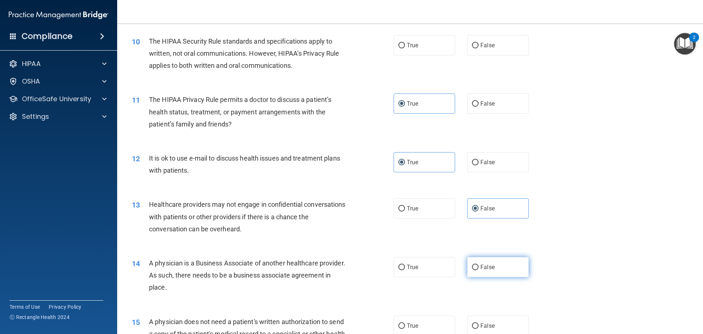
click at [508, 270] on label "False" at bounding box center [498, 267] width 62 height 20
click at [478, 270] on input "False" at bounding box center [475, 266] width 7 height 5
radio input "true"
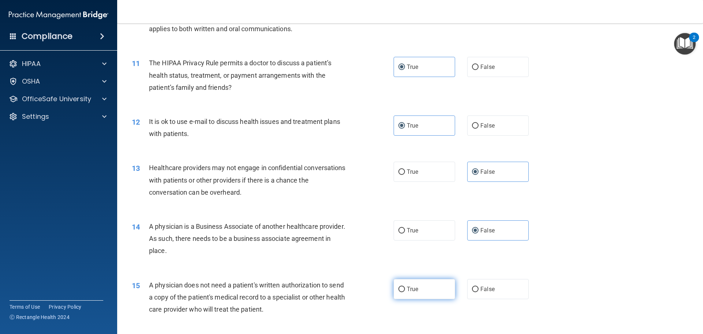
click at [427, 294] on label "True" at bounding box center [425, 289] width 62 height 20
click at [405, 292] on input "True" at bounding box center [401, 288] width 7 height 5
radio input "true"
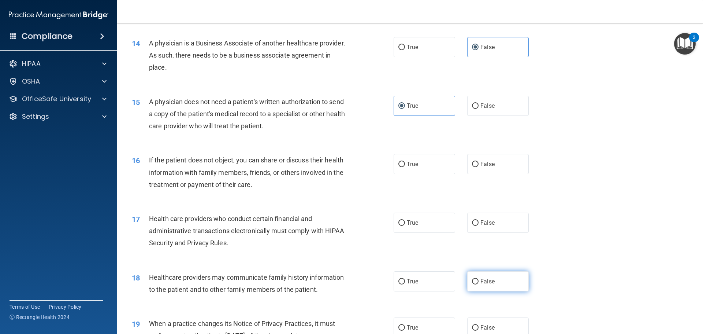
scroll to position [769, 0]
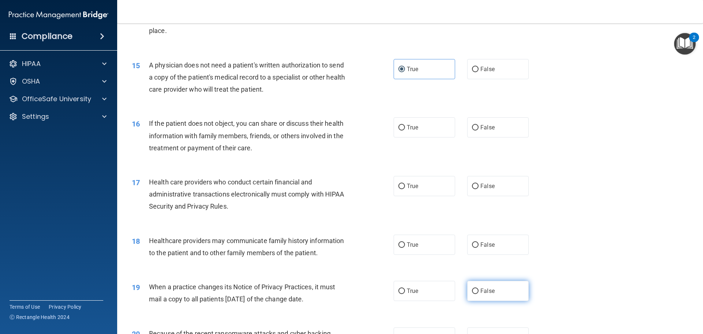
click at [494, 291] on label "False" at bounding box center [498, 290] width 62 height 20
click at [478, 291] on input "False" at bounding box center [475, 290] width 7 height 5
radio input "true"
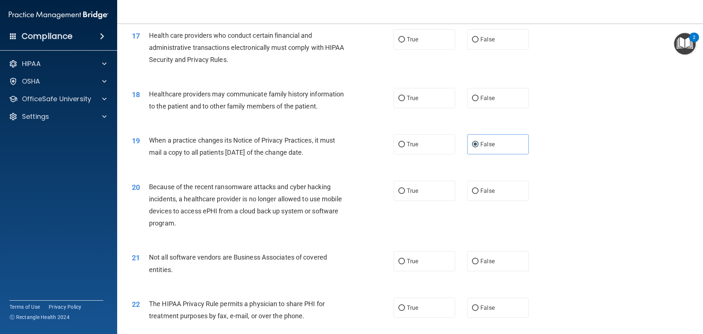
scroll to position [952, 0]
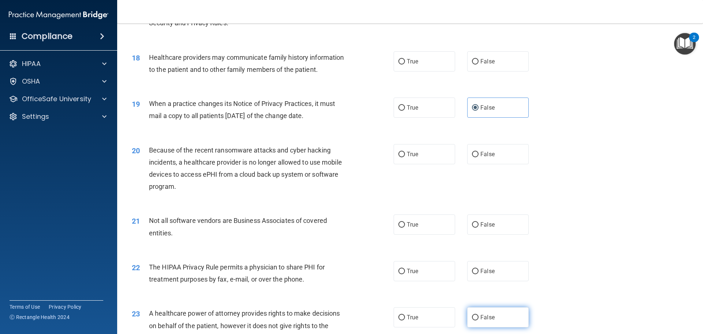
click at [502, 313] on label "False" at bounding box center [498, 317] width 62 height 20
click at [478, 314] on input "False" at bounding box center [475, 316] width 7 height 5
radio input "true"
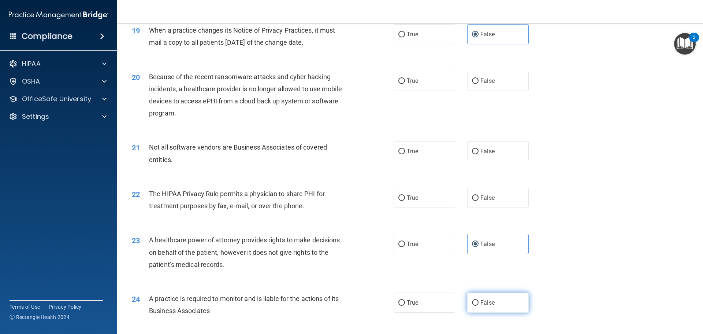
click at [501, 311] on label "False" at bounding box center [498, 302] width 62 height 20
click at [478, 305] on input "False" at bounding box center [475, 302] width 7 height 5
radio input "true"
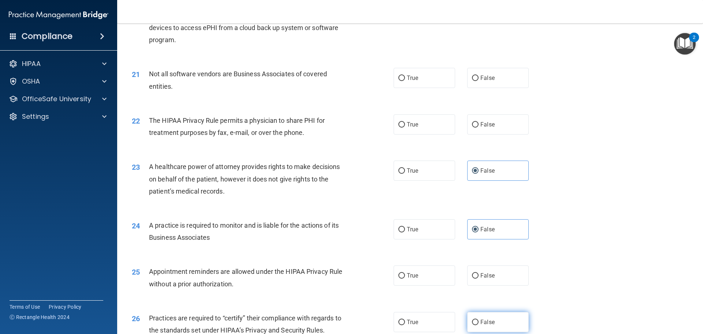
scroll to position [1135, 0]
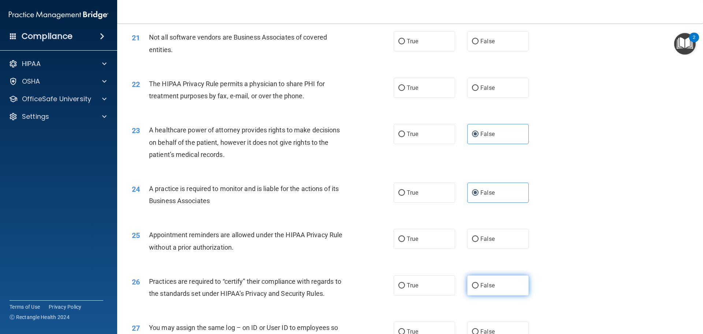
click at [483, 278] on label "False" at bounding box center [498, 285] width 62 height 20
click at [478, 283] on input "False" at bounding box center [475, 285] width 7 height 5
radio input "true"
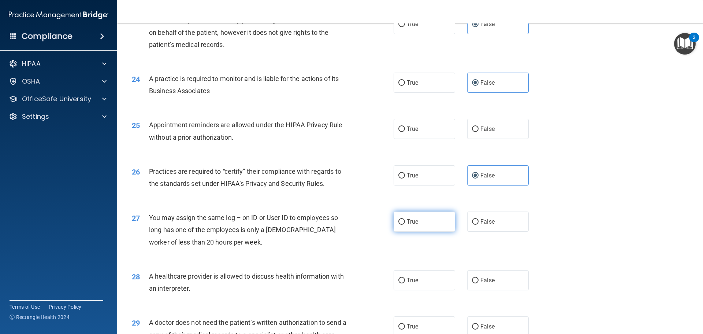
scroll to position [1281, 0]
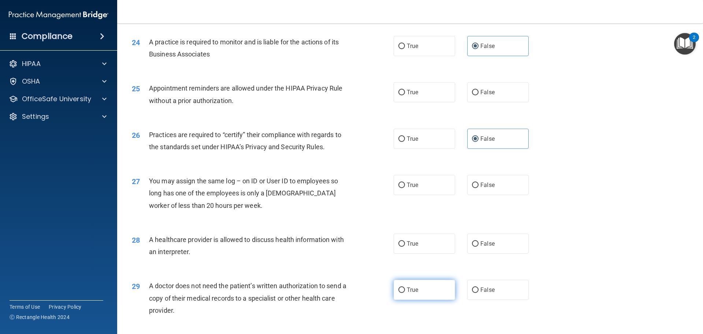
click at [418, 285] on label "True" at bounding box center [425, 289] width 62 height 20
click at [405, 287] on input "True" at bounding box center [401, 289] width 7 height 5
radio input "true"
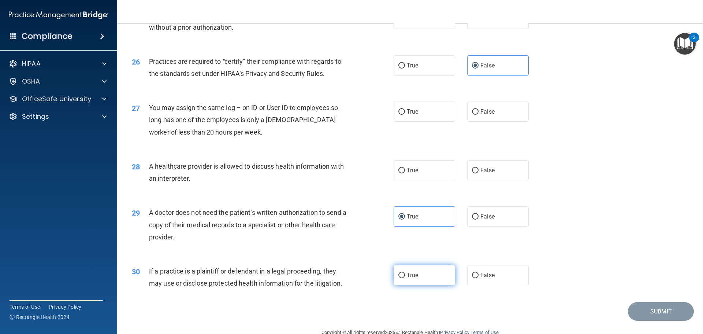
click at [403, 273] on label "True" at bounding box center [425, 275] width 62 height 20
click at [403, 273] on input "True" at bounding box center [401, 274] width 7 height 5
radio input "true"
click at [438, 174] on label "True" at bounding box center [425, 170] width 62 height 20
click at [405, 173] on input "True" at bounding box center [401, 170] width 7 height 5
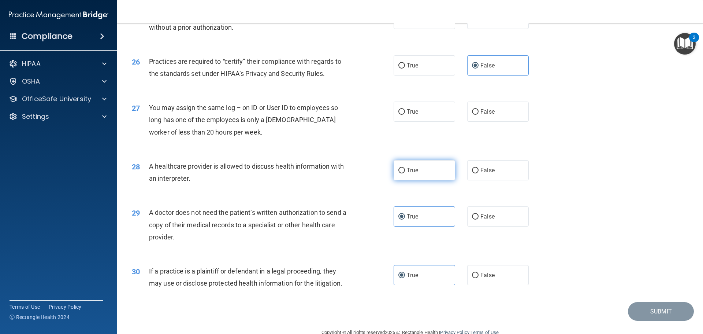
radio input "true"
drag, startPoint x: 499, startPoint y: 107, endPoint x: 495, endPoint y: 109, distance: 5.1
click at [499, 108] on label "False" at bounding box center [498, 111] width 62 height 20
click at [478, 109] on input "False" at bounding box center [475, 111] width 7 height 5
radio input "true"
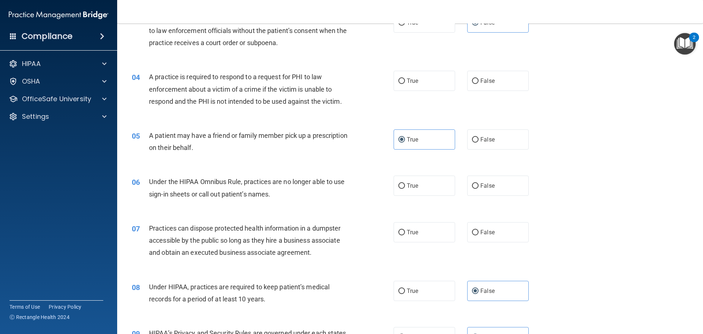
scroll to position [0, 0]
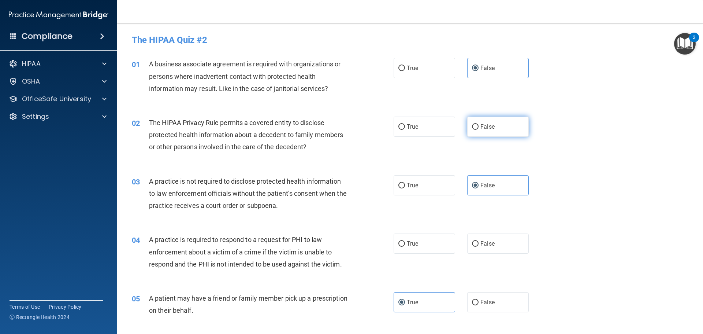
click at [483, 131] on label "False" at bounding box center [498, 126] width 62 height 20
click at [478, 130] on input "False" at bounding box center [475, 126] width 7 height 5
radio input "true"
click at [467, 133] on label "False" at bounding box center [498, 126] width 62 height 20
click at [472, 130] on input "False" at bounding box center [475, 126] width 7 height 5
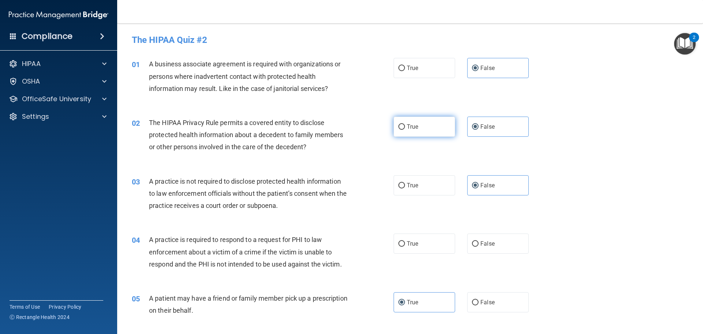
click at [430, 133] on label "True" at bounding box center [425, 126] width 62 height 20
click at [405, 130] on input "True" at bounding box center [401, 126] width 7 height 5
radio input "true"
radio input "false"
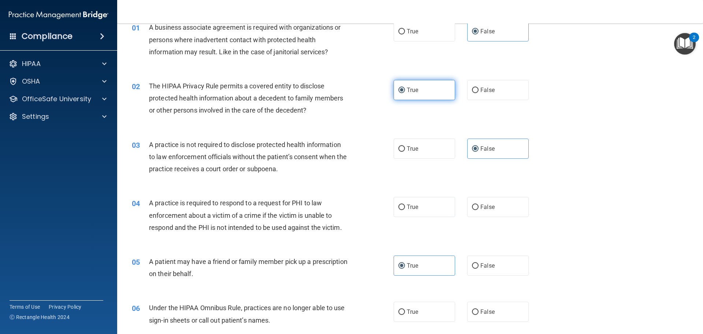
scroll to position [73, 0]
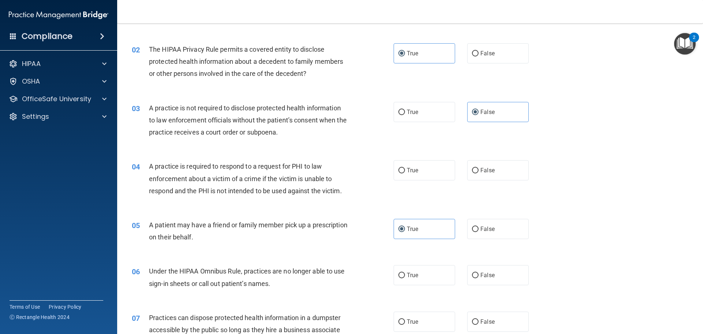
click at [390, 157] on div "04 A practice is required to respond to a request for PHI to law enforcement ab…" at bounding box center [409, 180] width 567 height 59
click at [421, 173] on label "True" at bounding box center [425, 170] width 62 height 20
click at [405, 173] on input "True" at bounding box center [401, 170] width 7 height 5
radio input "true"
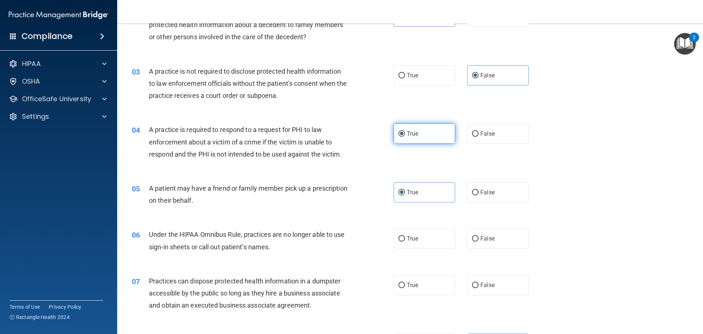
scroll to position [146, 0]
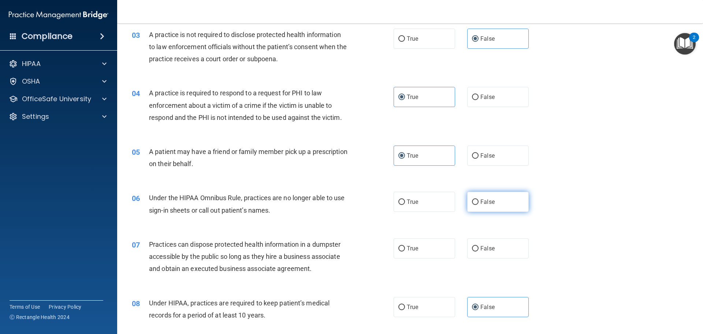
click at [521, 206] on label "False" at bounding box center [498, 201] width 62 height 20
click at [478, 205] on input "False" at bounding box center [475, 201] width 7 height 5
radio input "true"
click at [474, 241] on label "False" at bounding box center [498, 248] width 62 height 20
click at [474, 246] on input "False" at bounding box center [475, 248] width 7 height 5
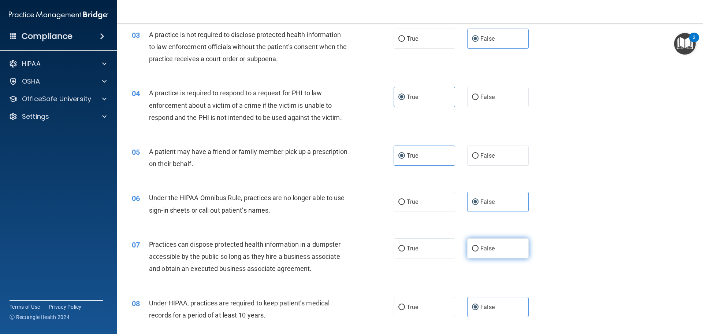
radio input "true"
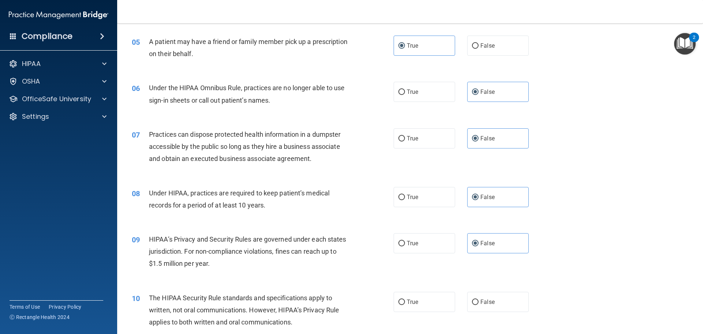
scroll to position [293, 0]
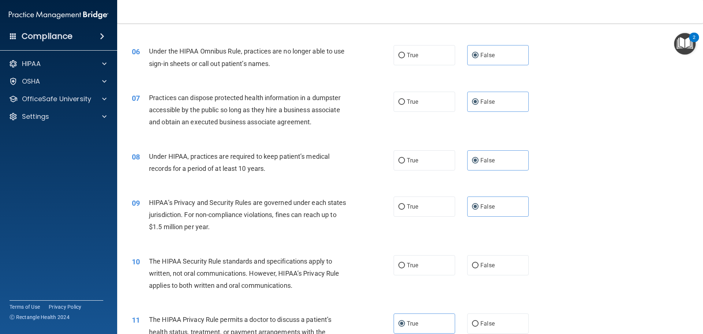
click at [391, 254] on div "10 The HIPAA Security Rule standards and specifications apply to written, not o…" at bounding box center [409, 275] width 567 height 59
click at [407, 264] on span "True" at bounding box center [412, 264] width 11 height 7
click at [405, 264] on input "True" at bounding box center [401, 264] width 7 height 5
radio input "true"
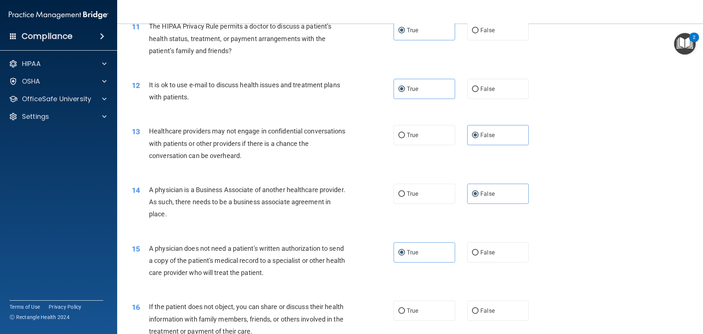
scroll to position [622, 0]
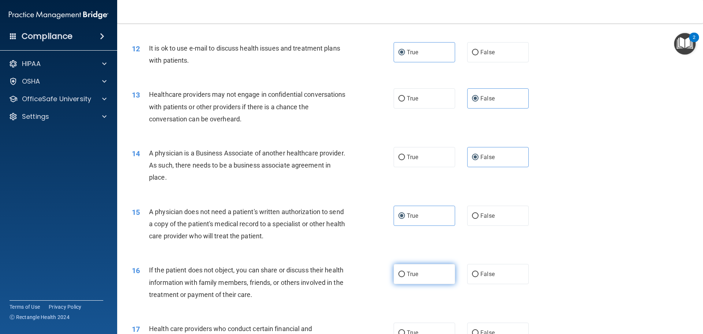
click at [422, 273] on label "True" at bounding box center [425, 274] width 62 height 20
click at [405, 273] on input "True" at bounding box center [401, 273] width 7 height 5
radio input "true"
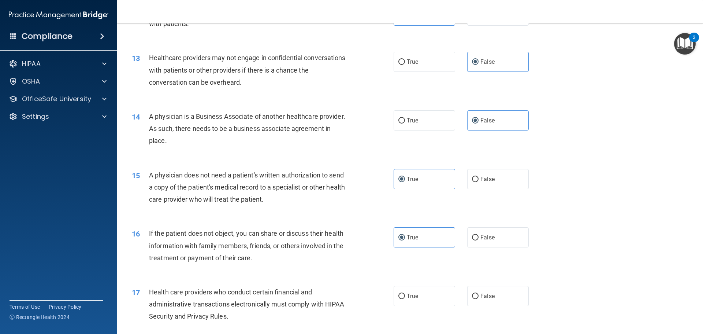
scroll to position [696, 0]
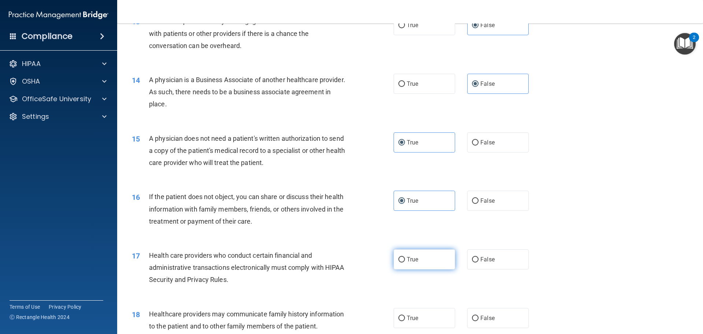
click at [403, 260] on label "True" at bounding box center [425, 259] width 62 height 20
click at [403, 260] on input "True" at bounding box center [401, 259] width 7 height 5
radio input "true"
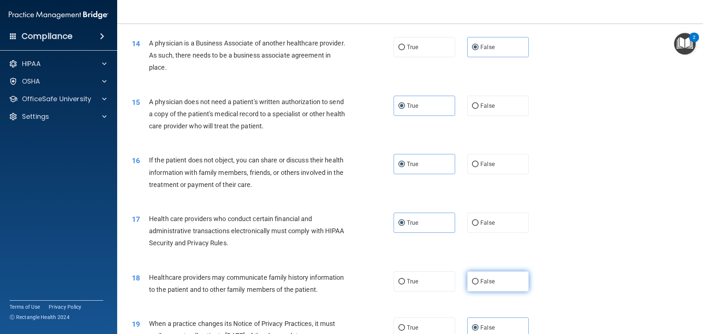
click at [482, 288] on label "False" at bounding box center [498, 281] width 62 height 20
click at [478, 284] on input "False" at bounding box center [475, 281] width 7 height 5
radio input "true"
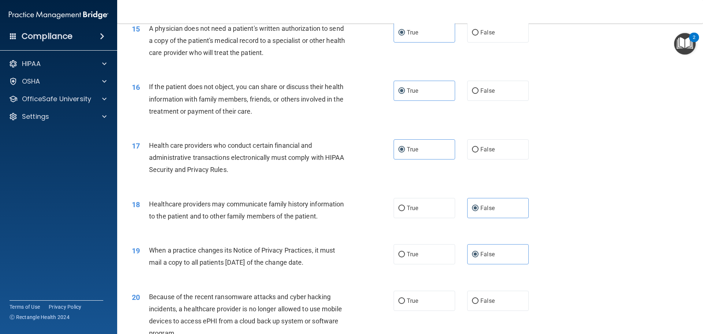
scroll to position [842, 0]
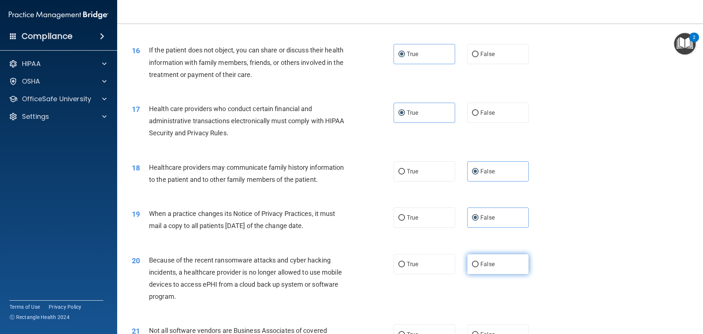
click at [512, 267] on label "False" at bounding box center [498, 264] width 62 height 20
click at [478, 267] on input "False" at bounding box center [475, 263] width 7 height 5
radio input "true"
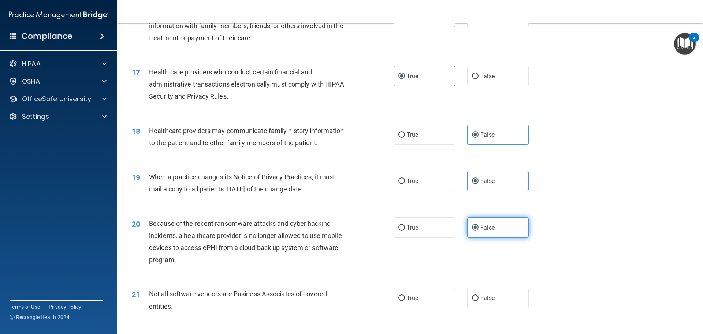
scroll to position [915, 0]
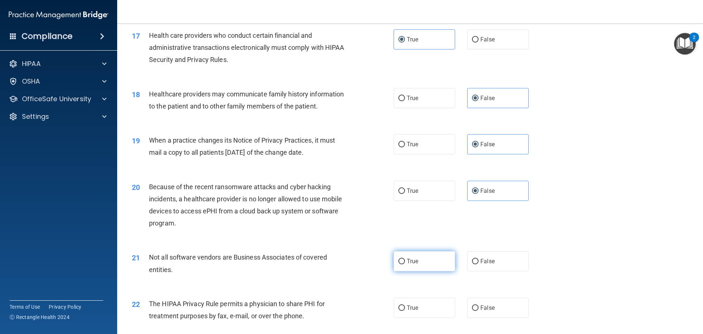
click at [428, 264] on label "True" at bounding box center [425, 261] width 62 height 20
click at [405, 264] on input "True" at bounding box center [401, 260] width 7 height 5
radio input "true"
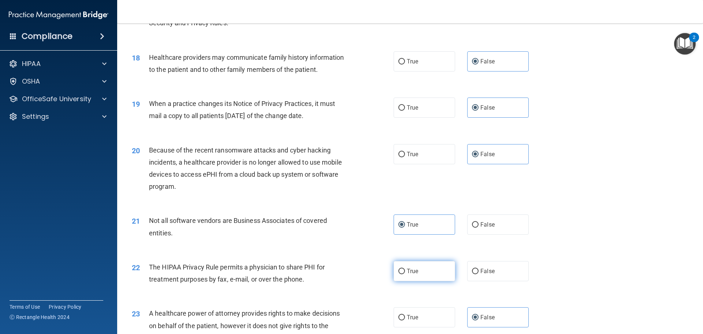
scroll to position [988, 0]
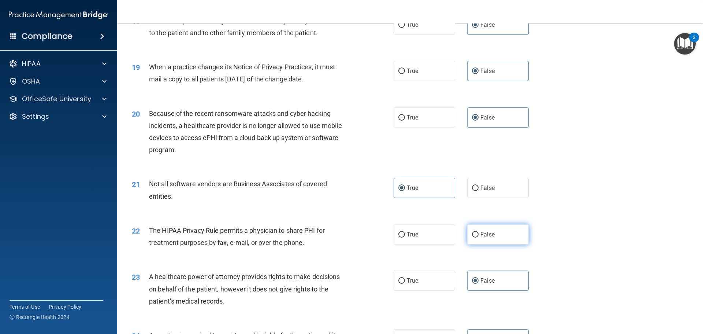
click at [497, 239] on label "False" at bounding box center [498, 234] width 62 height 20
click at [478, 237] on input "False" at bounding box center [475, 234] width 7 height 5
radio input "true"
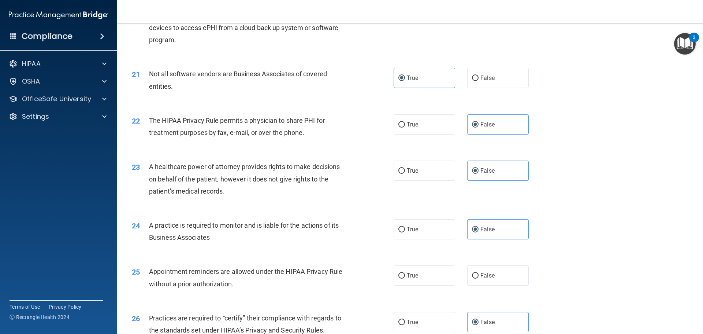
scroll to position [1135, 0]
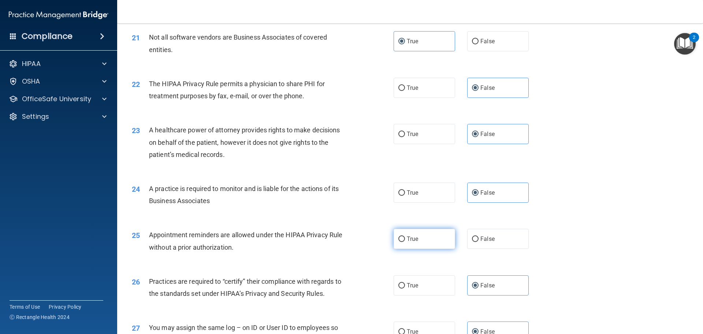
click at [424, 238] on label "True" at bounding box center [425, 238] width 62 height 20
click at [405, 238] on input "True" at bounding box center [401, 238] width 7 height 5
radio input "true"
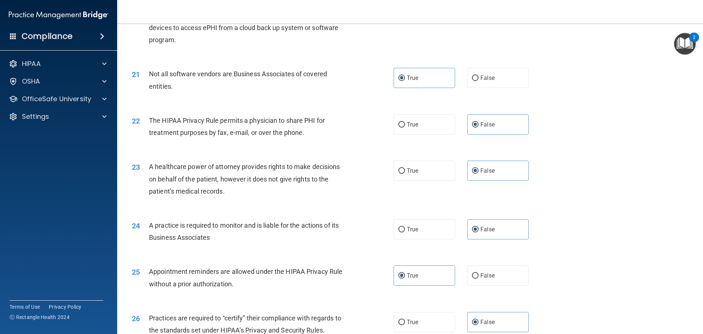
scroll to position [1371, 0]
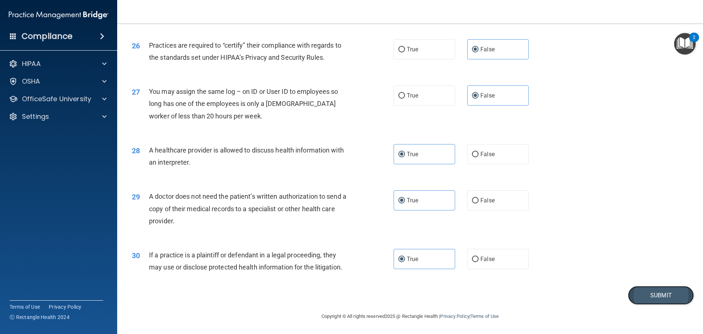
click at [648, 297] on button "Submit" at bounding box center [661, 295] width 66 height 19
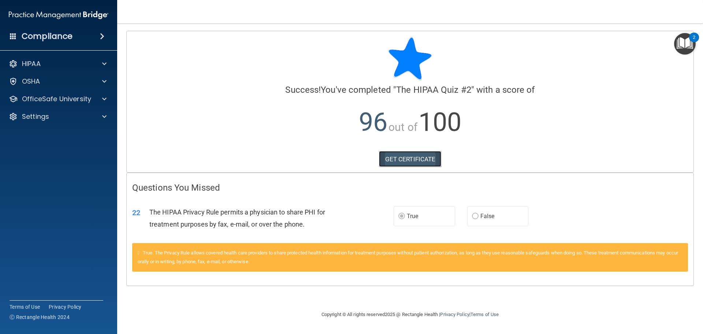
click at [422, 160] on link "GET CERTIFICATE" at bounding box center [410, 159] width 63 height 16
click at [55, 101] on p "OfficeSafe University" at bounding box center [56, 98] width 69 height 9
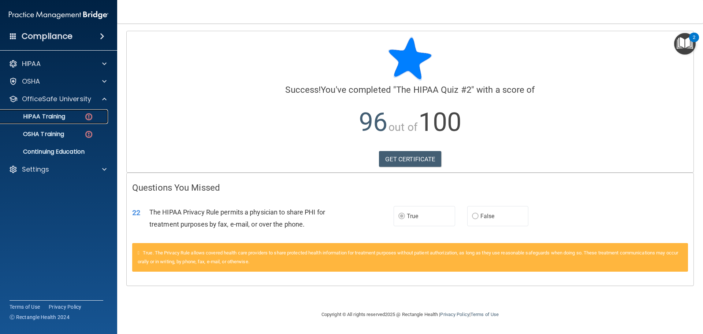
click at [65, 119] on p "HIPAA Training" at bounding box center [35, 116] width 60 height 7
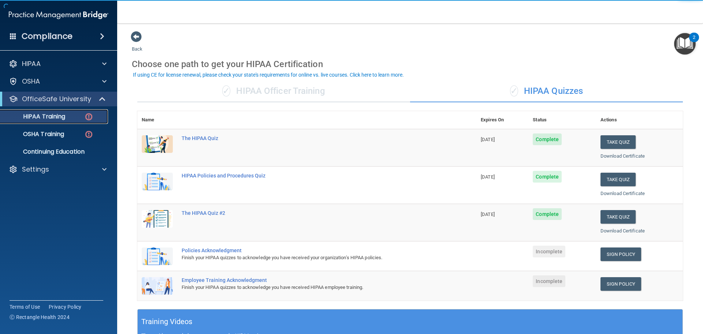
scroll to position [37, 0]
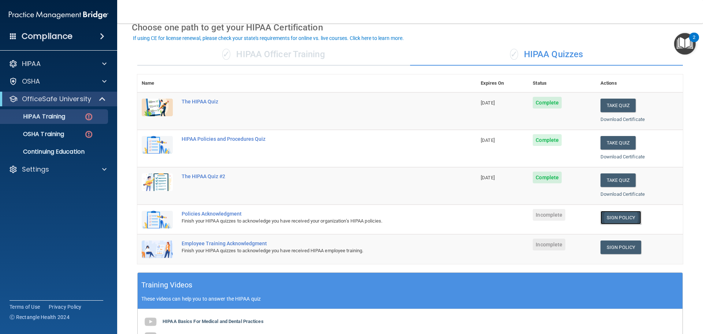
click at [601, 217] on link "Sign Policy" at bounding box center [620, 218] width 41 height 14
click at [618, 247] on link "Sign Policy" at bounding box center [620, 247] width 41 height 14
click at [615, 246] on link "Sign Policy" at bounding box center [620, 247] width 41 height 14
click at [291, 52] on div "✓ HIPAA Officer Training" at bounding box center [273, 55] width 273 height 22
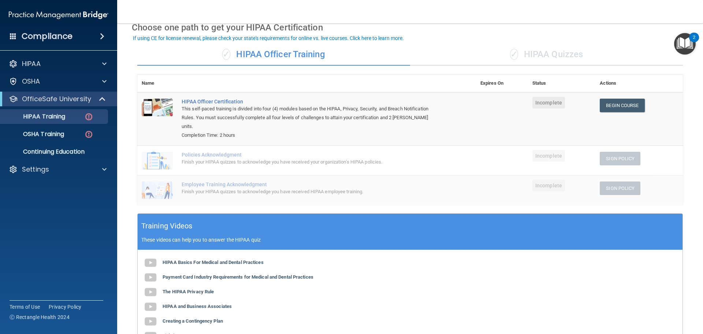
click at [510, 52] on span "✓" at bounding box center [514, 54] width 8 height 11
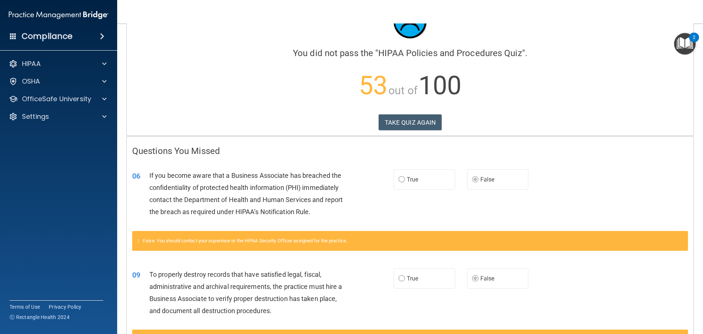
scroll to position [73, 0]
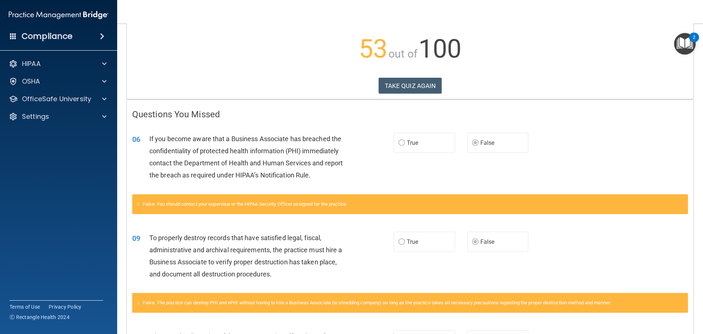
click at [423, 146] on label "True" at bounding box center [425, 143] width 62 height 20
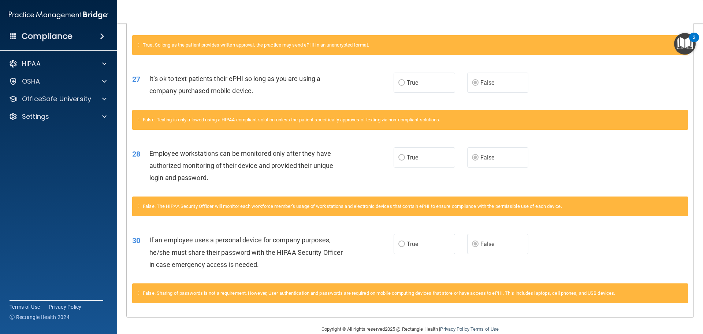
scroll to position [1087, 0]
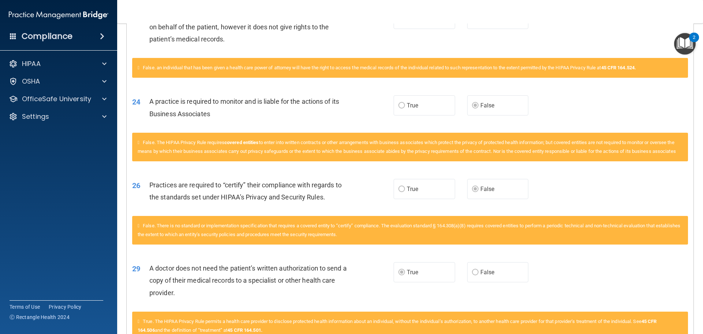
scroll to position [1208, 0]
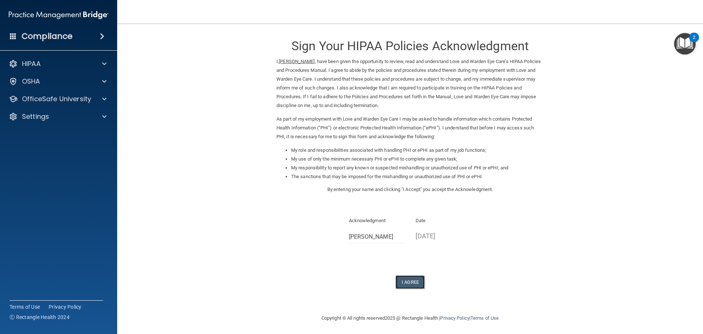
click at [408, 282] on button "I Agree" at bounding box center [409, 282] width 29 height 14
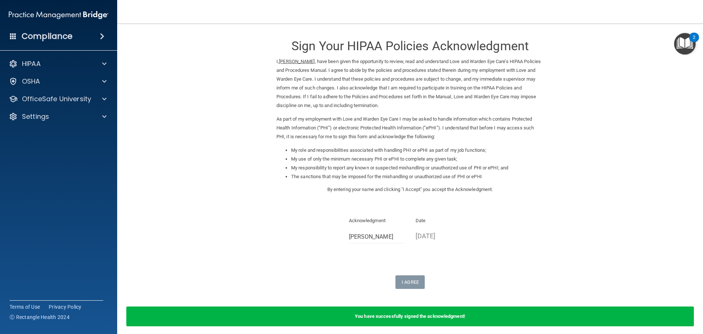
scroll to position [30, 0]
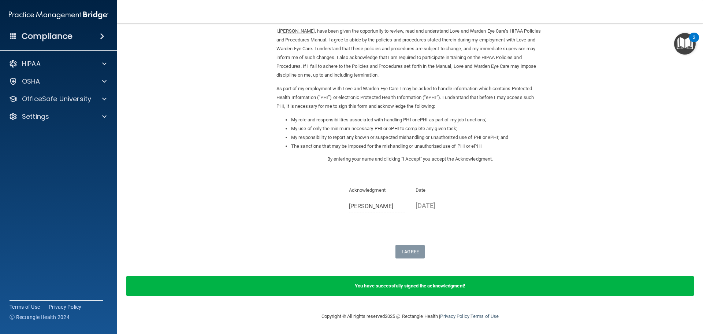
click at [433, 294] on div "You have successfully signed the acknowledgment!" at bounding box center [409, 286] width 567 height 20
click at [492, 286] on div "You have successfully signed the acknowledgment!" at bounding box center [409, 286] width 567 height 20
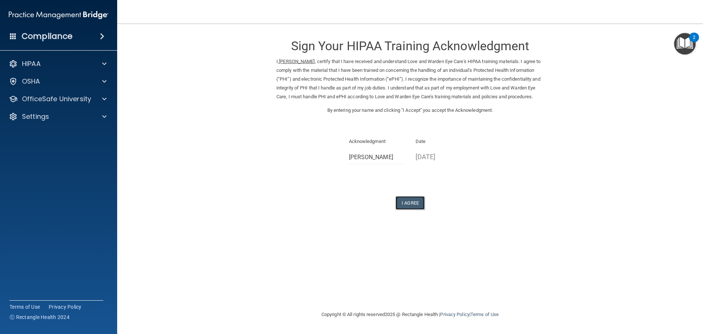
click at [399, 209] on button "I Agree" at bounding box center [409, 203] width 29 height 14
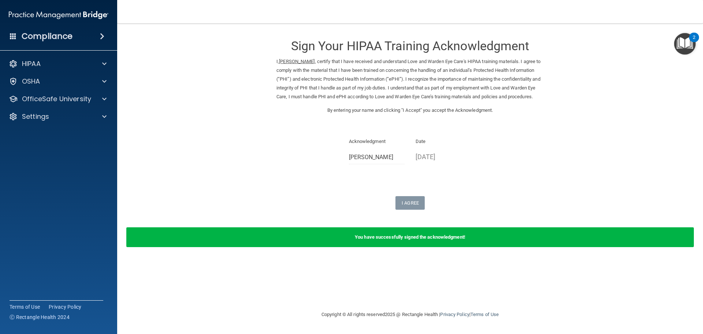
click at [443, 239] on b "You have successfully signed the acknowledgment!" at bounding box center [410, 236] width 111 height 5
click at [65, 97] on p "OfficeSafe University" at bounding box center [56, 98] width 69 height 9
click at [60, 118] on p "HIPAA Training" at bounding box center [35, 116] width 60 height 7
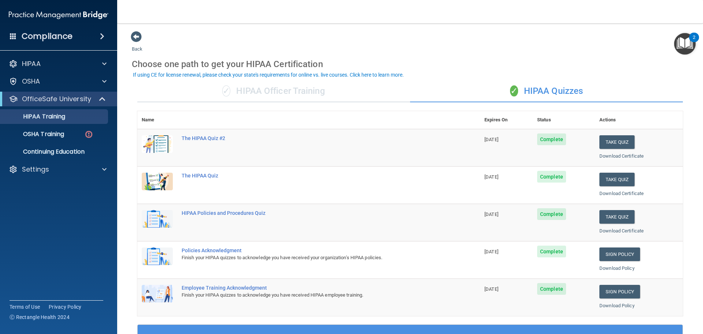
scroll to position [37, 0]
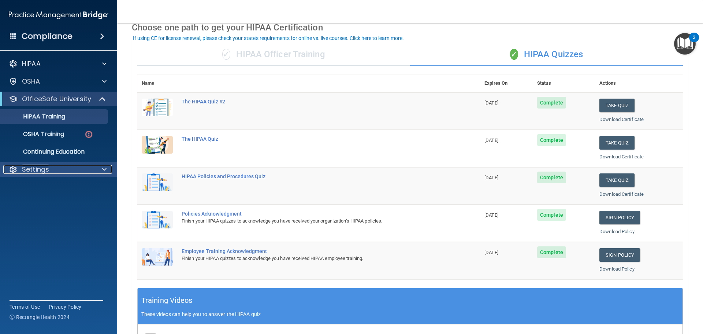
click at [51, 171] on div "Settings" at bounding box center [48, 169] width 91 height 9
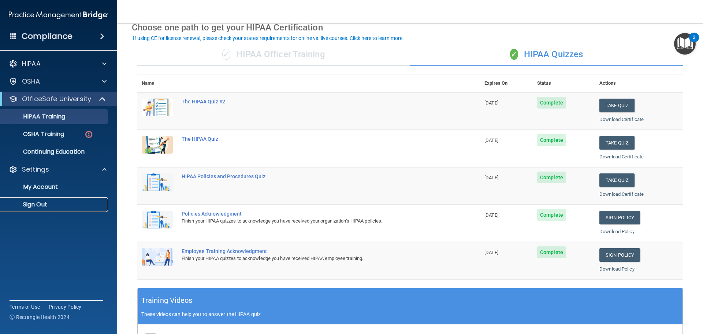
click at [53, 204] on p "Sign Out" at bounding box center [55, 204] width 100 height 7
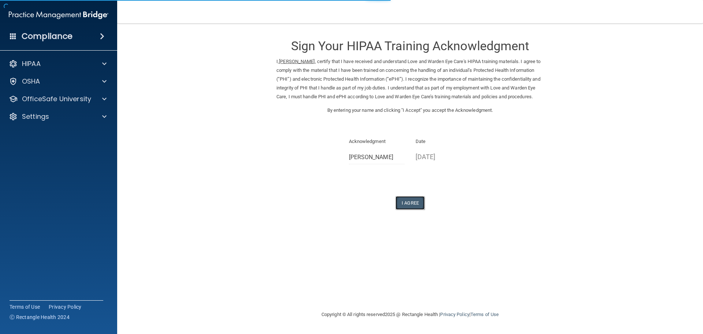
click at [425, 209] on button "I Agree" at bounding box center [409, 203] width 29 height 14
